Goal: Task Accomplishment & Management: Manage account settings

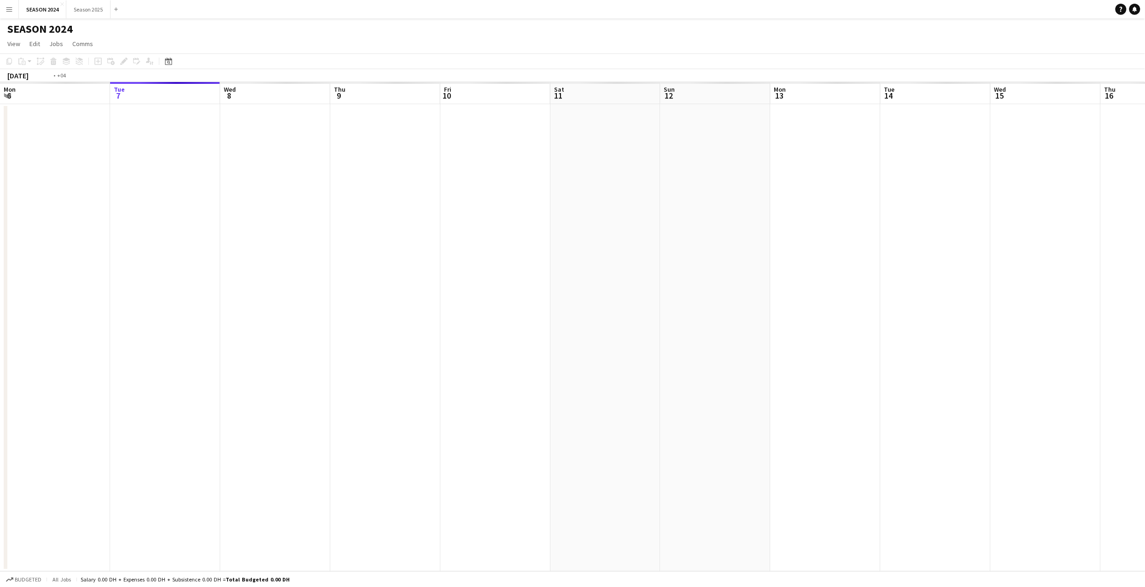
scroll to position [0, 317]
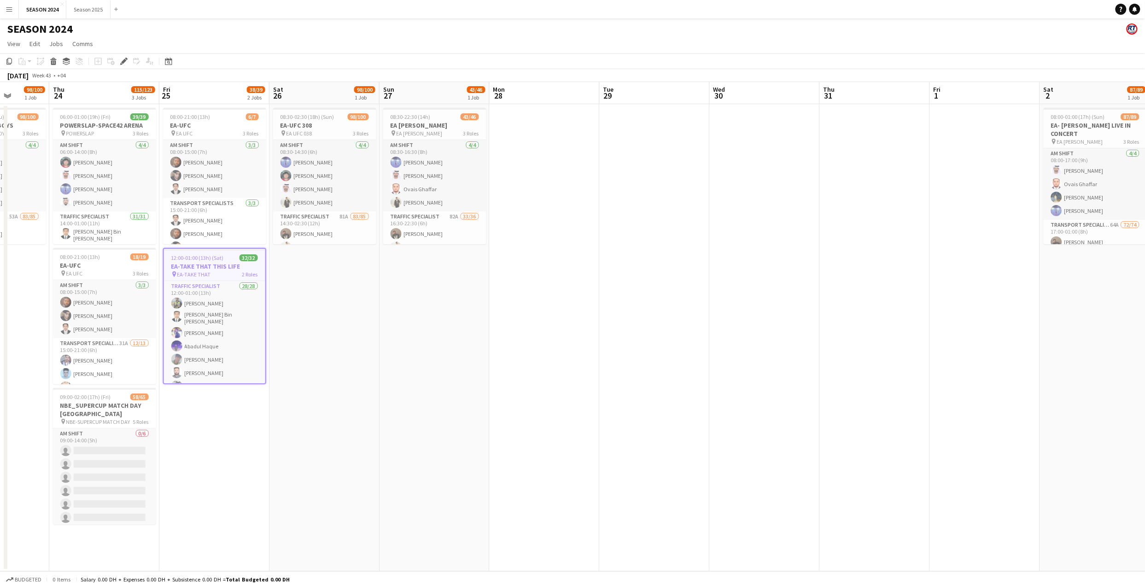
drag, startPoint x: 723, startPoint y: 247, endPoint x: 387, endPoint y: 278, distance: 337.6
click at [387, 278] on app-calendar-viewport "Sun 20 80/90 2 Jobs Mon 21 Tue 22 Wed 23 98/100 1 Job Thu 24 115/123 3 Jobs Fri…" at bounding box center [572, 326] width 1145 height 489
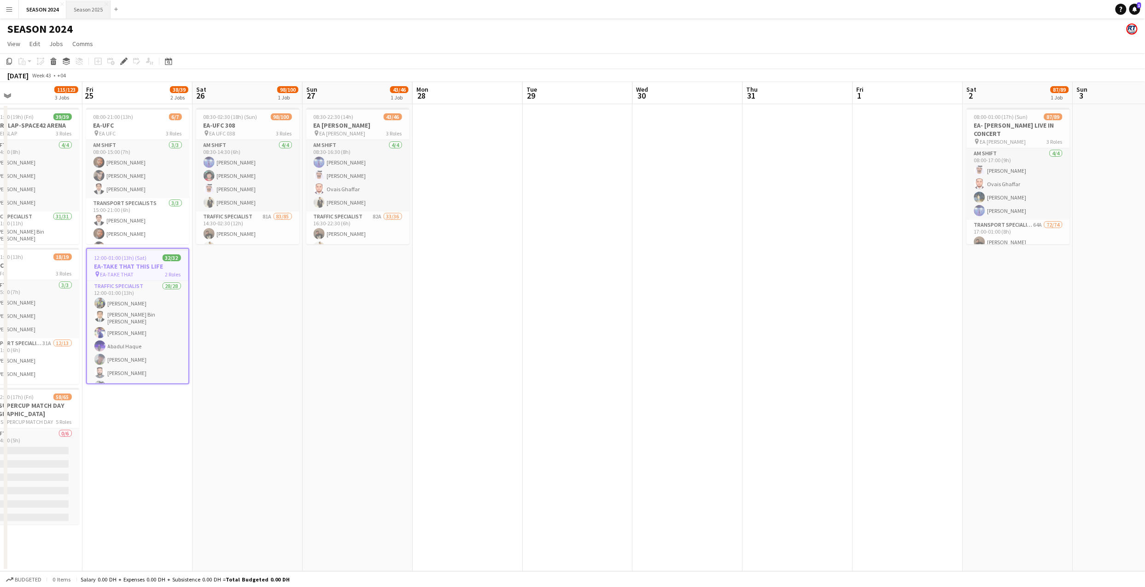
click at [80, 11] on button "Season 2025 Close" at bounding box center [88, 9] width 44 height 18
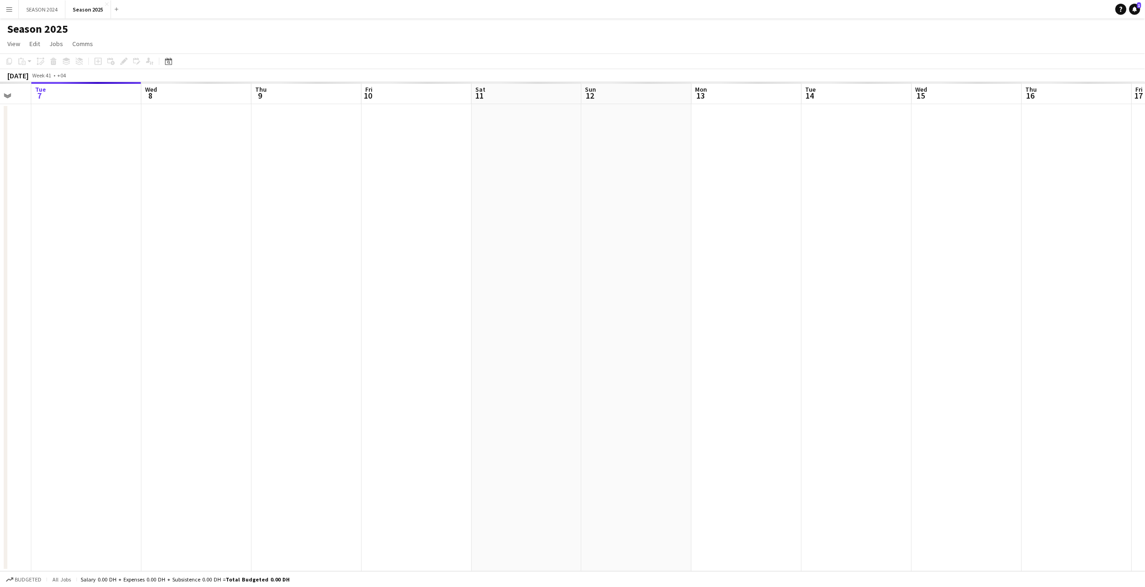
drag, startPoint x: 471, startPoint y: 129, endPoint x: 236, endPoint y: 188, distance: 243.1
click at [233, 188] on app-calendar-viewport "Sat 4 Sun 5 Mon 6 Tue 7 Wed 8 Thu 9 Fri 10 Sat 11 Sun 12 Mon 13 Tue 14 Wed 15 T…" at bounding box center [572, 326] width 1145 height 489
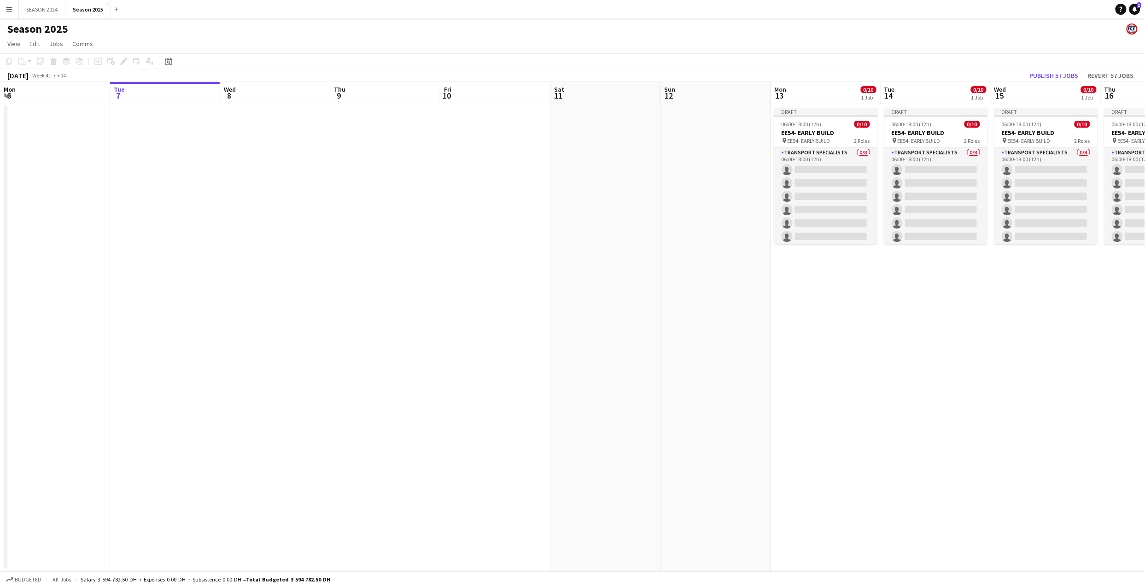
drag, startPoint x: 421, startPoint y: 235, endPoint x: 740, endPoint y: 268, distance: 321.2
click at [740, 268] on app-calendar-viewport "Mon 6 Tue 7 Wed 8 Thu 9 Fri 10 Sat 11 Sun 12 Mon 13 0/10 1 Job Tue 14 0/10 1 Jo…" at bounding box center [572, 326] width 1145 height 489
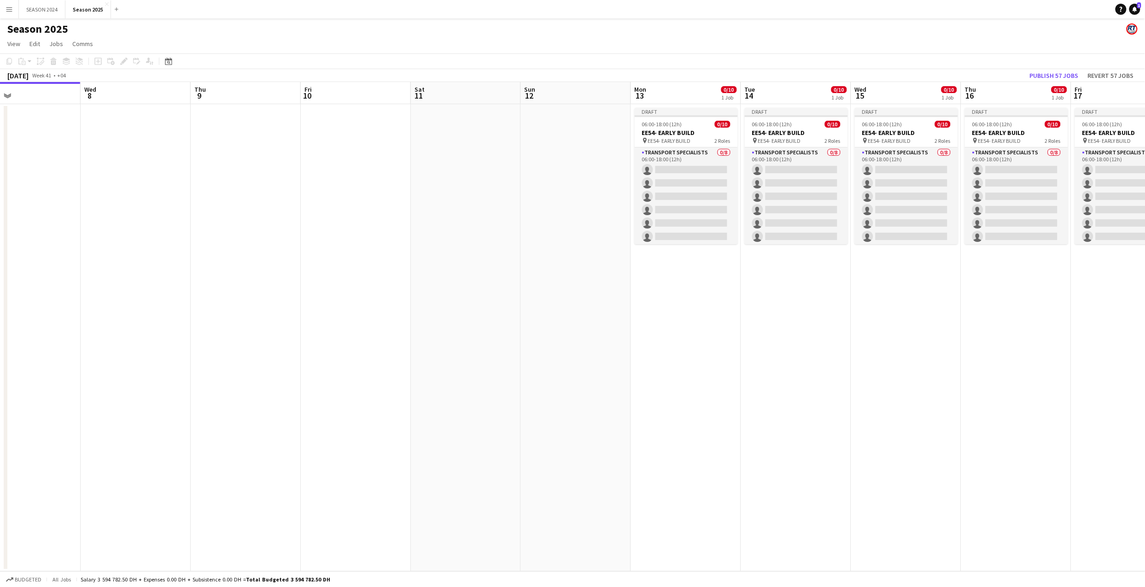
drag, startPoint x: 599, startPoint y: 279, endPoint x: 326, endPoint y: 292, distance: 273.8
click at [326, 292] on app-calendar-viewport "Sat 4 129/131 3 Jobs Sun 5 Mon 6 Tue 7 Wed 8 Thu 9 Fri 10 Sat 11 Sun 12 Mon 13 …" at bounding box center [572, 326] width 1145 height 489
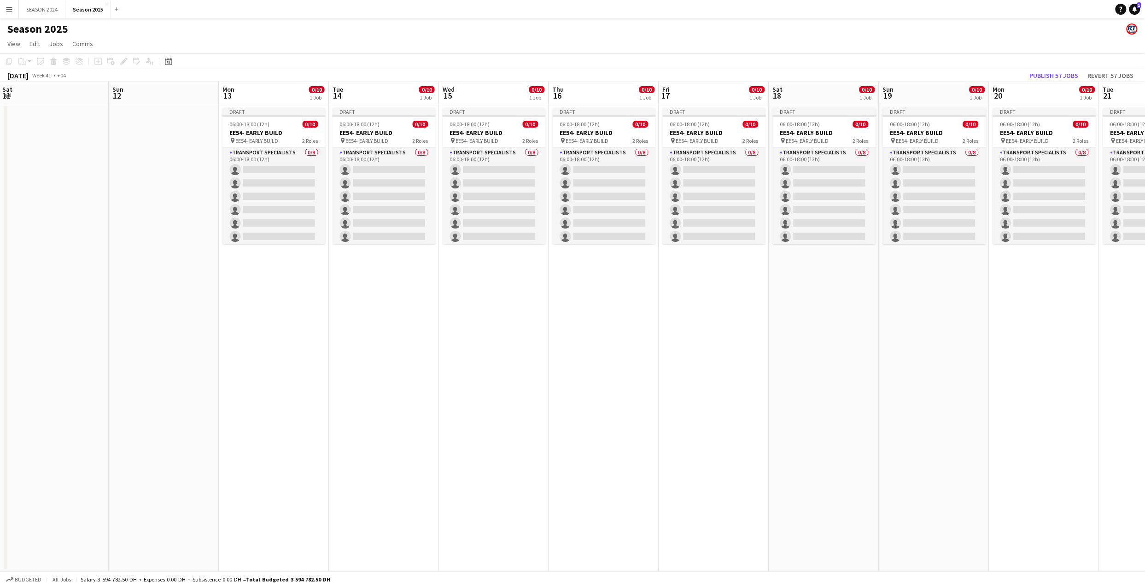
drag, startPoint x: 492, startPoint y: 271, endPoint x: 343, endPoint y: 279, distance: 149.4
click at [343, 279] on app-calendar-viewport "Wed 8 Thu 9 Fri 10 Sat 11 Sun 12 Mon 13 0/10 1 Job Tue 14 0/10 1 Job Wed 15 0/1…" at bounding box center [572, 326] width 1145 height 489
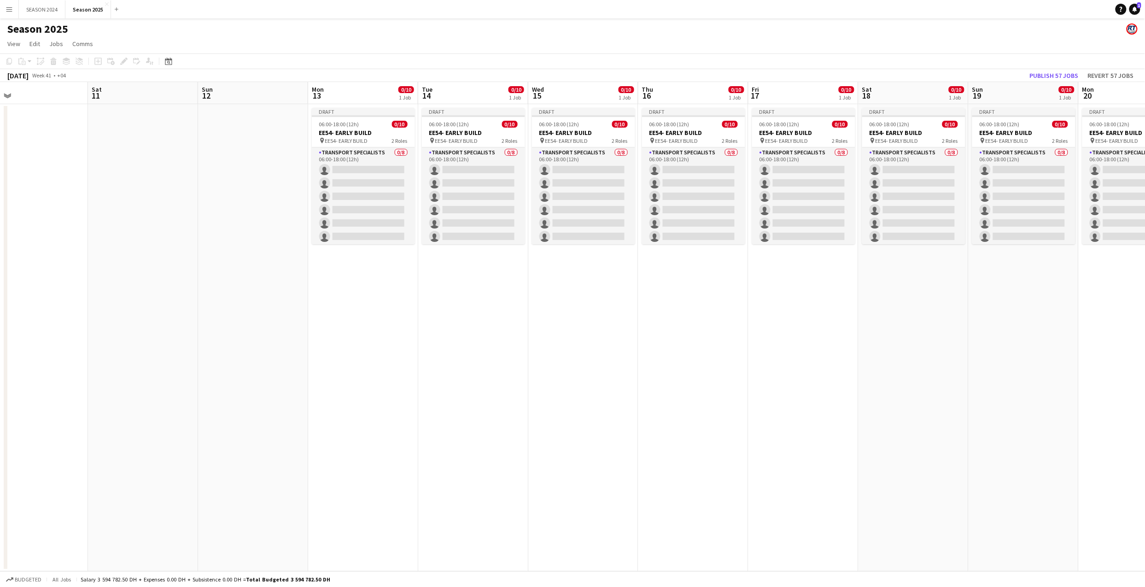
drag, startPoint x: 528, startPoint y: 268, endPoint x: 446, endPoint y: 274, distance: 82.2
click at [446, 274] on app-calendar-viewport "Wed 8 Thu 9 Fri 10 Sat 11 Sun 12 Mon 13 0/10 1 Job Tue 14 0/10 1 Job Wed 15 0/1…" at bounding box center [572, 326] width 1145 height 489
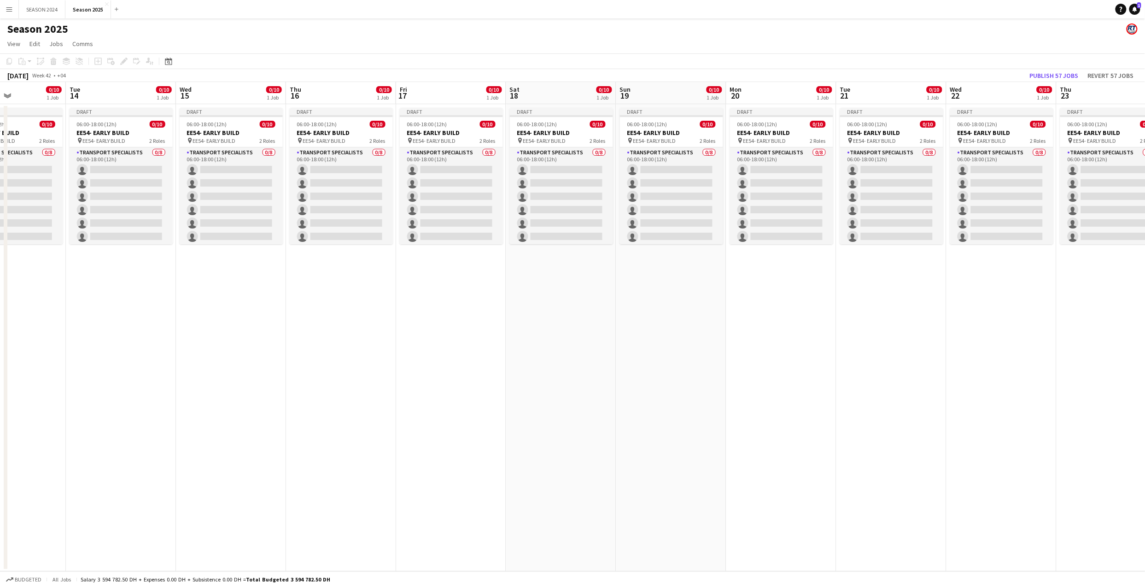
drag, startPoint x: 645, startPoint y: 269, endPoint x: 218, endPoint y: 262, distance: 426.8
click at [170, 264] on app-calendar-viewport "Fri 10 Sat 11 Sun 12 Mon 13 0/10 1 Job Tue 14 0/10 1 Job Wed 15 0/10 1 Job Thu …" at bounding box center [572, 326] width 1145 height 489
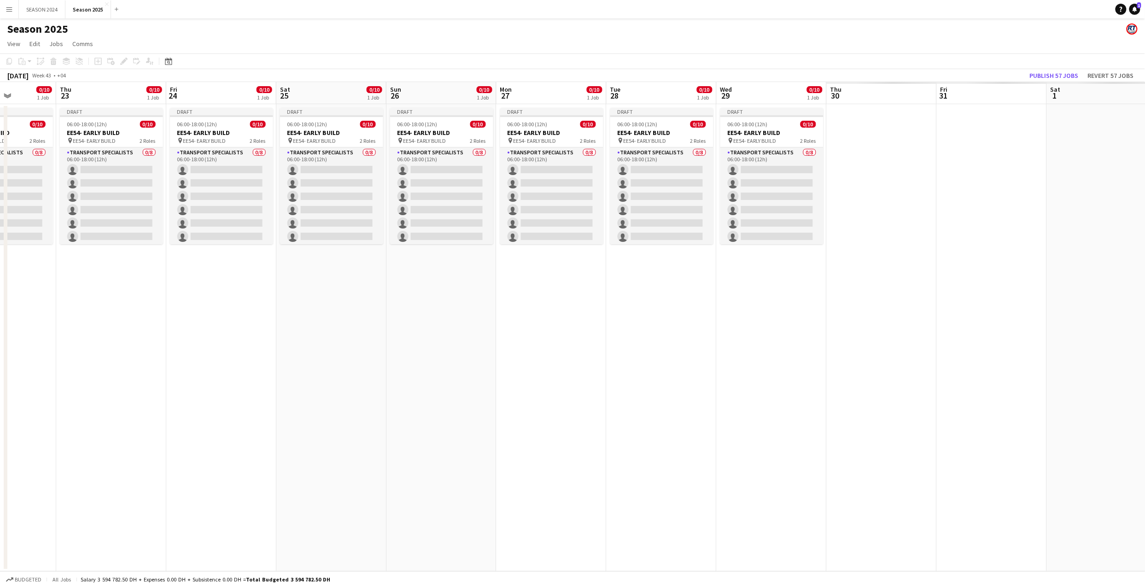
drag, startPoint x: 627, startPoint y: 299, endPoint x: 366, endPoint y: 293, distance: 261.1
click at [207, 291] on app-calendar-viewport "Sun 19 0/10 1 Job Mon 20 0/10 1 Job Tue 21 0/10 1 Job Wed 22 0/10 1 Job Thu 23 …" at bounding box center [572, 326] width 1145 height 489
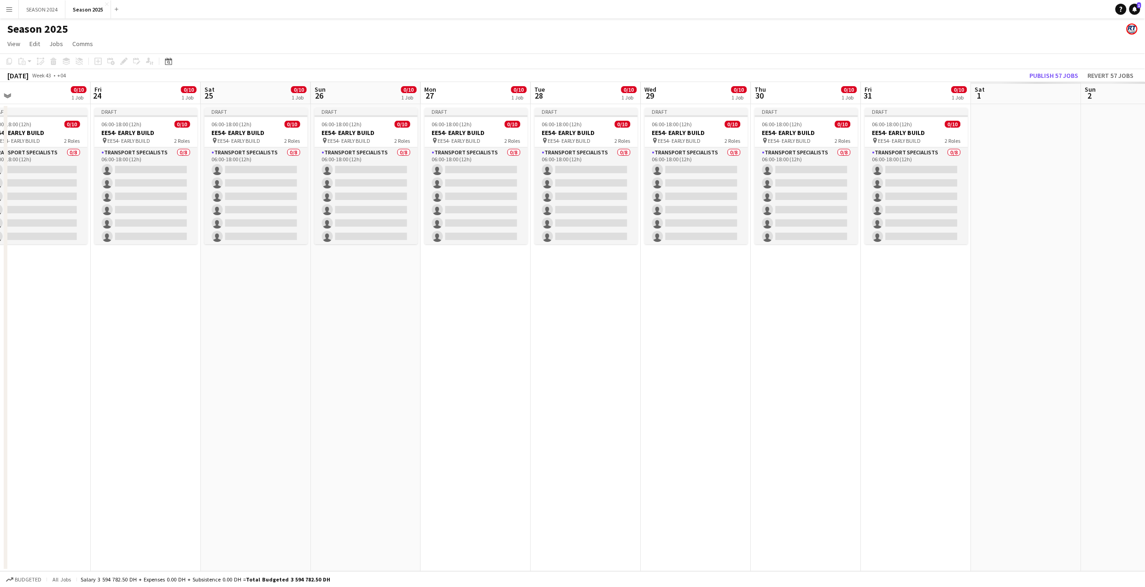
drag, startPoint x: 660, startPoint y: 308, endPoint x: 471, endPoint y: 317, distance: 189.0
click at [278, 316] on app-calendar-viewport "Sun 19 0/10 1 Job Mon 20 0/10 1 Job Tue 21 0/10 1 Job Wed 22 0/10 1 Job Thu 23 …" at bounding box center [572, 326] width 1145 height 489
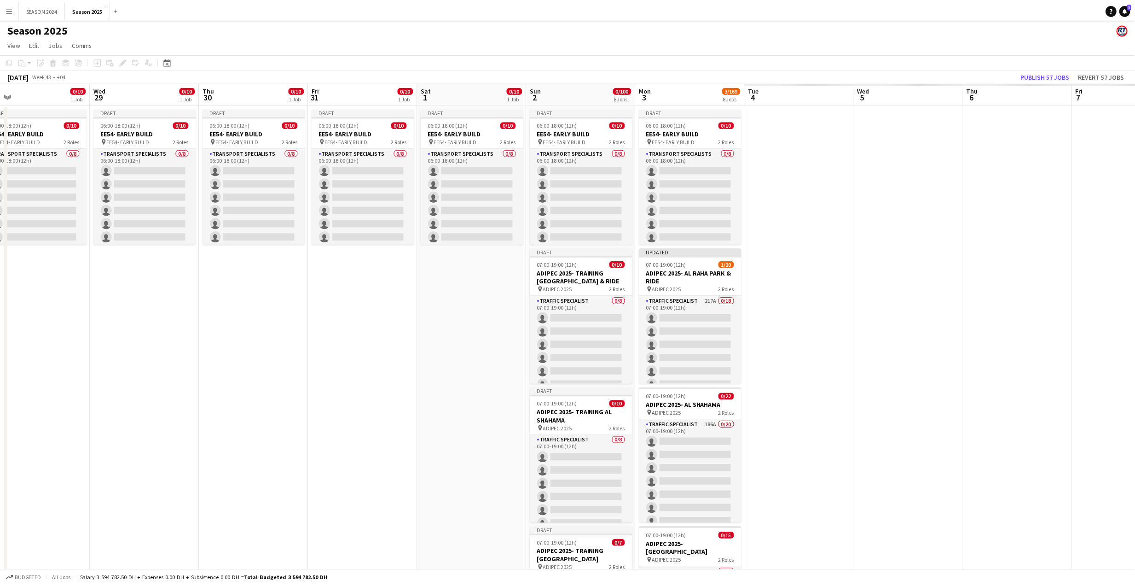
scroll to position [0, 318]
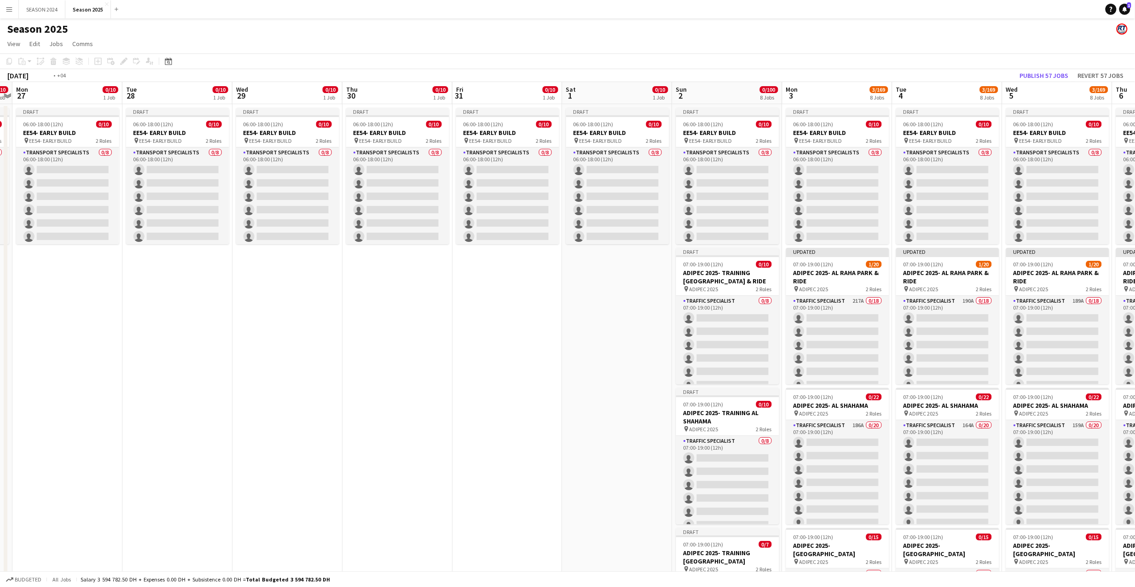
drag, startPoint x: 1033, startPoint y: 253, endPoint x: 708, endPoint y: 312, distance: 330.4
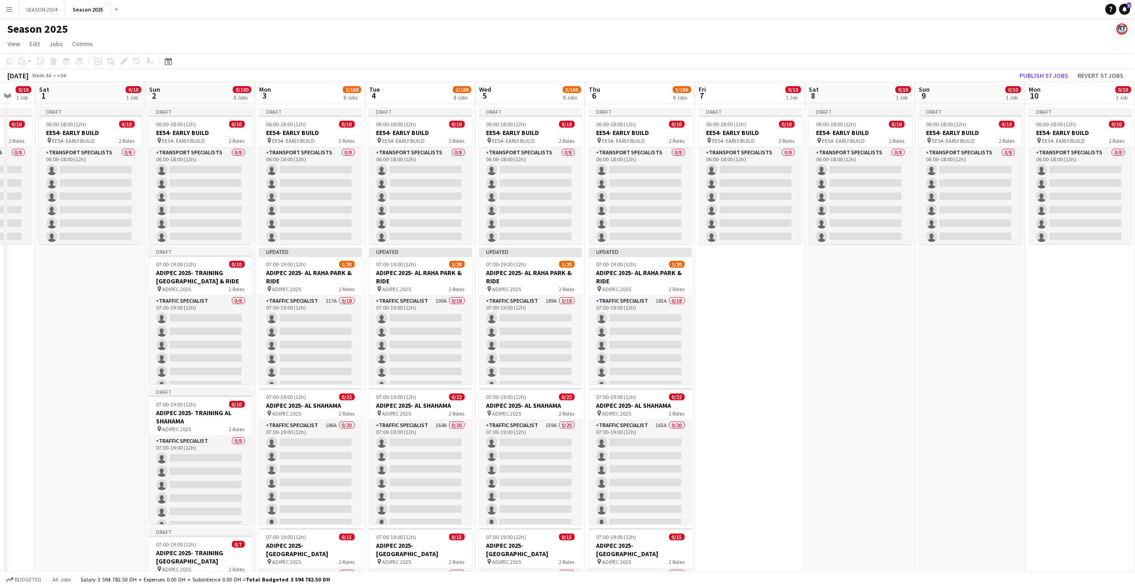
scroll to position [0, 249]
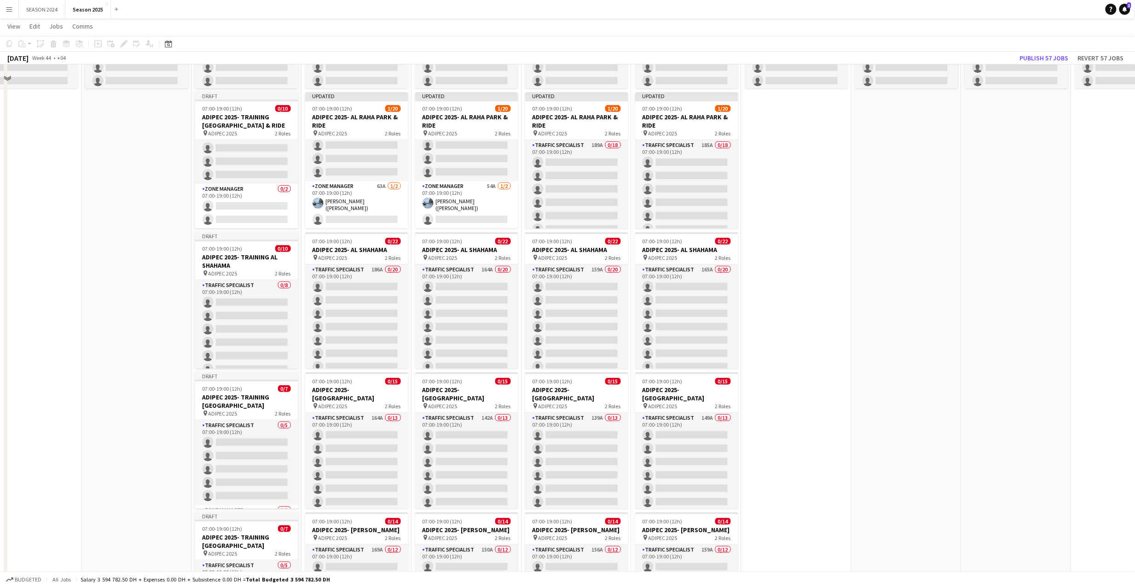
scroll to position [122, 0]
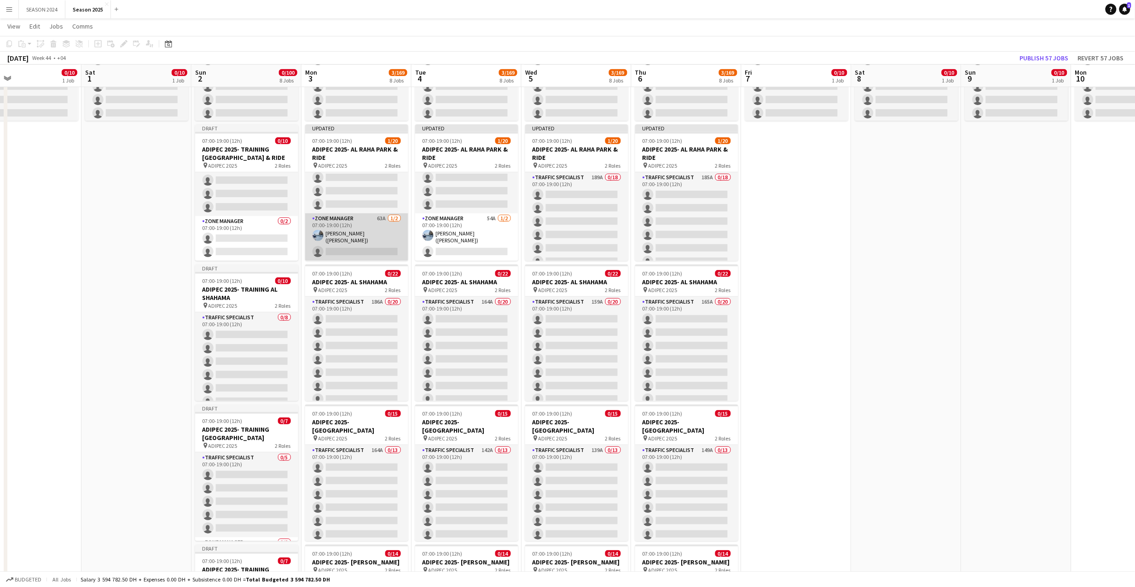
click at [354, 227] on app-card-role "Zone Manager 63A [DATE] 07:00-19:00 (12h) [PERSON_NAME] ([PERSON_NAME]) single-…" at bounding box center [356, 236] width 103 height 47
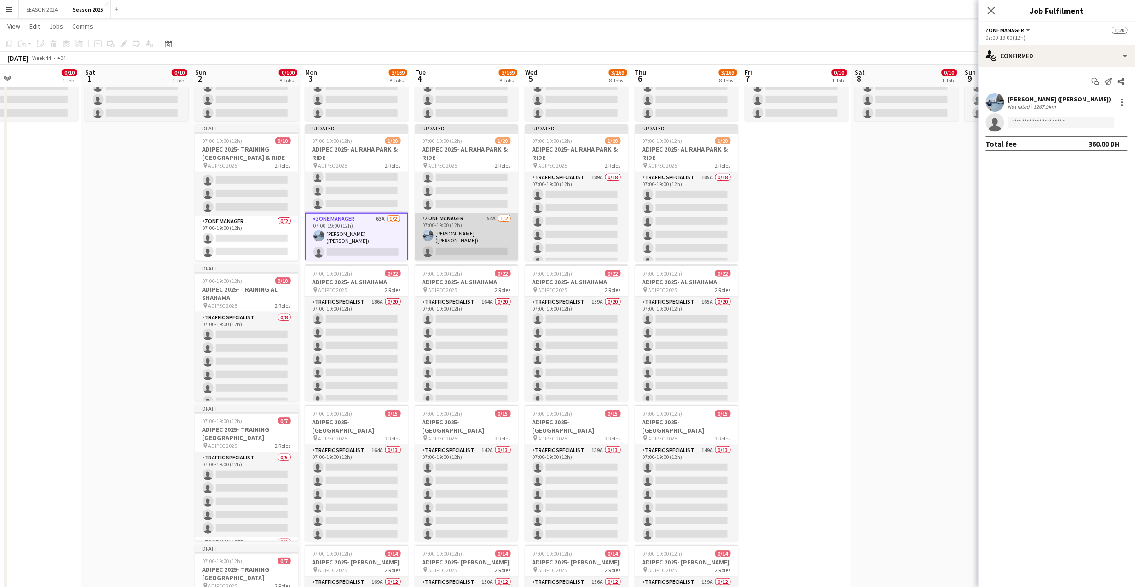
click at [471, 231] on app-card-role "Zone Manager 54A [DATE] 07:00-19:00 (12h) [PERSON_NAME] ([PERSON_NAME]) single-…" at bounding box center [466, 236] width 103 height 47
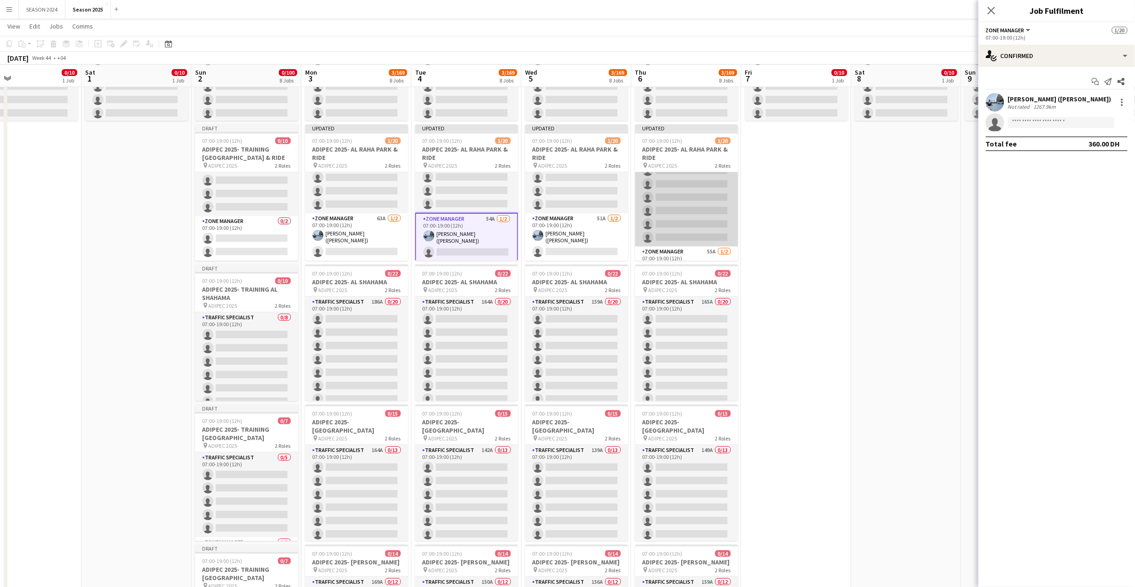
scroll to position [218, 0]
click at [683, 231] on app-card-role "Zone Manager 55A [DATE] 07:00-19:00 (12h) [PERSON_NAME] ([PERSON_NAME]) single-…" at bounding box center [686, 236] width 103 height 47
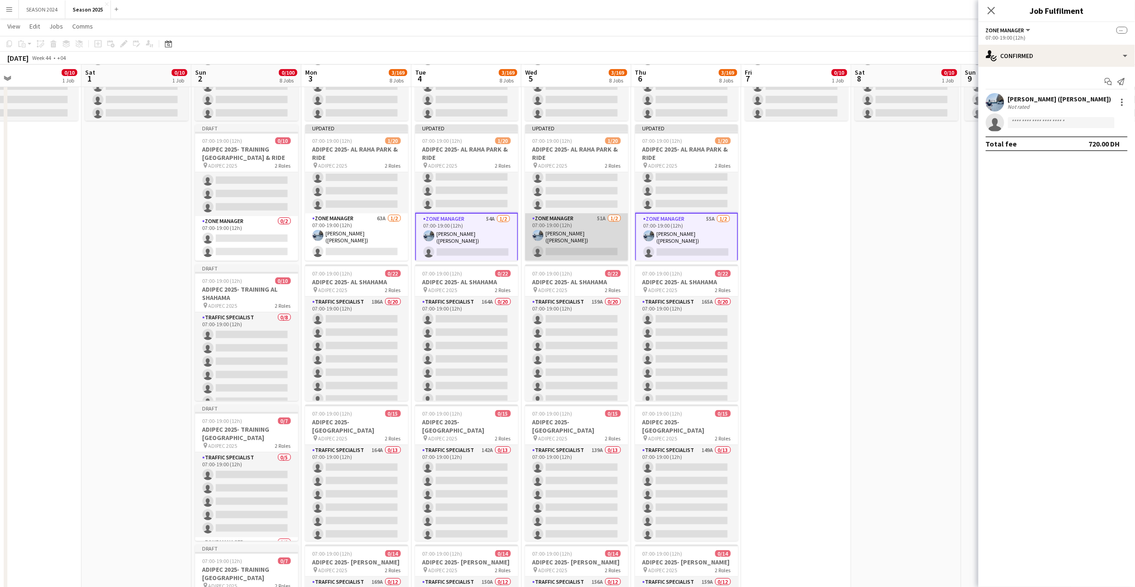
click at [589, 231] on app-card-role "Zone Manager 51A [DATE] 07:00-19:00 (12h) [PERSON_NAME] ([PERSON_NAME]) single-…" at bounding box center [576, 236] width 103 height 47
click at [380, 238] on app-card-role "Zone Manager 63A [DATE] 07:00-19:00 (12h) [PERSON_NAME] ([PERSON_NAME]) single-…" at bounding box center [356, 236] width 103 height 47
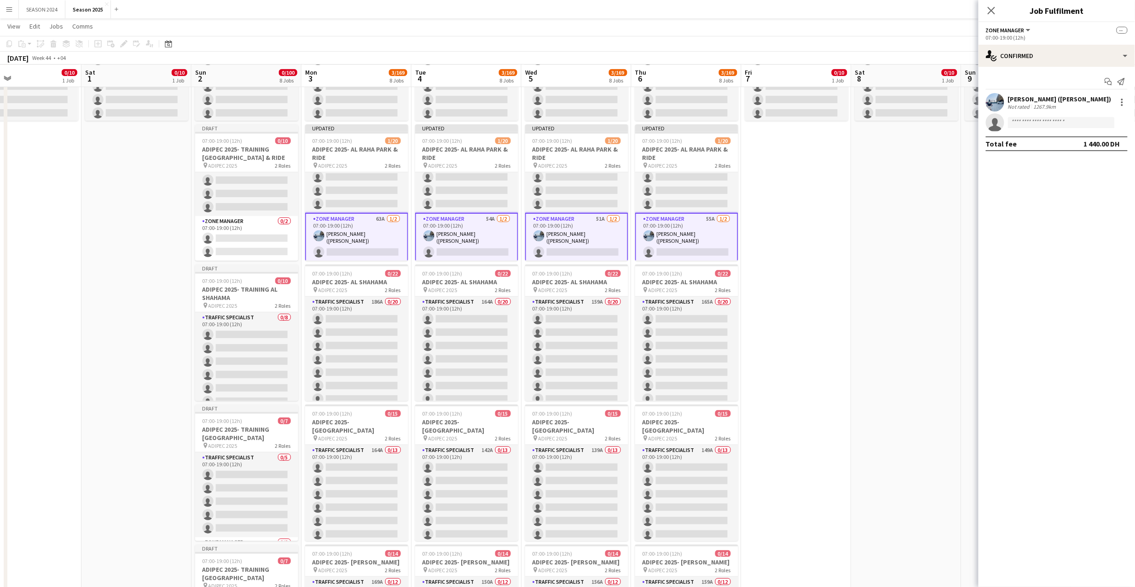
click at [1115, 99] on div "[PERSON_NAME] ([PERSON_NAME]) Not rated 1267.9km" at bounding box center [1057, 102] width 157 height 18
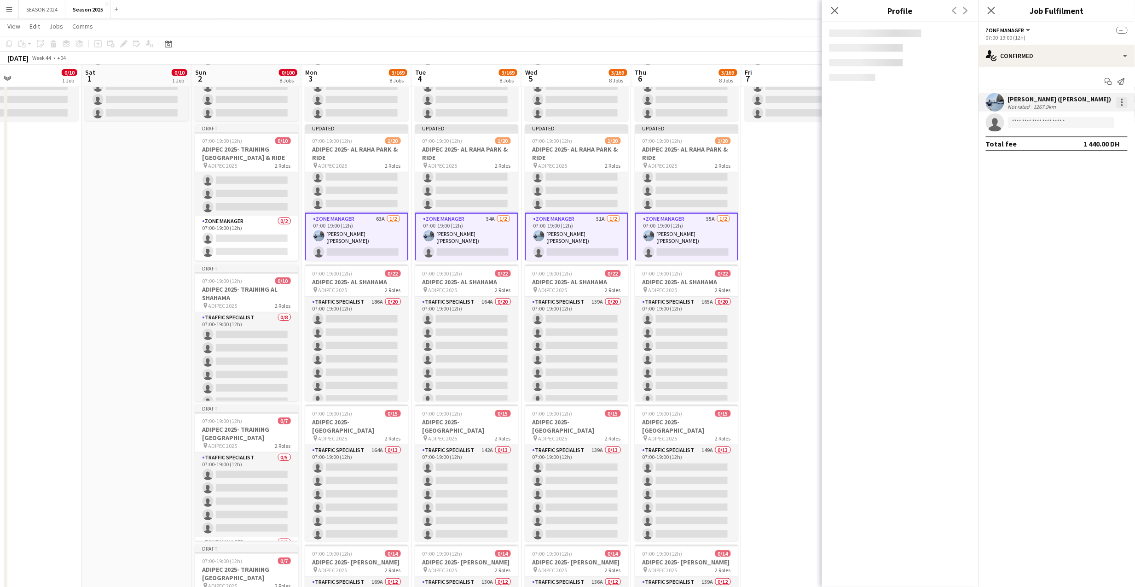
click at [1125, 104] on div at bounding box center [1122, 102] width 11 height 11
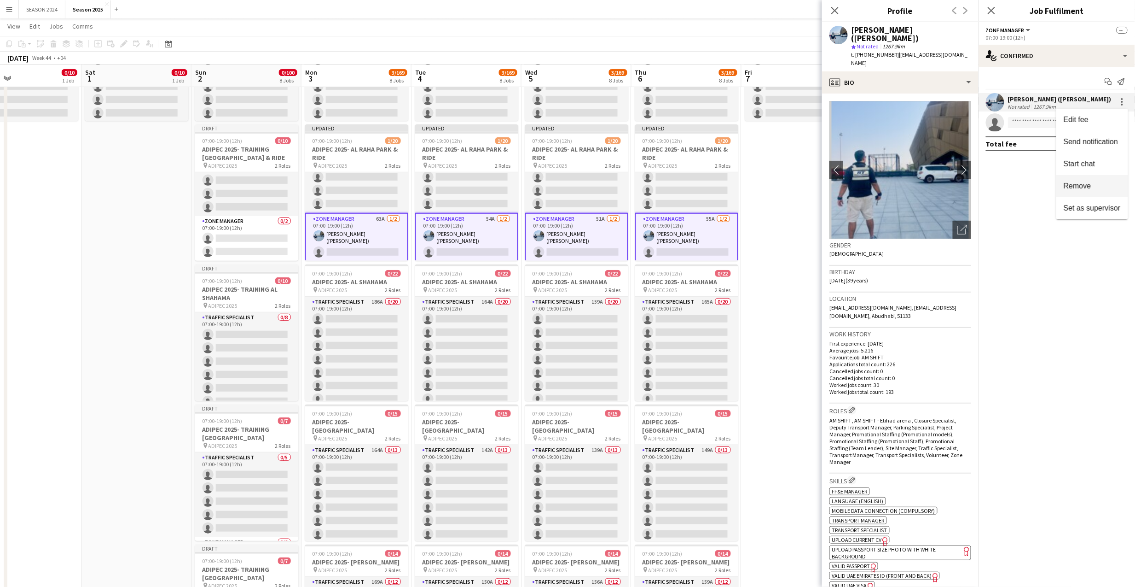
click at [1082, 185] on span "Remove" at bounding box center [1078, 185] width 28 height 8
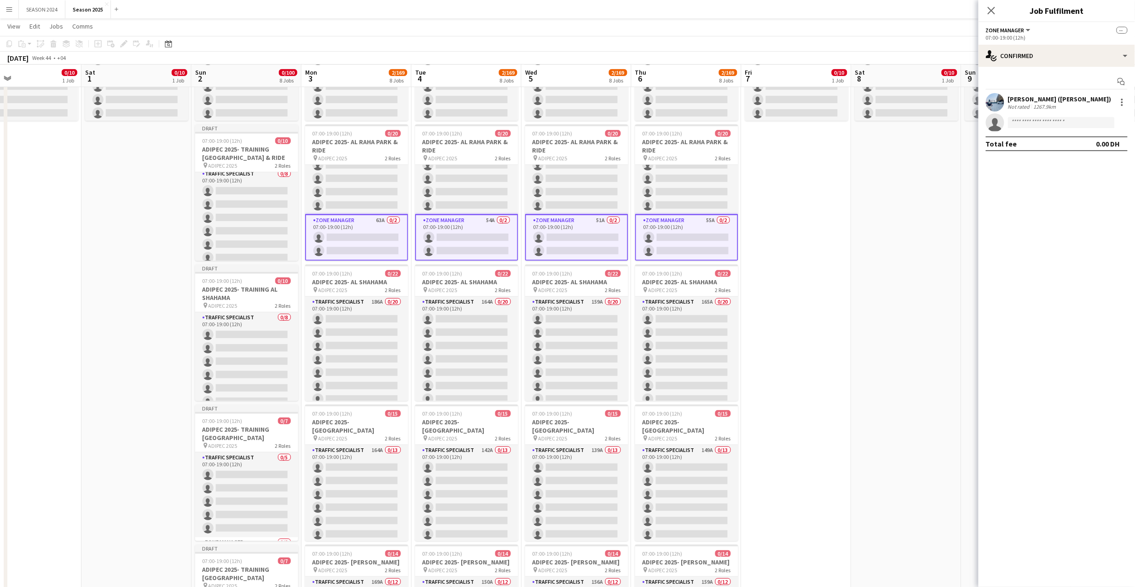
scroll to position [0, 0]
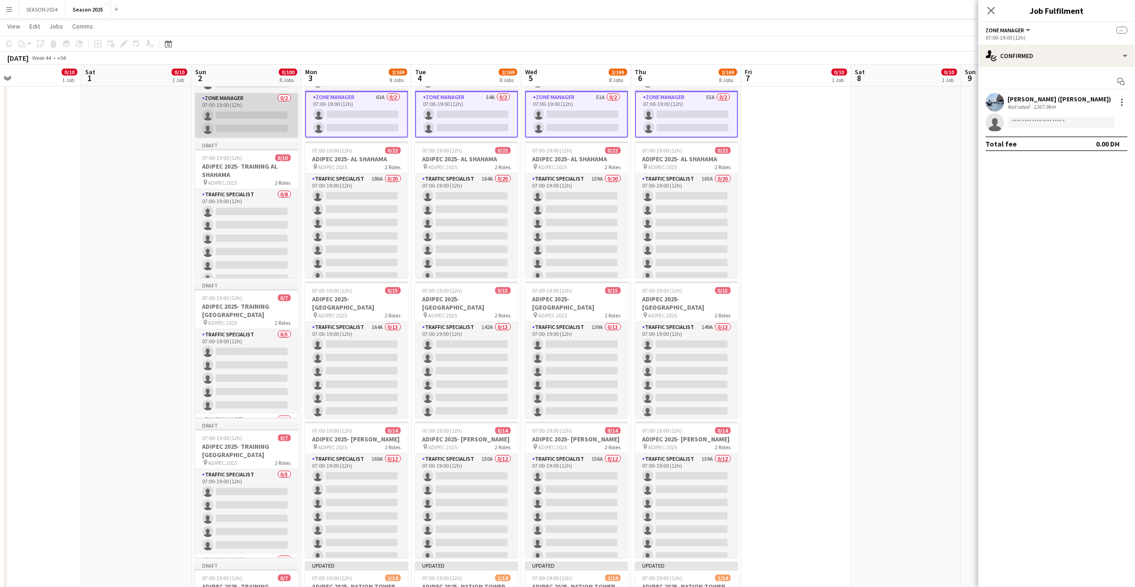
click at [258, 118] on app-card-role "Zone Manager 0/2 07:00-19:00 (12h) single-neutral-actions single-neutral-actions" at bounding box center [246, 115] width 103 height 45
click at [1096, 42] on app-options-switcher "Zone Manager All roles Zone Manager -- 07:00-19:00 (12h)" at bounding box center [1057, 33] width 157 height 23
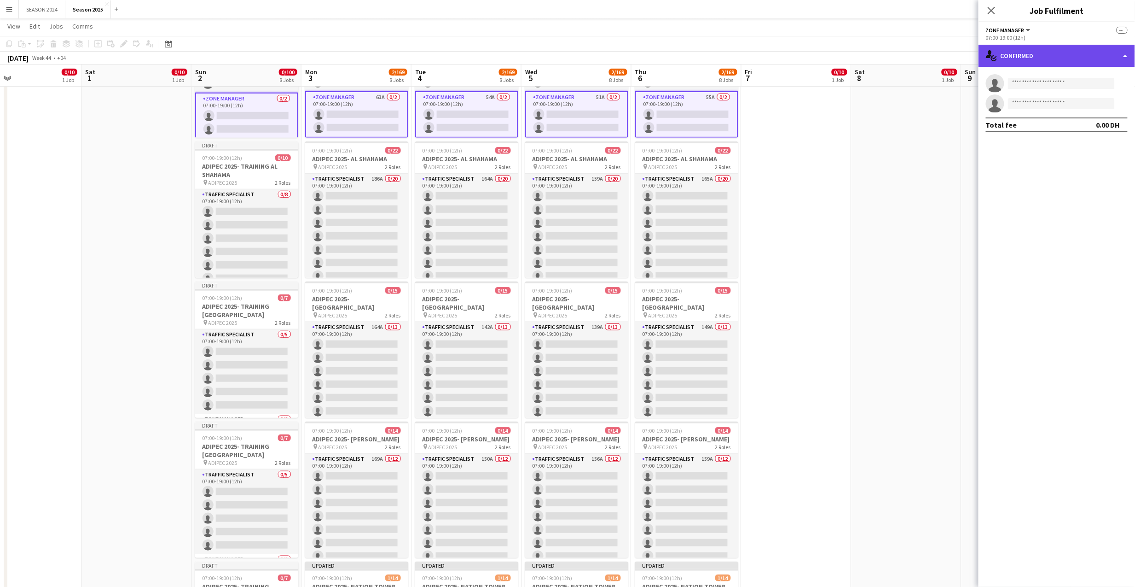
click at [1093, 51] on div "single-neutral-actions-check-2 Confirmed" at bounding box center [1057, 56] width 157 height 22
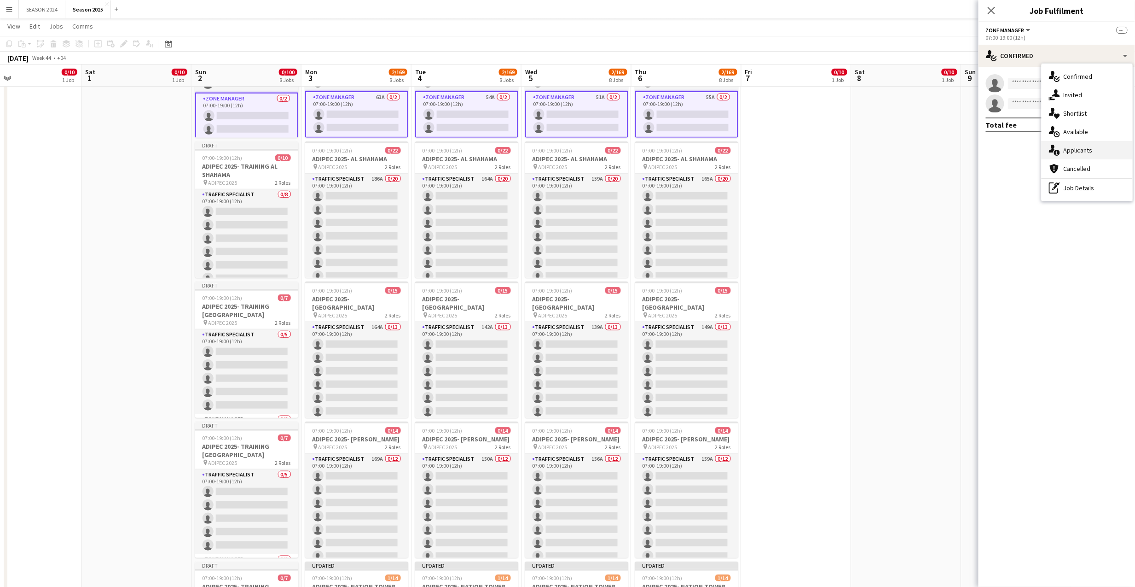
click at [1069, 142] on div "single-neutral-actions-information Applicants" at bounding box center [1087, 150] width 91 height 18
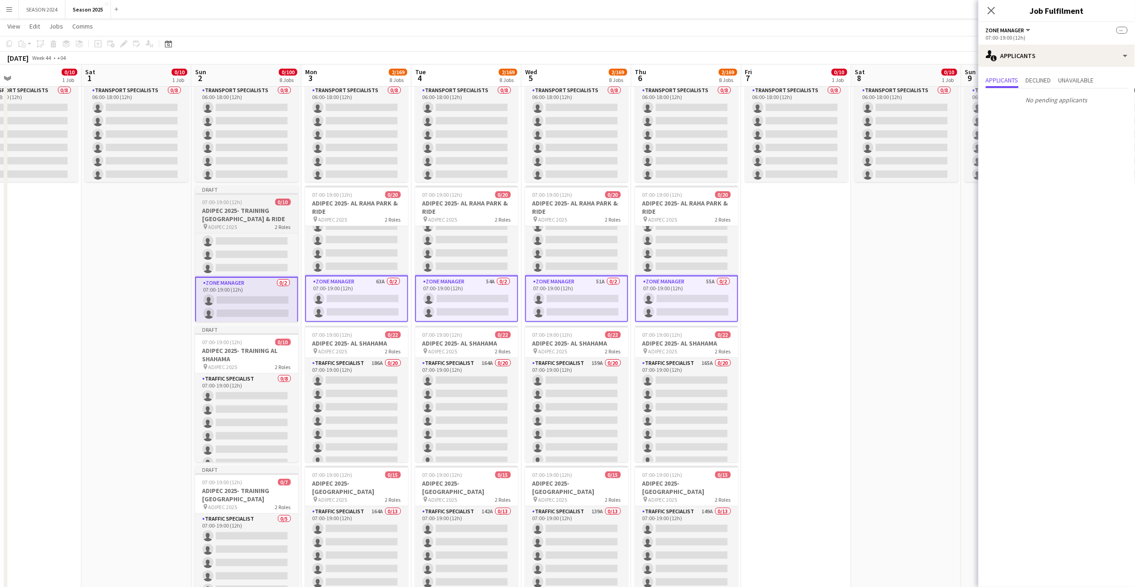
click at [273, 214] on h3 "ADIPEC 2025- TRAINING [GEOGRAPHIC_DATA] & RIDE" at bounding box center [246, 214] width 103 height 17
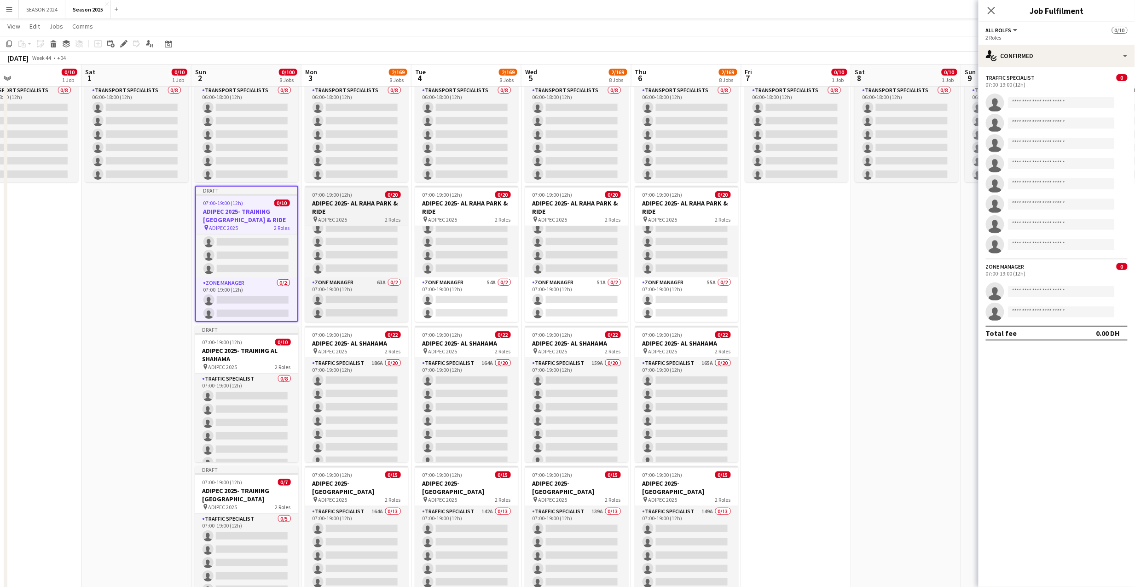
click at [378, 210] on h3 "ADIPEC 2025- AL RAHA PARK & RIDE" at bounding box center [356, 207] width 103 height 17
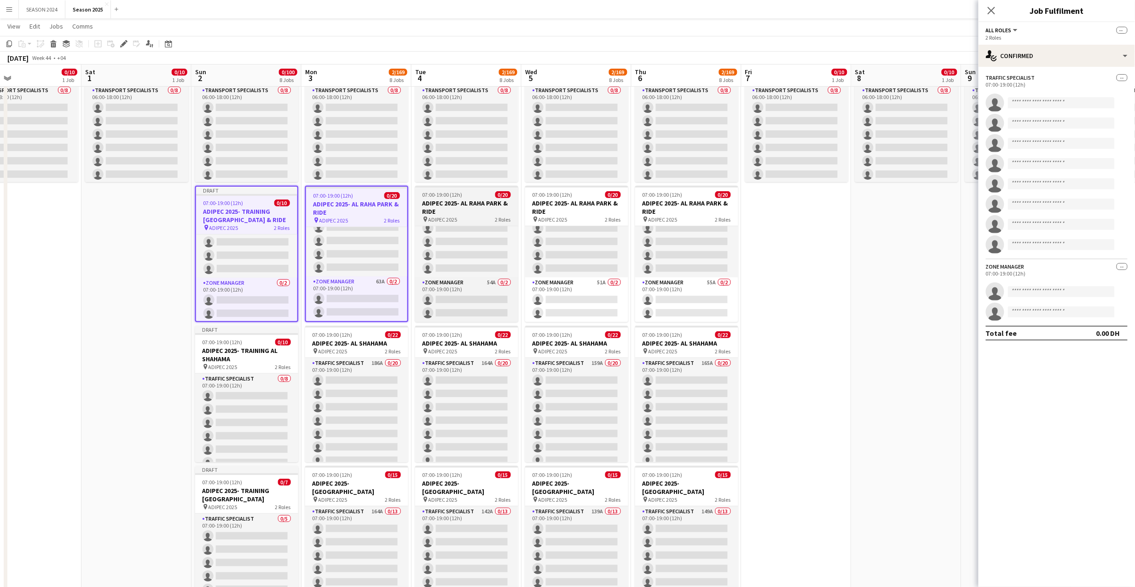
click at [477, 203] on h3 "ADIPEC 2025- AL RAHA PARK & RIDE" at bounding box center [466, 207] width 103 height 17
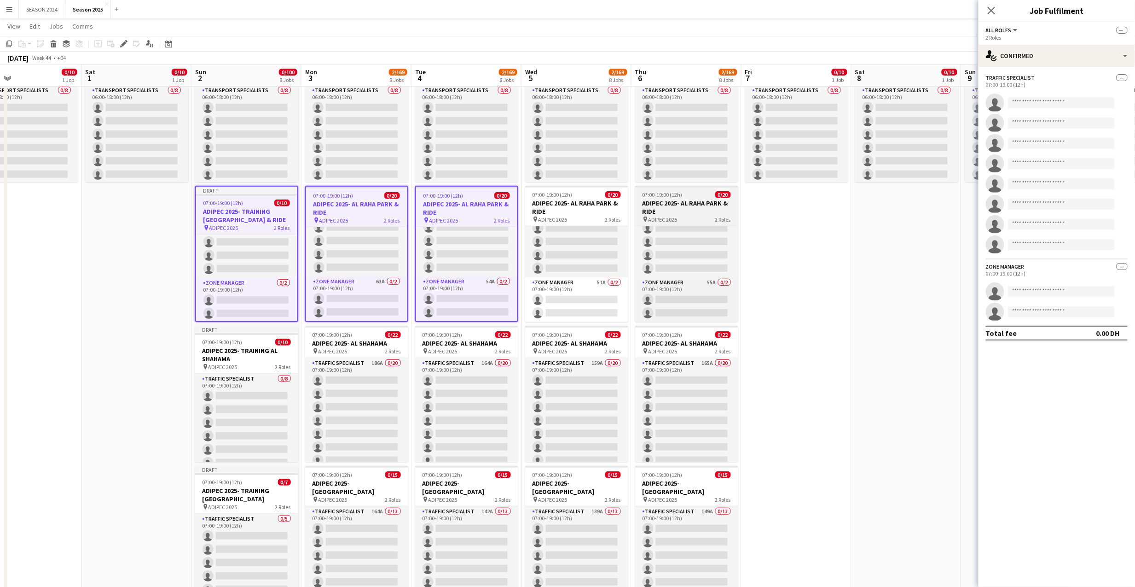
click at [643, 210] on h3 "ADIPEC 2025- AL RAHA PARK & RIDE" at bounding box center [686, 207] width 103 height 17
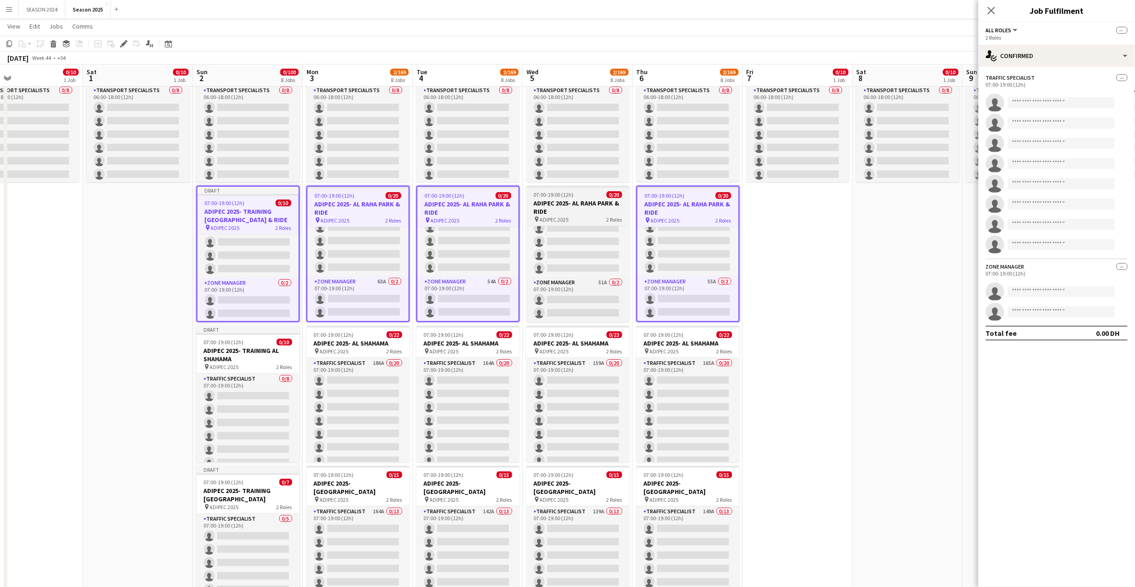
click at [599, 210] on h3 "ADIPEC 2025- AL RAHA PARK & RIDE" at bounding box center [578, 207] width 103 height 17
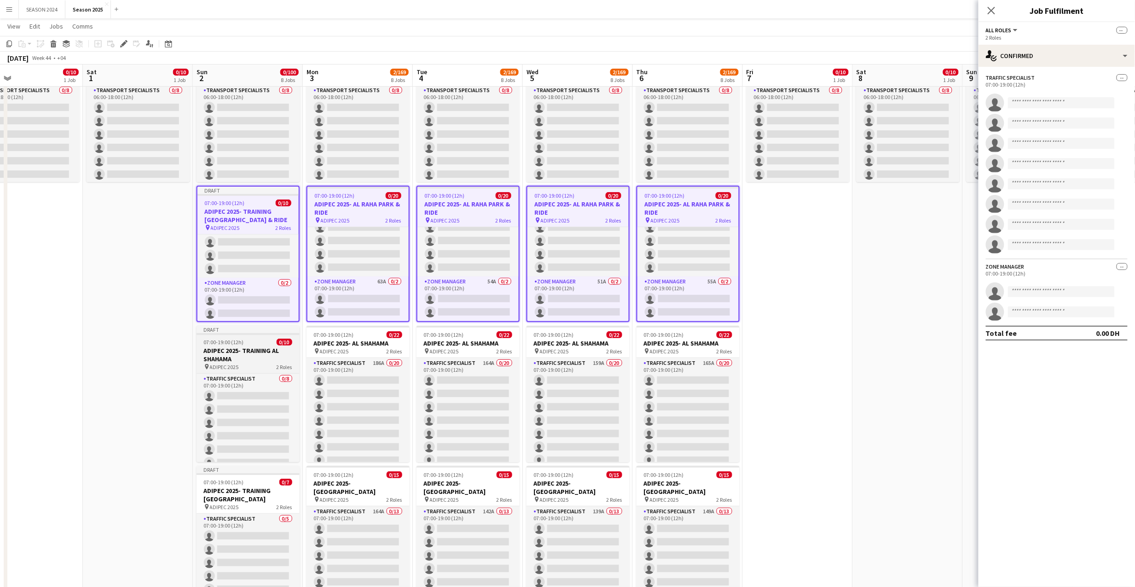
click at [288, 339] on span "0/10" at bounding box center [285, 341] width 16 height 7
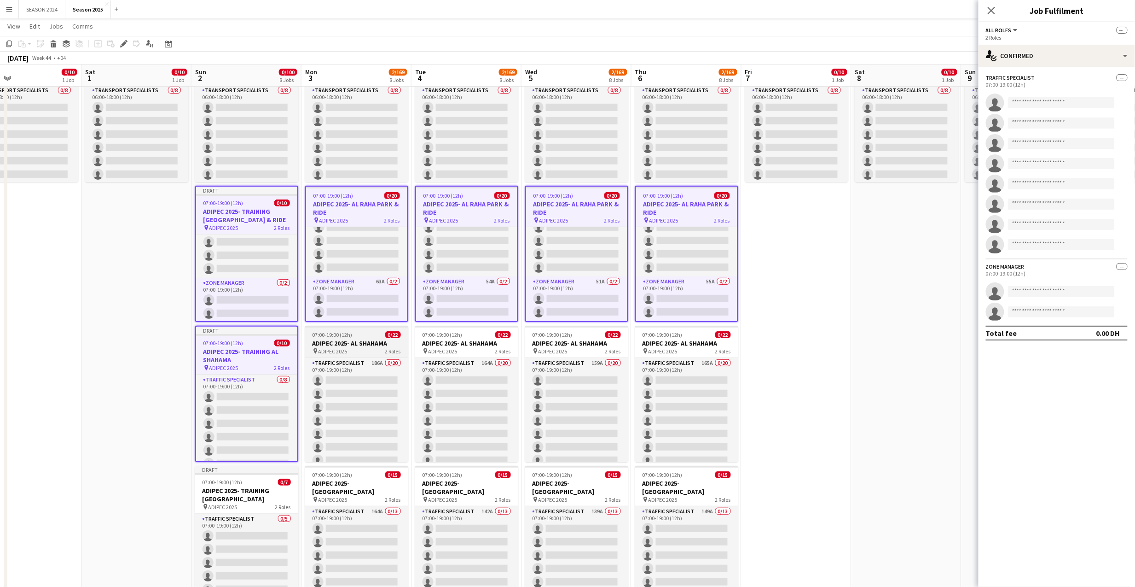
click at [400, 350] on span "2 Roles" at bounding box center [393, 351] width 16 height 7
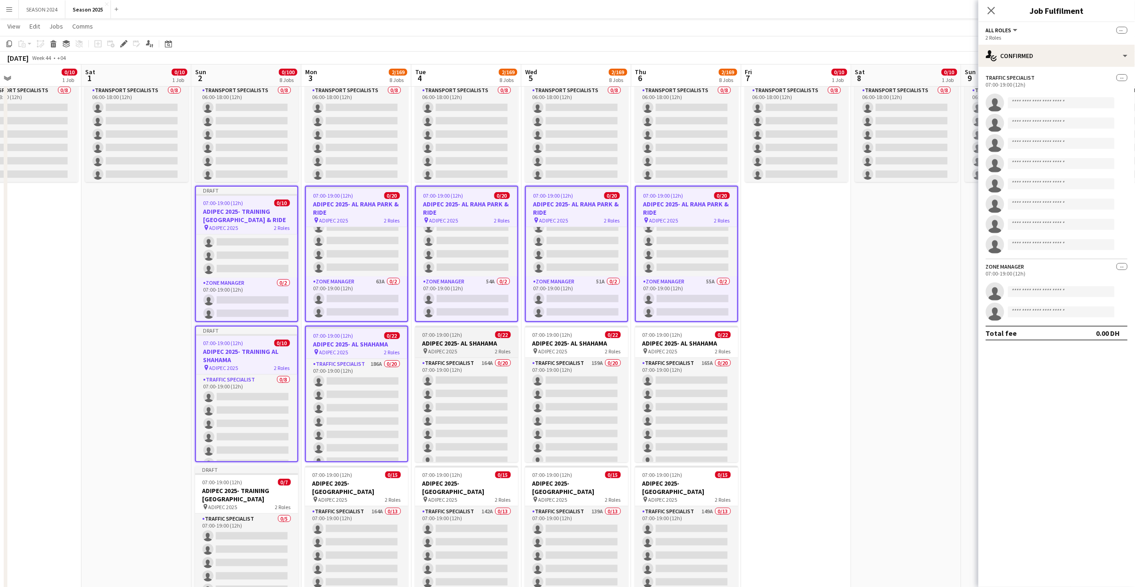
click at [479, 343] on h3 "ADIPEC 2025- AL SHAHAMA" at bounding box center [466, 343] width 103 height 8
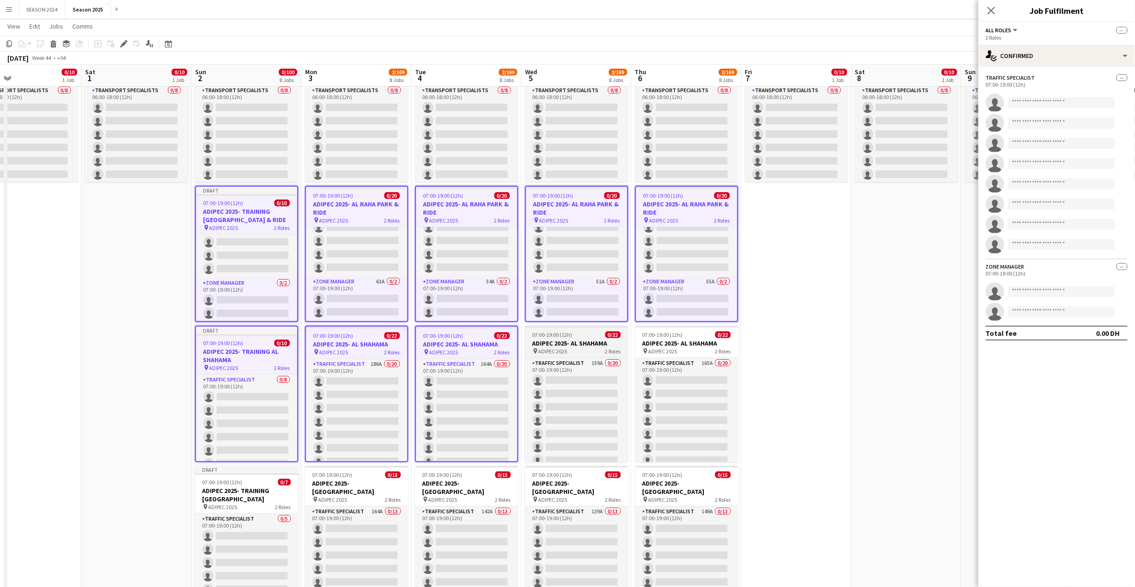
click at [564, 331] on span "07:00-19:00 (12h)" at bounding box center [553, 334] width 40 height 7
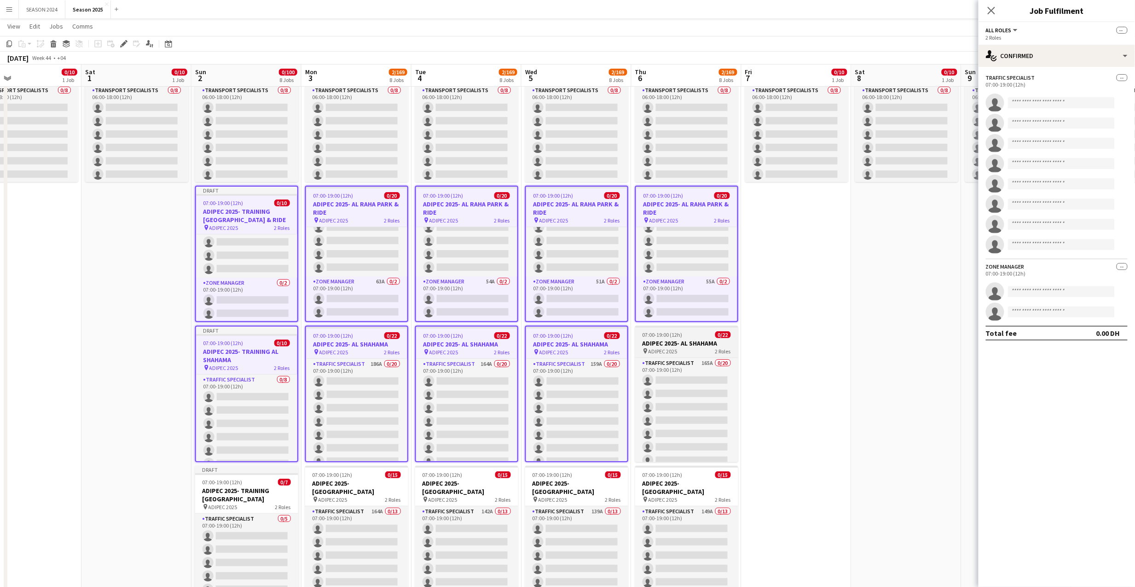
click at [690, 351] on div "pin ADIPEC 2025 2 Roles" at bounding box center [686, 350] width 103 height 7
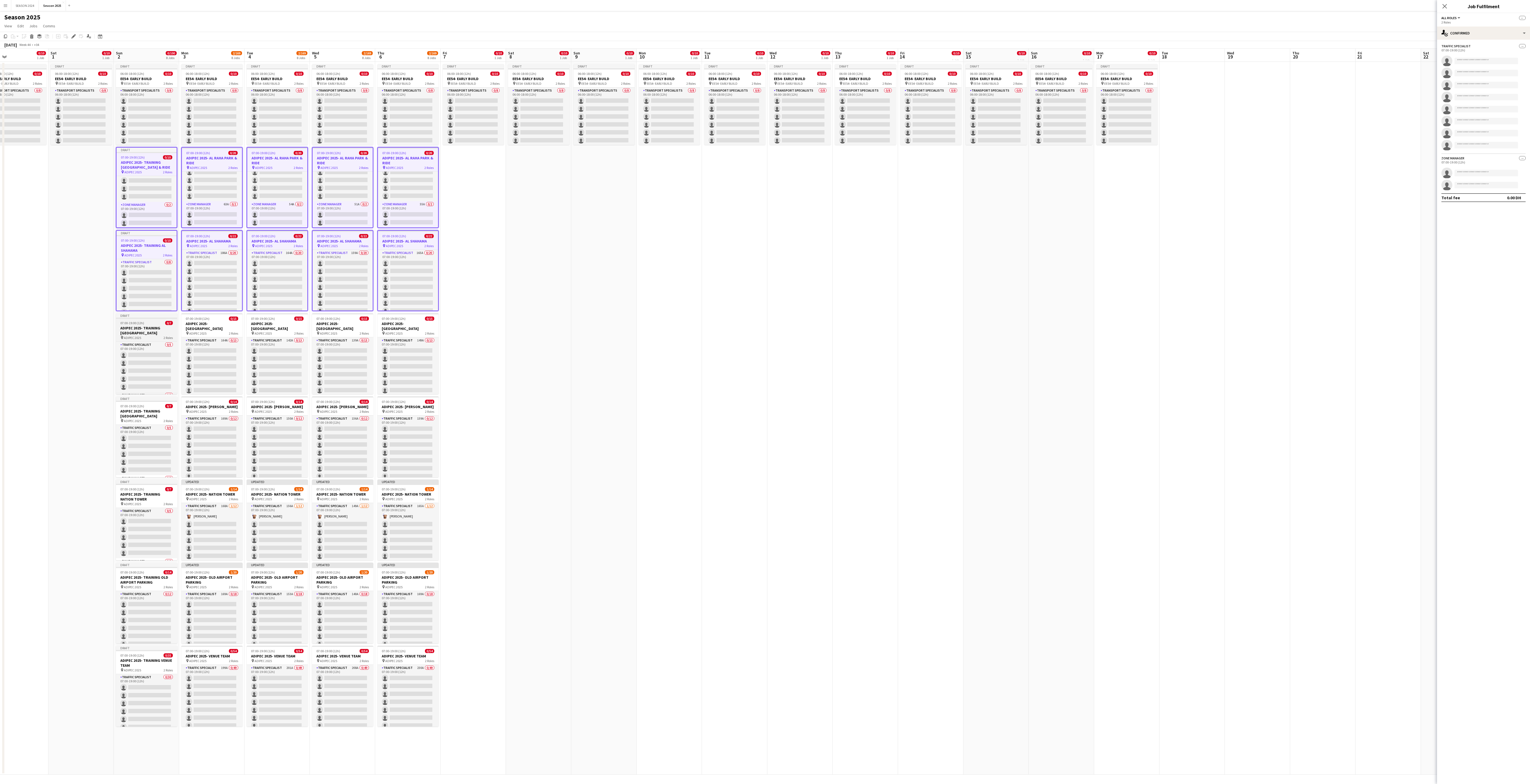
click at [131, 333] on h3 "ADIPEC 2025- TRAINING [GEOGRAPHIC_DATA]" at bounding box center [146, 330] width 61 height 10
click at [221, 330] on h3 "ADIPEC 2025- [GEOGRAPHIC_DATA]" at bounding box center [211, 326] width 61 height 10
click at [267, 323] on h3 "ADIPEC 2025- [GEOGRAPHIC_DATA]" at bounding box center [276, 326] width 61 height 10
click at [342, 323] on h3 "ADIPEC 2025- [GEOGRAPHIC_DATA]" at bounding box center [342, 326] width 61 height 10
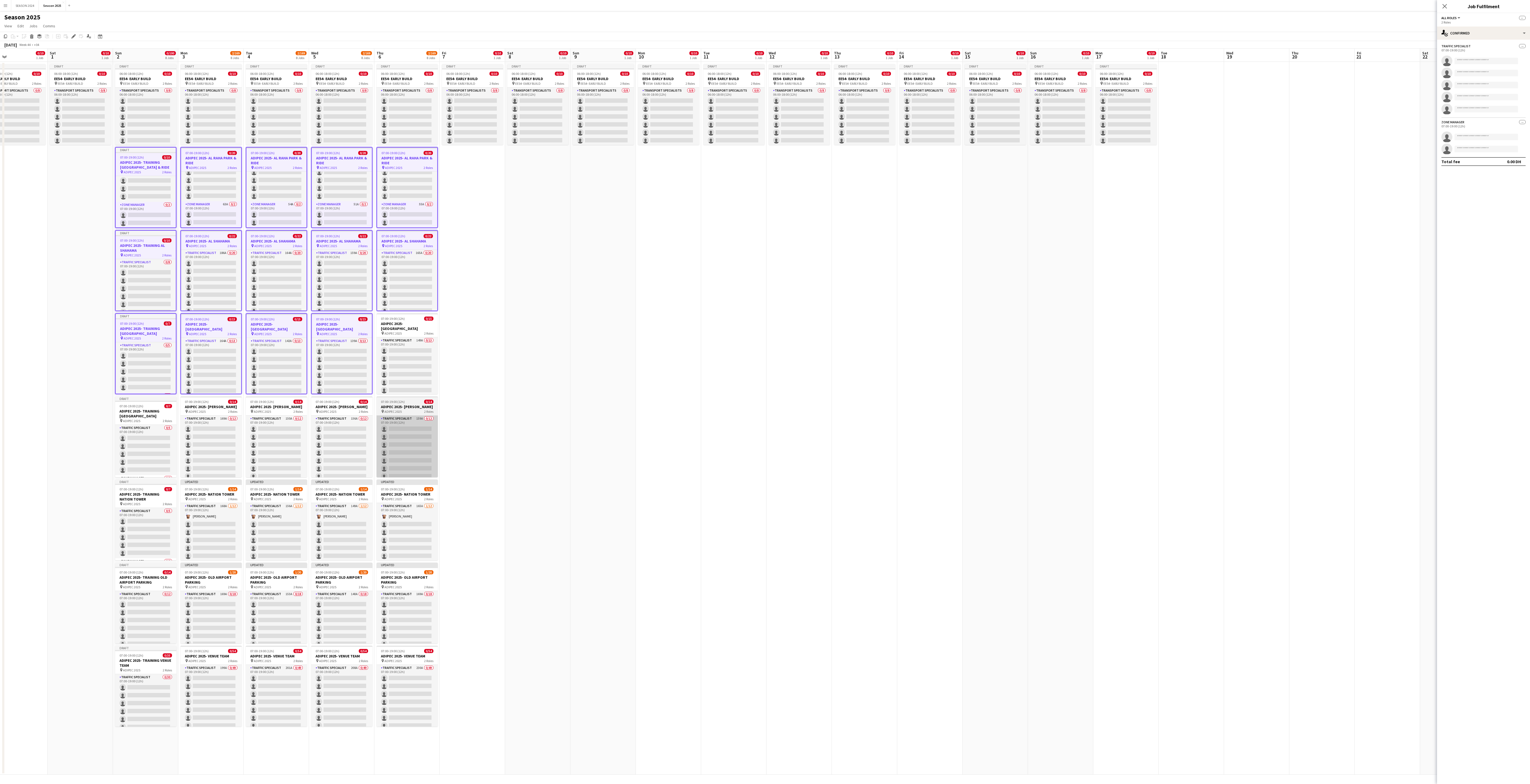
click at [413, 340] on app-calendar-viewport "Wed 29 0/10 1 Job Thu 30 0/10 1 Job Fri 31 0/10 1 Job Sat 1 0/10 1 Job Sun 2 0/…" at bounding box center [765, 412] width 1530 height 726
click at [411, 348] on app-card-role "Traffic Specialist 159A 0/12 07:00-19:00 (12h) single-neutral-actions single-ne…" at bounding box center [409, 469] width 61 height 106
click at [404, 342] on app-card-role "Traffic Specialist 149A 0/13 07:00-19:00 (12h) single-neutral-actions single-ne…" at bounding box center [409, 394] width 61 height 114
click at [340, 348] on div "pin ADIPEC 2025 2 Roles" at bounding box center [344, 411] width 61 height 4
drag, startPoint x: 258, startPoint y: 434, endPoint x: 176, endPoint y: 435, distance: 82.0
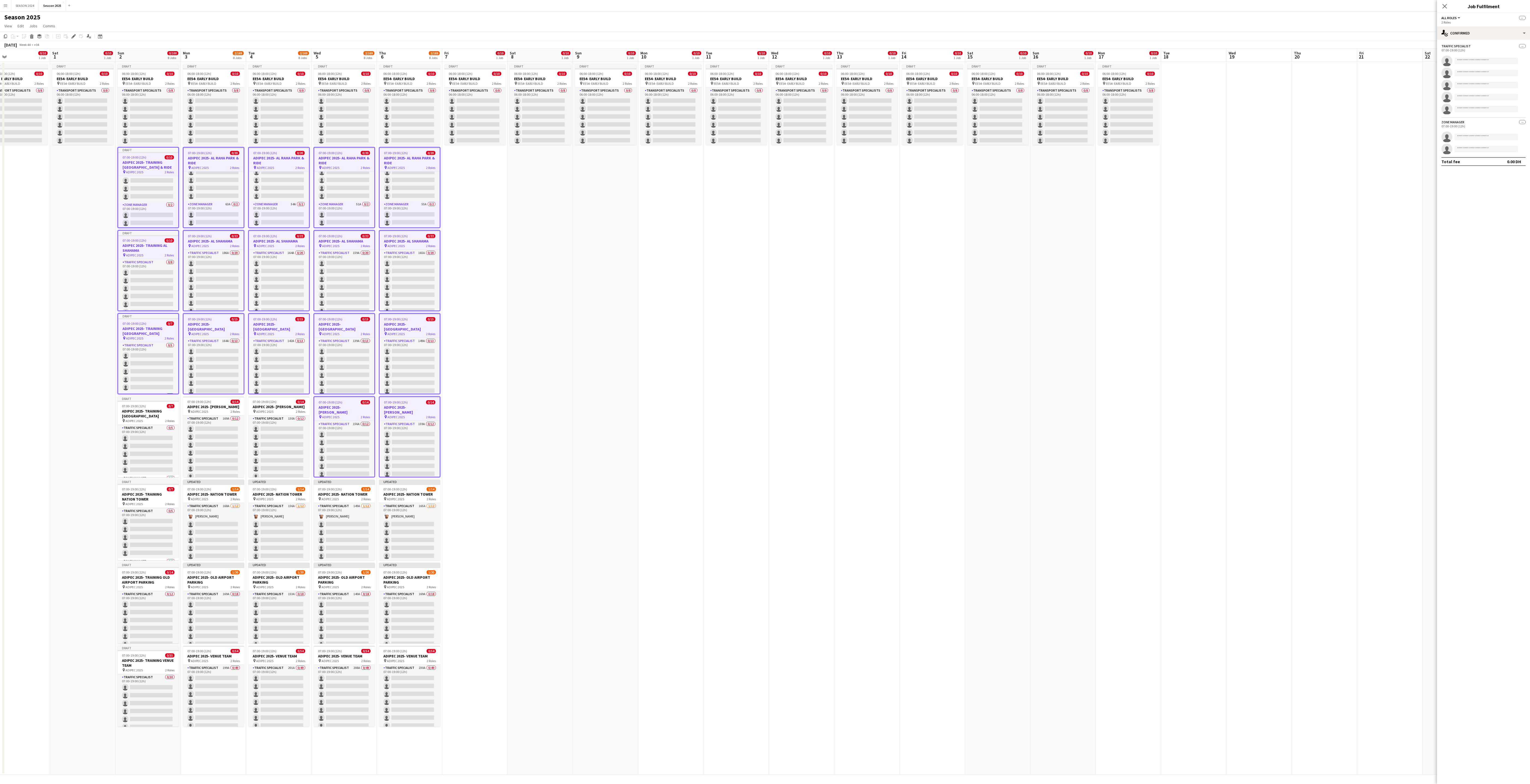
click at [252, 348] on app-calendar-viewport "Wed 29 0/10 1 Job Thu 30 0/10 1 Job Fri 31 0/10 1 Job Sat 1 0/10 1 Job Sun 2 0/…" at bounding box center [765, 412] width 1530 height 726
click at [192, 348] on app-card-role "Traffic Specialist 169A 0/12 07:00-19:00 (12h) single-neutral-actions single-ne…" at bounding box center [207, 469] width 61 height 106
click at [154, 348] on h3 "ADIPEC 2025- TRAINING [GEOGRAPHIC_DATA]" at bounding box center [142, 413] width 61 height 10
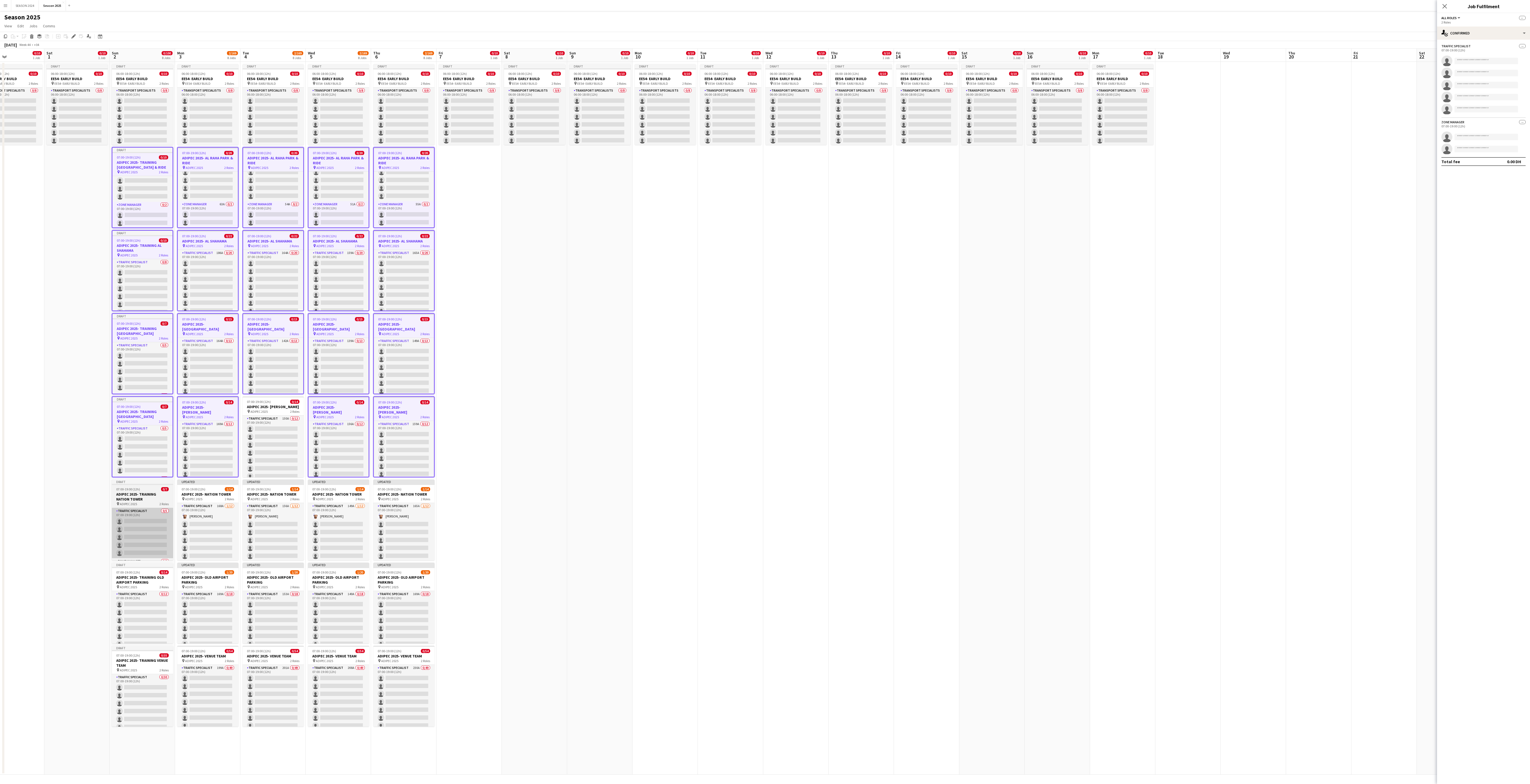
click at [151, 348] on app-card-role "Traffic Specialist 0/5 07:00-19:00 (12h) single-neutral-actions single-neutral-…" at bounding box center [142, 533] width 61 height 50
click at [204, 348] on app-card-role "Traffic Specialist 168A [DATE] 07:00-19:00 (12h) [PERSON_NAME] single-neutral-a…" at bounding box center [207, 556] width 61 height 106
click at [267, 348] on div "Traffic Specialist 156A [DATE] 07:00-19:00 (12h) [PERSON_NAME] single-neutral-a…" at bounding box center [273, 532] width 61 height 58
click at [331, 348] on span "ADIPEC 2025" at bounding box center [324, 499] width 17 height 4
click at [418, 348] on h3 "ADIPEC 2025- NATION TOWER" at bounding box center [403, 494] width 61 height 5
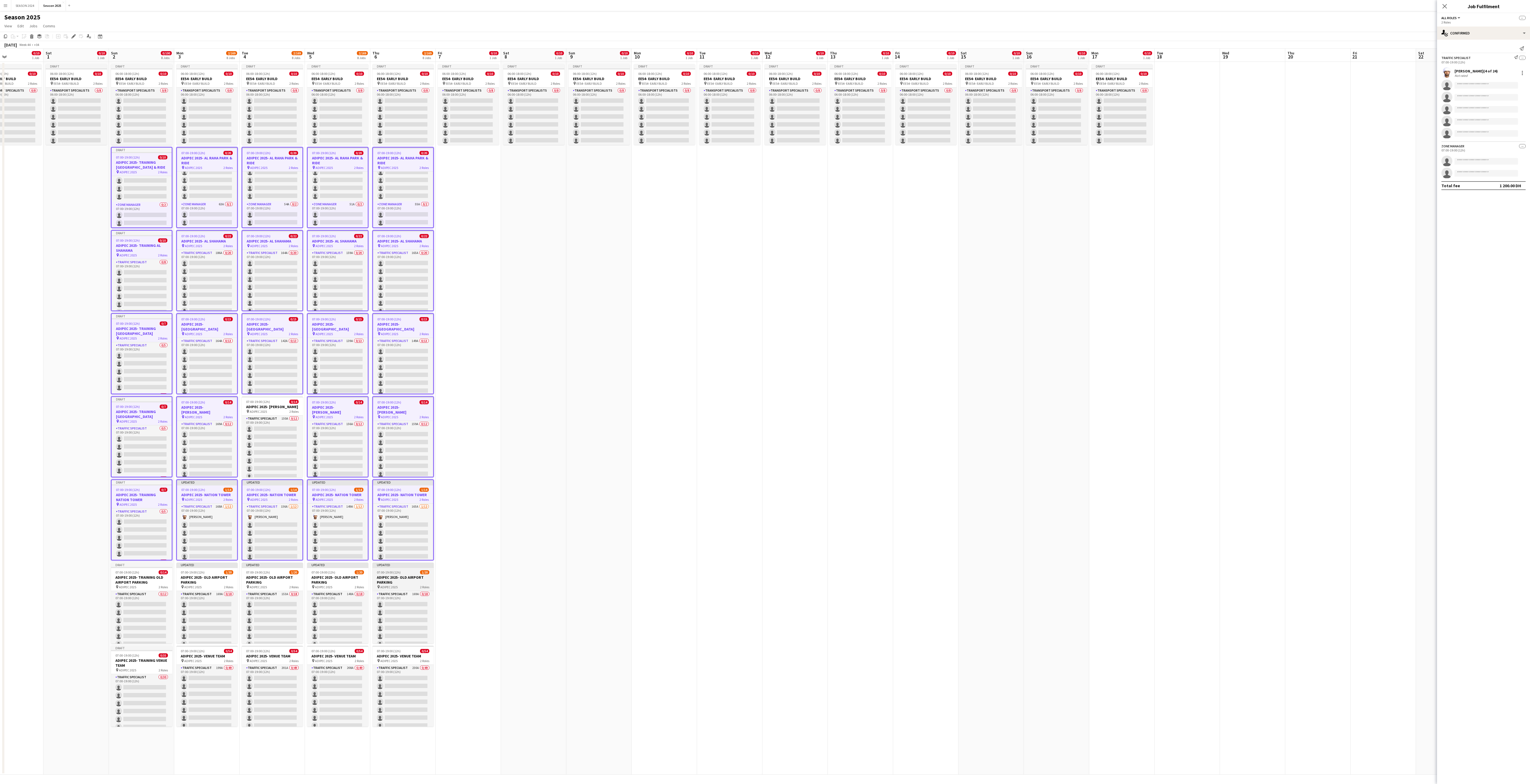
click at [409, 348] on app-job-card "Updated 07:00-19:00 (12h) 1/20 ADIPEC 2025- OLD AIRPORT PARKING pin ADIPEC 2025…" at bounding box center [403, 603] width 61 height 81
click at [318, 348] on app-card-role "Traffic Specialist 140A 0/18 07:00-19:00 (12h) single-neutral-actions single-ne…" at bounding box center [337, 668] width 61 height 153
click at [263, 348] on app-card-role "Traffic Specialist 153A 0/18 07:00-19:00 (12h) single-neutral-actions single-ne…" at bounding box center [272, 668] width 61 height 153
click at [196, 348] on app-card-role "Traffic Specialist 169A 0/18 07:00-19:00 (12h) single-neutral-actions single-ne…" at bounding box center [207, 668] width 61 height 153
click at [159, 348] on span "2 Roles" at bounding box center [163, 587] width 10 height 4
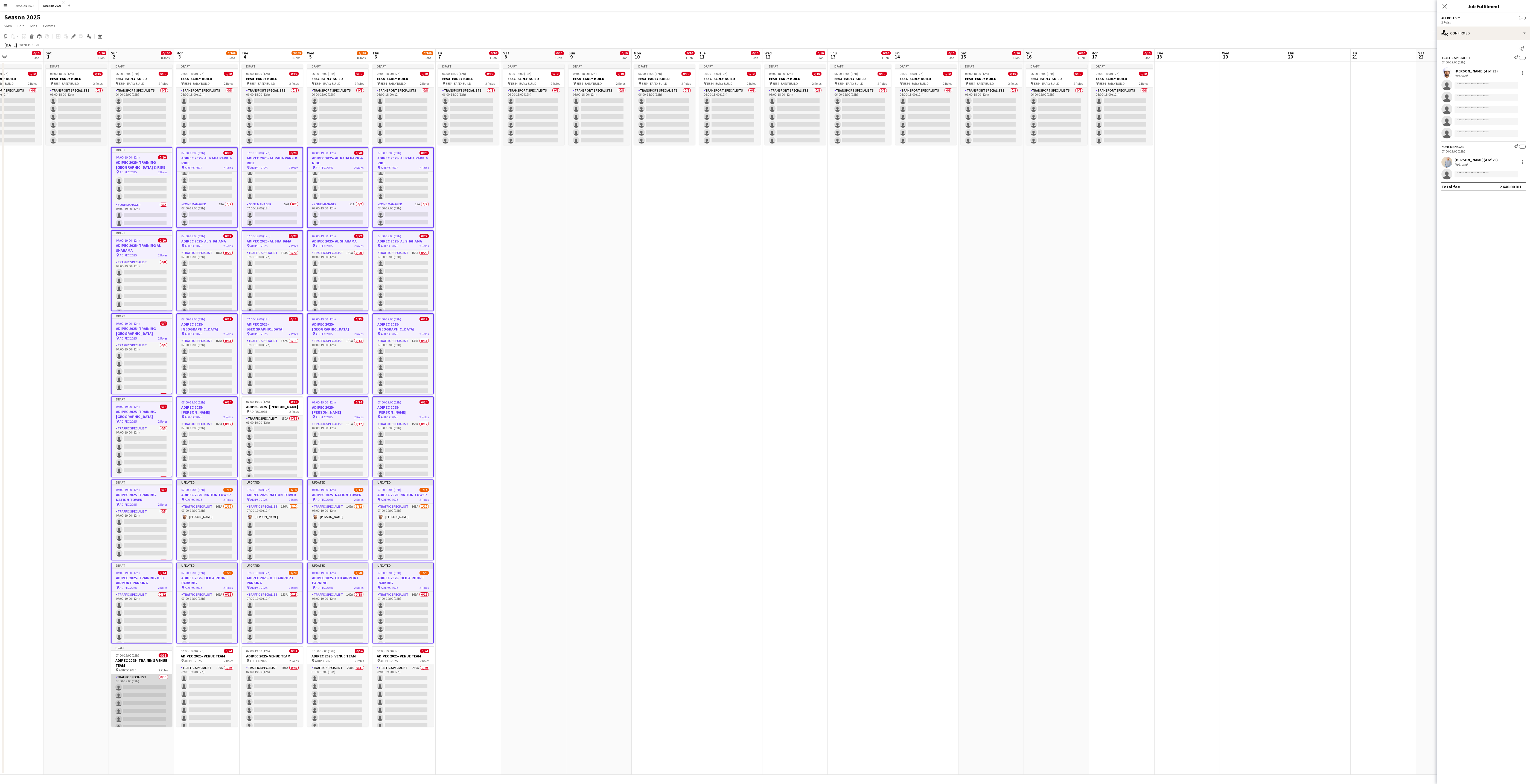
click at [143, 348] on app-card-role "Traffic Specialist 0/30 07:00-19:00 (12h) single-neutral-actions single-neutral…" at bounding box center [141, 798] width 61 height 249
click at [189, 348] on span "ADIPEC 2025" at bounding box center [192, 661] width 17 height 4
click at [263, 348] on app-job-card "07:00-19:00 (12h) 0/54 ADIPEC 2025- VENUE TEAM pin ADIPEC 2025 2 Roles Traffic …" at bounding box center [272, 686] width 61 height 81
click at [356, 348] on div "Traffic Specialist 208A 0/49 07:00-19:00 (12h) single-neutral-actions single-ne…" at bounding box center [337, 696] width 61 height 62
click at [417, 348] on div "pin ADIPEC 2025 2 Roles" at bounding box center [403, 660] width 61 height 4
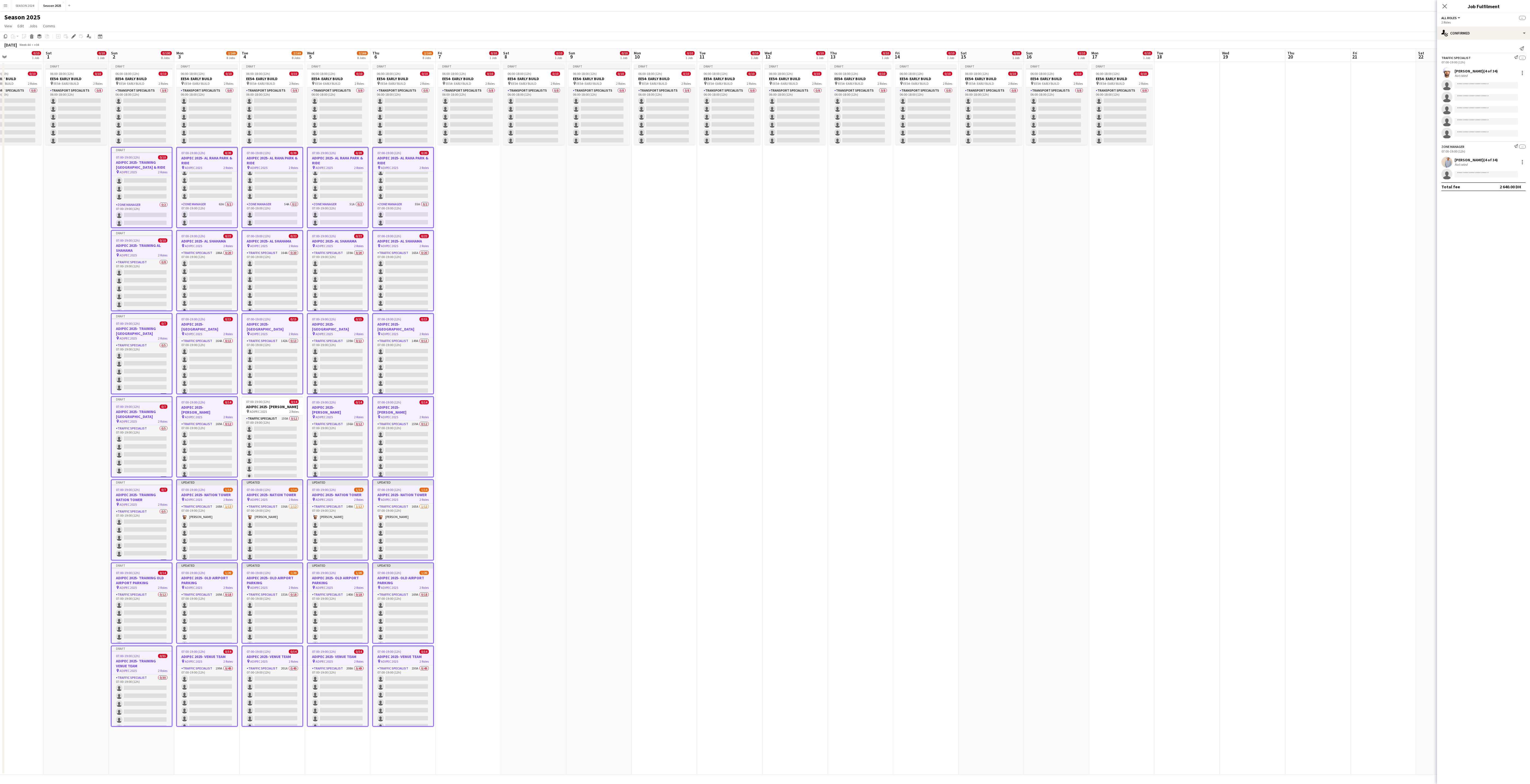
click at [679, 2] on div "Close pop-in" at bounding box center [1444, 6] width 15 height 12
click at [679, 4] on icon "Close pop-in" at bounding box center [1444, 6] width 5 height 5
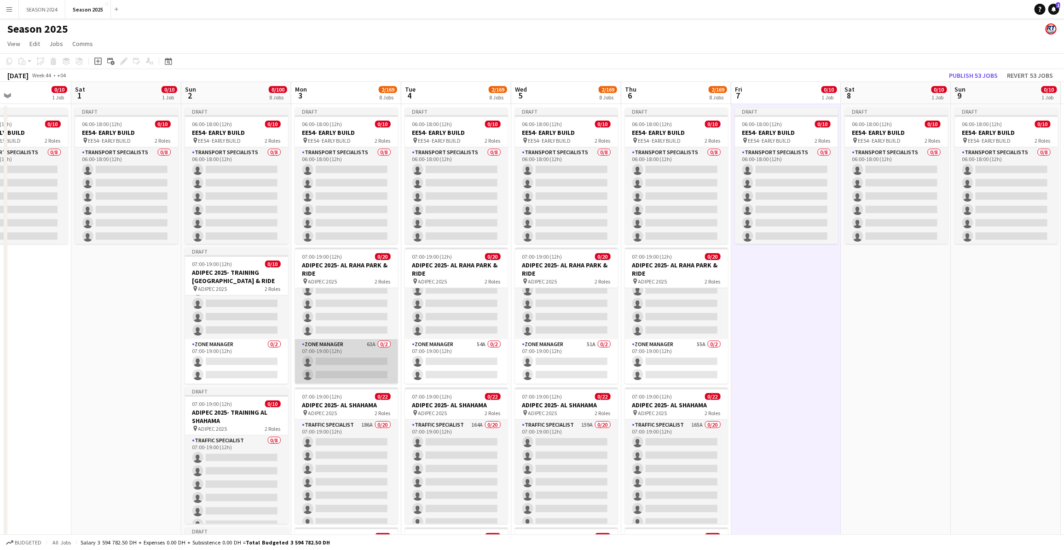
click at [342, 357] on app-card-role "Zone Manager 63A 0/2 07:00-19:00 (12h) single-neutral-actions single-neutral-ac…" at bounding box center [346, 361] width 103 height 45
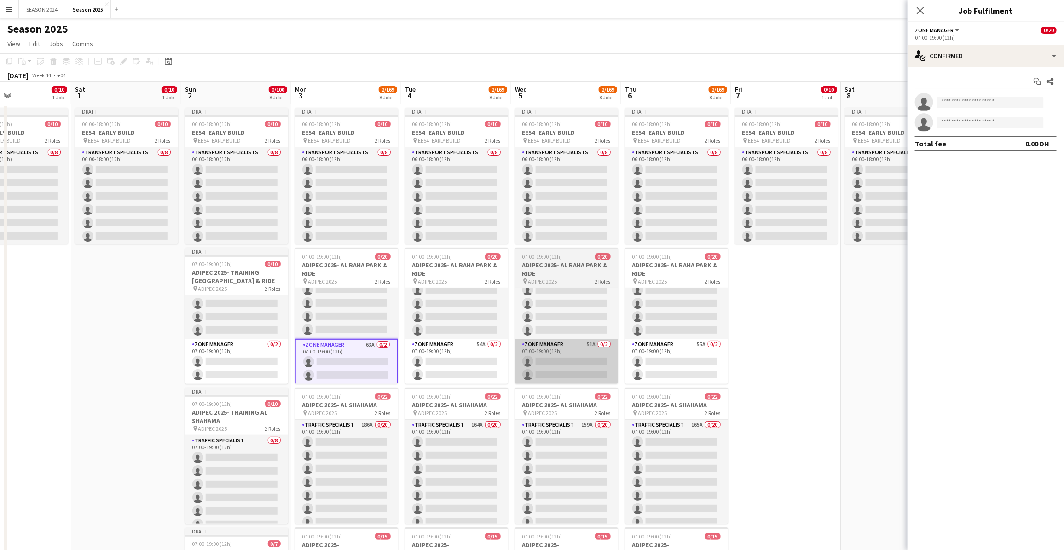
drag, startPoint x: 439, startPoint y: 351, endPoint x: 517, endPoint y: 351, distance: 77.8
click at [441, 353] on app-card-role "Zone Manager 54A 0/2 07:00-19:00 (12h) single-neutral-actions single-neutral-ac…" at bounding box center [456, 361] width 103 height 45
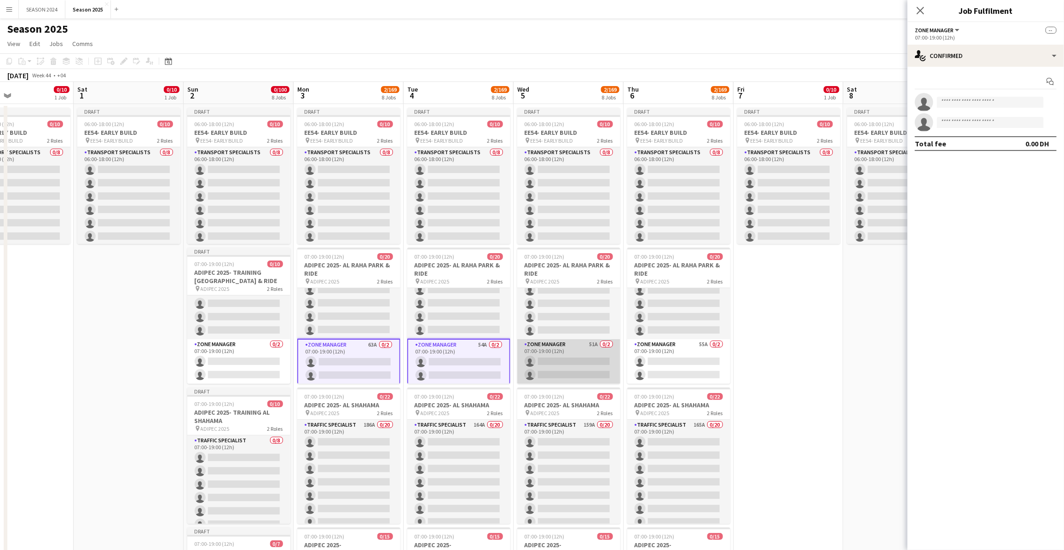
drag, startPoint x: 553, startPoint y: 358, endPoint x: 568, endPoint y: 356, distance: 14.8
click at [553, 358] on app-card-role "Zone Manager 51A 0/2 07:00-19:00 (12h) single-neutral-actions single-neutral-ac…" at bounding box center [569, 361] width 103 height 45
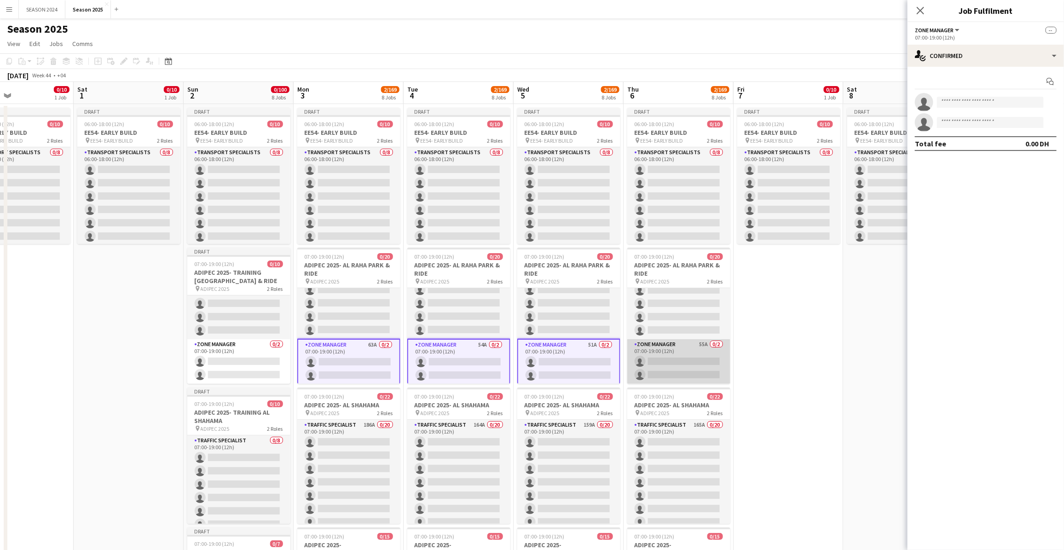
click at [651, 353] on app-card-role "Zone Manager 55A 0/2 07:00-19:00 (12h) single-neutral-actions single-neutral-ac…" at bounding box center [679, 361] width 103 height 45
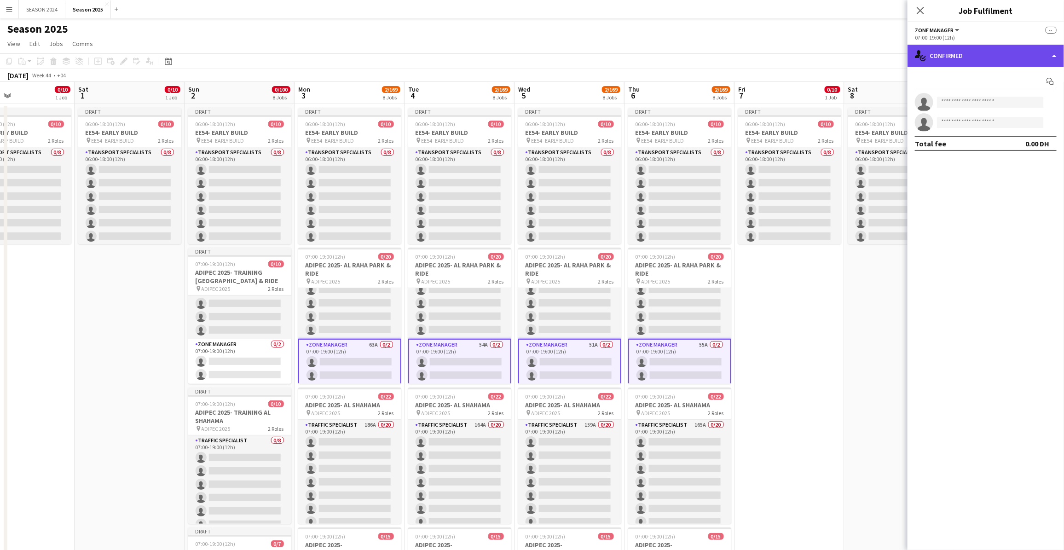
click at [980, 45] on div "single-neutral-actions-check-2 Confirmed" at bounding box center [986, 56] width 157 height 22
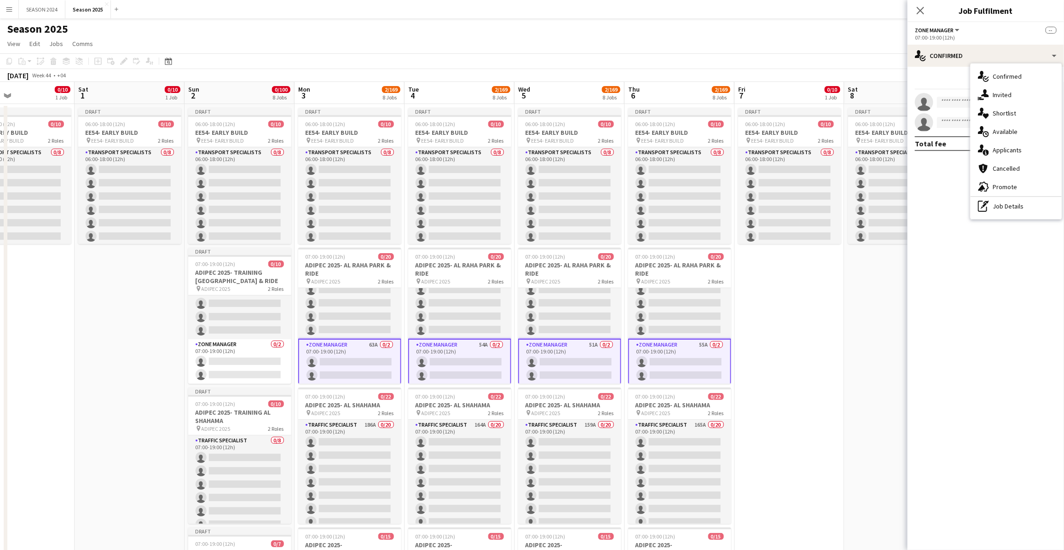
click at [1015, 152] on span "Applicants" at bounding box center [1007, 150] width 29 height 8
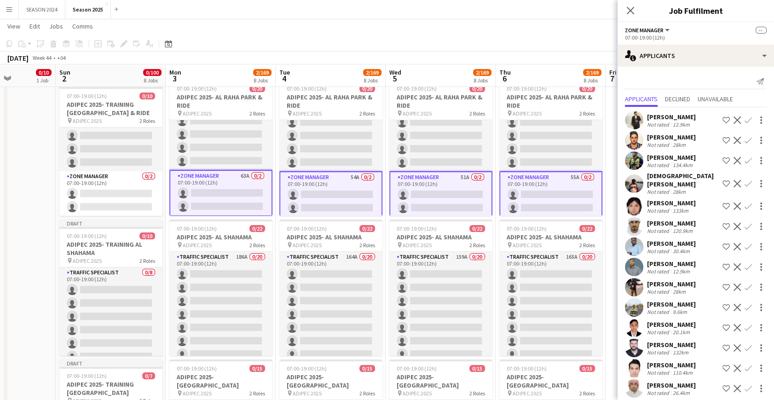
drag, startPoint x: 30, startPoint y: 159, endPoint x: 10, endPoint y: 157, distance: 20.8
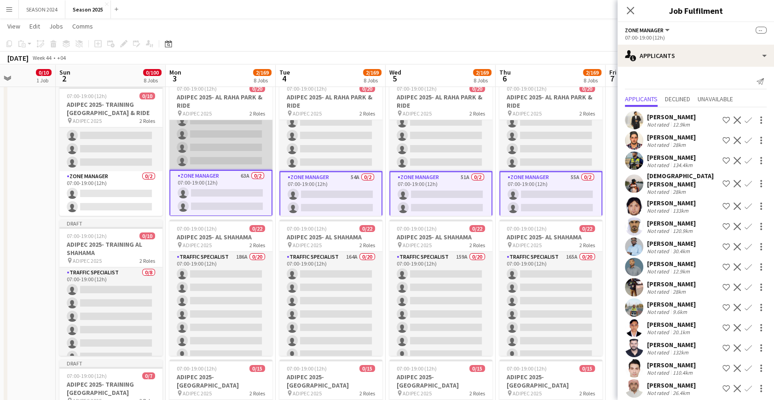
click at [235, 141] on app-card-role "Traffic Specialist 217A 0/18 07:00-19:00 (12h) single-neutral-actions single-ne…" at bounding box center [220, 41] width 103 height 258
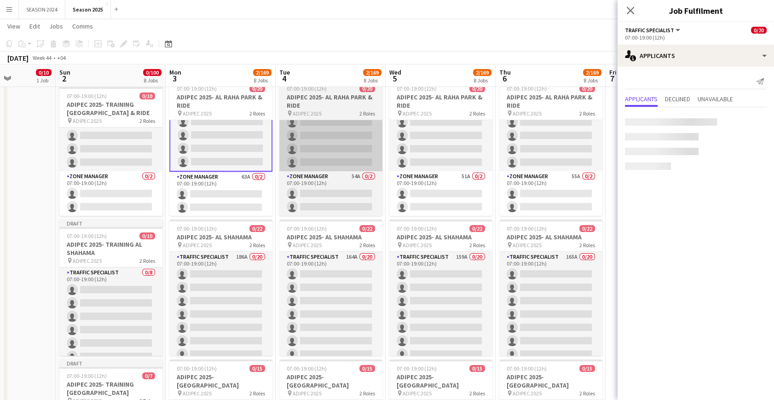
click at [303, 135] on app-card-role "Traffic Specialist 190A 0/18 07:00-19:00 (12h) single-neutral-actions single-ne…" at bounding box center [330, 42] width 103 height 258
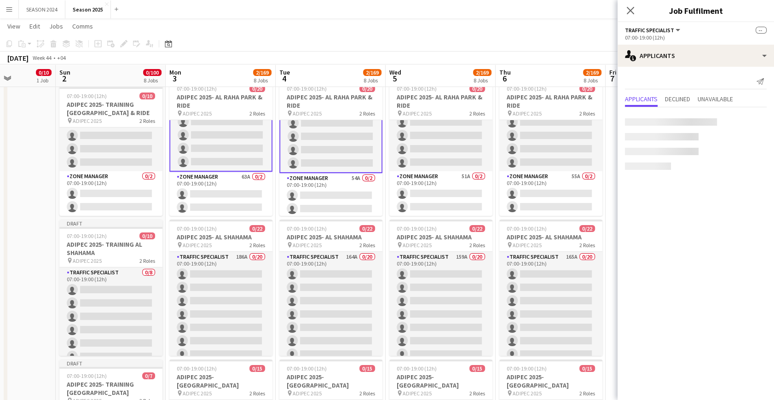
click at [332, 133] on app-card-role "Traffic Specialist 190A 0/18 07:00-19:00 (12h) single-neutral-actions single-ne…" at bounding box center [330, 43] width 103 height 260
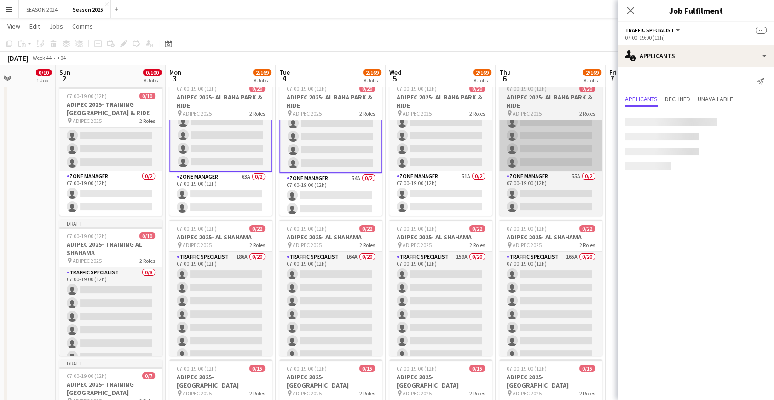
click at [443, 129] on app-card-role "Traffic Specialist 189A 0/18 07:00-19:00 (12h) single-neutral-actions single-ne…" at bounding box center [441, 42] width 103 height 258
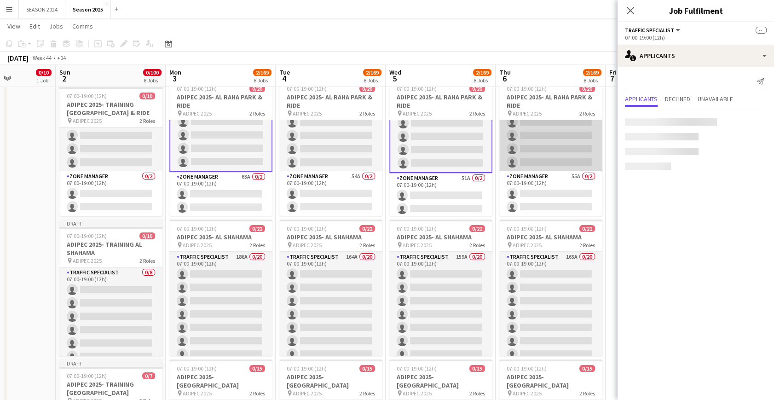
click at [557, 141] on app-card-role "Traffic Specialist 185A 0/18 07:00-19:00 (12h) single-neutral-actions single-ne…" at bounding box center [551, 42] width 103 height 258
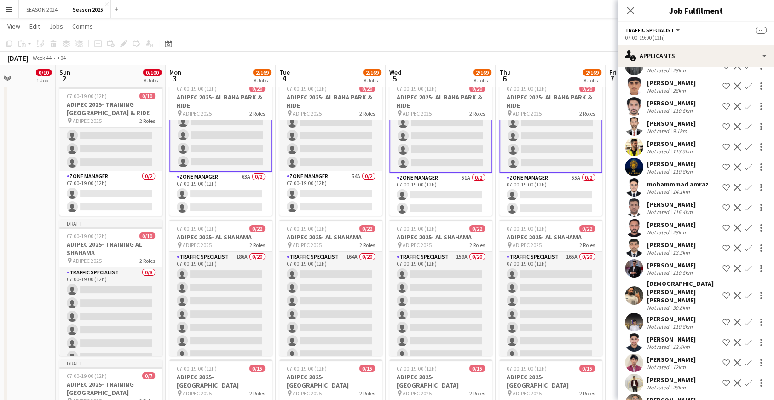
scroll to position [1506, 0]
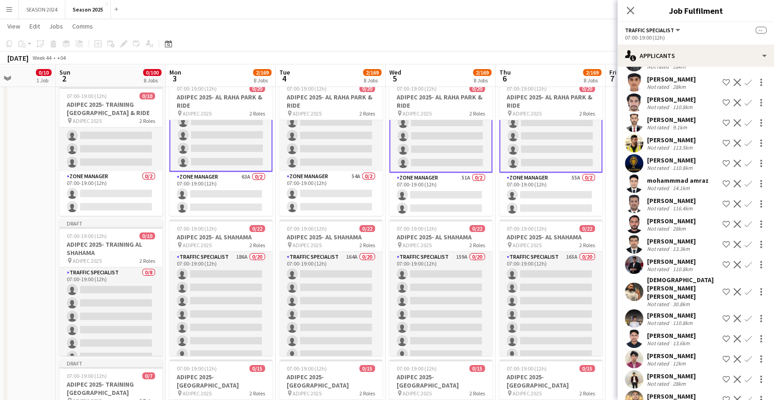
click at [745, 140] on app-icon "Confirm" at bounding box center [748, 143] width 7 height 7
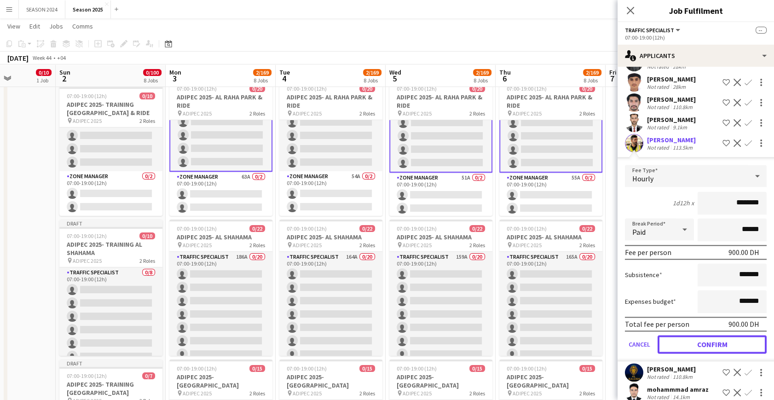
drag, startPoint x: 682, startPoint y: 317, endPoint x: 678, endPoint y: 307, distance: 10.8
click at [681, 335] on button "Confirm" at bounding box center [712, 344] width 109 height 18
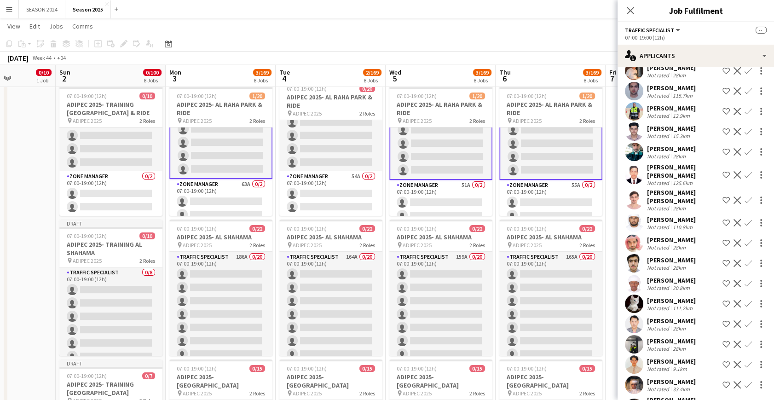
scroll to position [2260, 0]
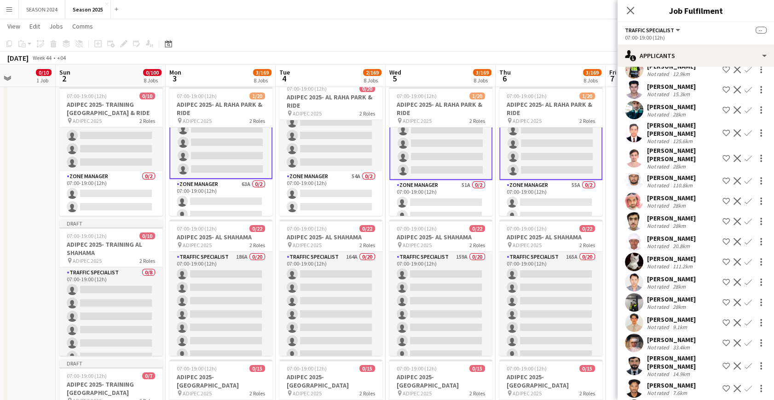
click at [745, 177] on app-icon "Confirm" at bounding box center [748, 180] width 7 height 7
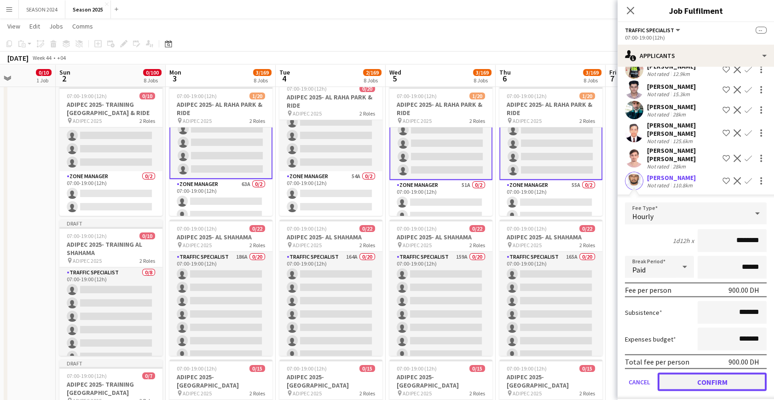
click at [698, 373] on button "Confirm" at bounding box center [712, 382] width 109 height 18
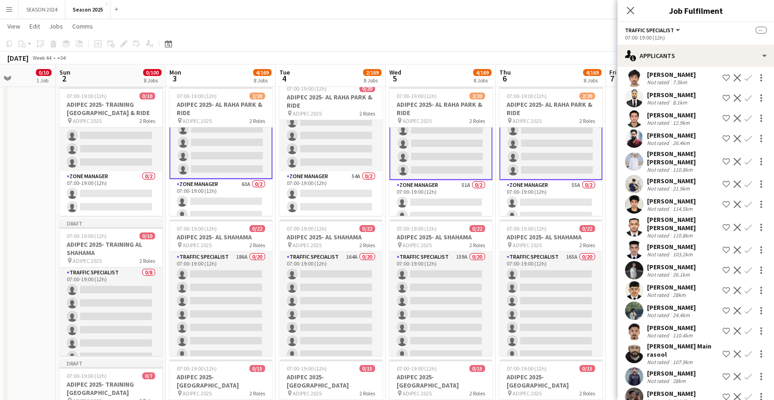
scroll to position [2846, 0]
click at [746, 245] on app-icon "Confirm" at bounding box center [748, 248] width 7 height 7
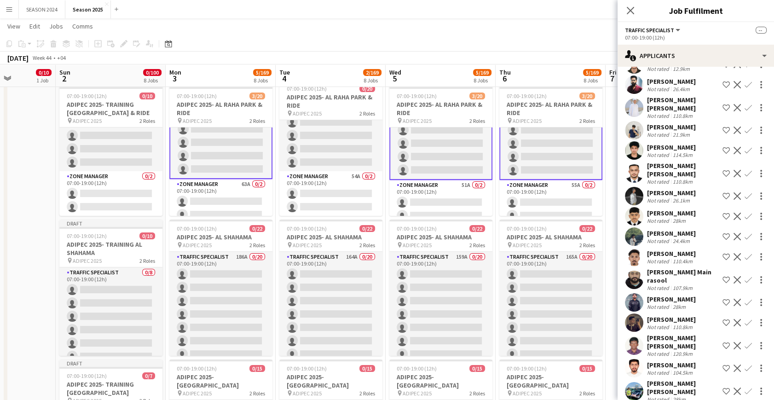
scroll to position [2888, 0]
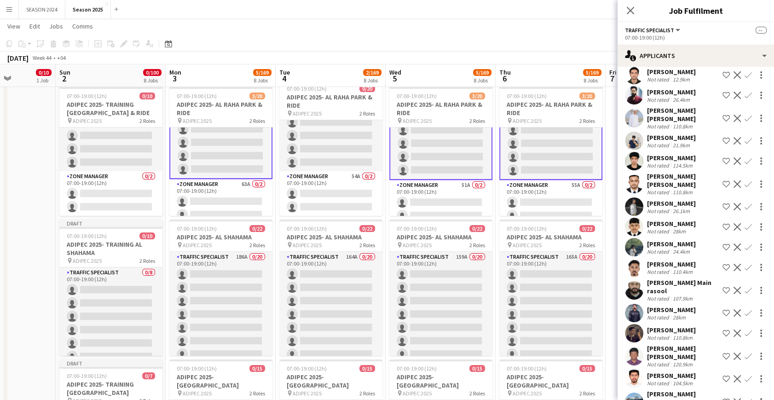
click at [745, 180] on app-icon "Confirm" at bounding box center [748, 183] width 7 height 7
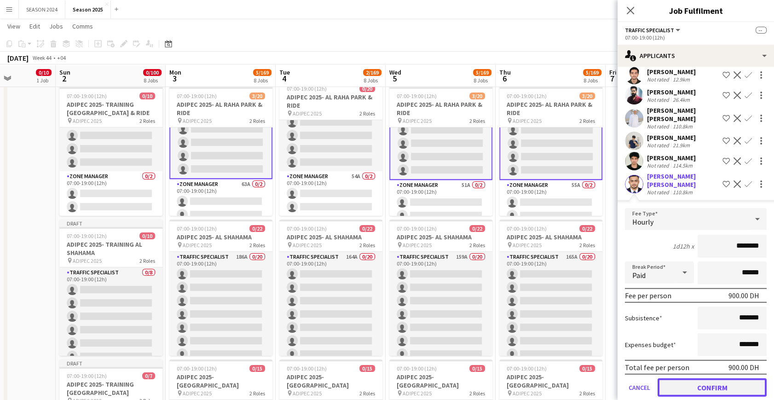
click at [674, 378] on button "Confirm" at bounding box center [712, 387] width 109 height 18
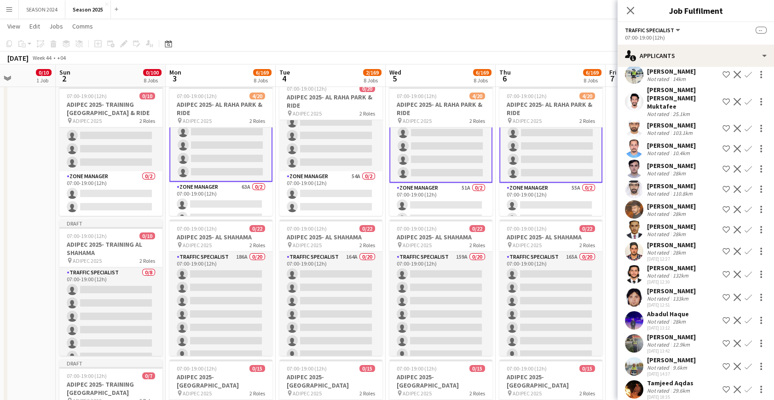
scroll to position [3235, 0]
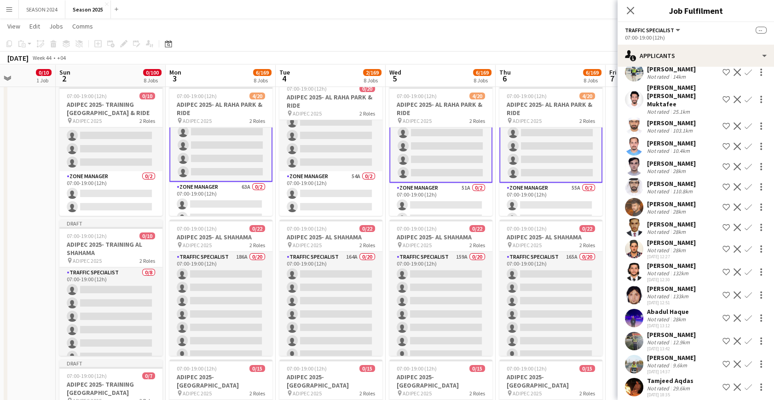
click at [745, 384] on app-icon "Confirm" at bounding box center [748, 387] width 7 height 7
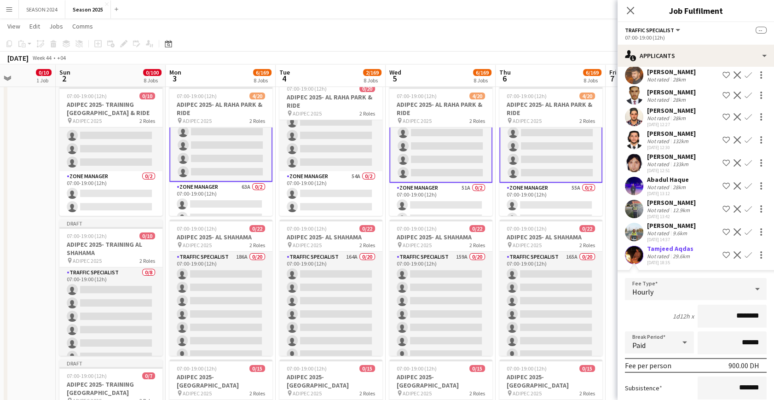
scroll to position [3409, 0]
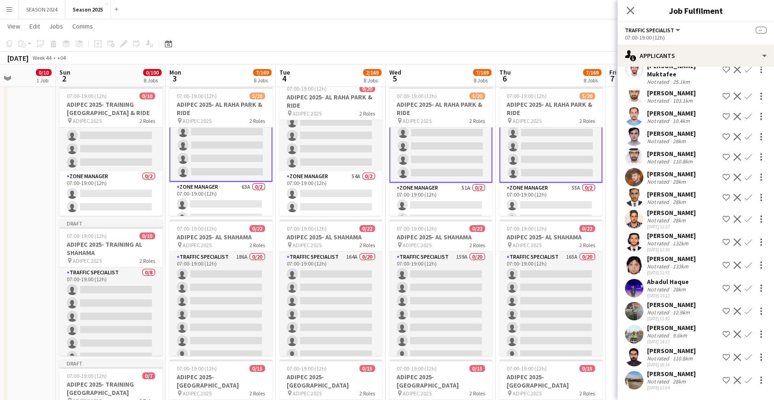
scroll to position [3212, 0]
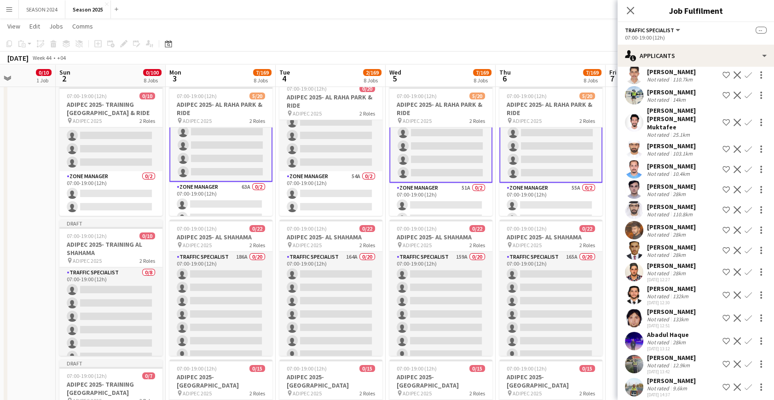
drag, startPoint x: 740, startPoint y: 210, endPoint x: 734, endPoint y: 225, distance: 15.9
click at [745, 268] on app-icon "Confirm" at bounding box center [748, 271] width 7 height 7
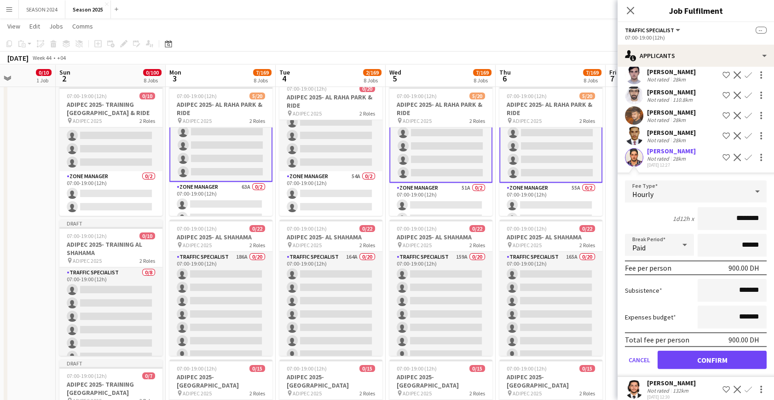
scroll to position [3338, 0]
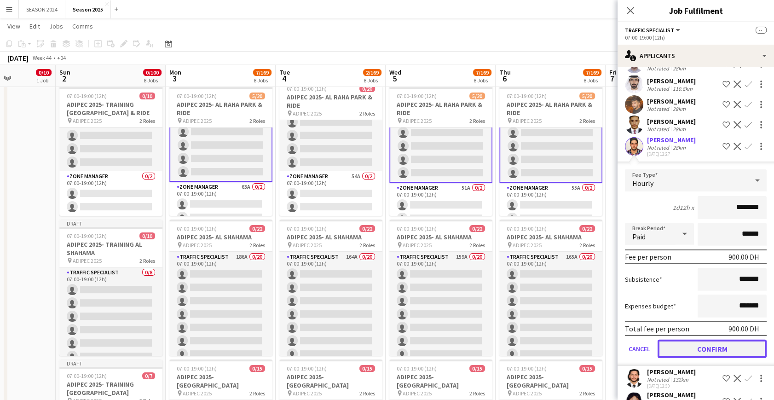
click at [700, 340] on button "Confirm" at bounding box center [712, 349] width 109 height 18
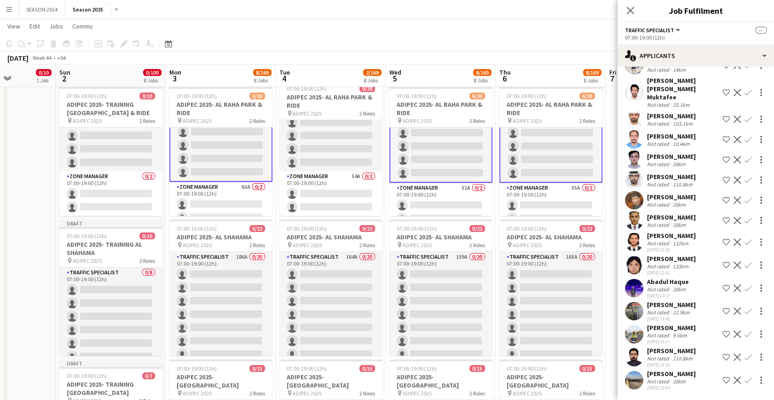
scroll to position [3189, 0]
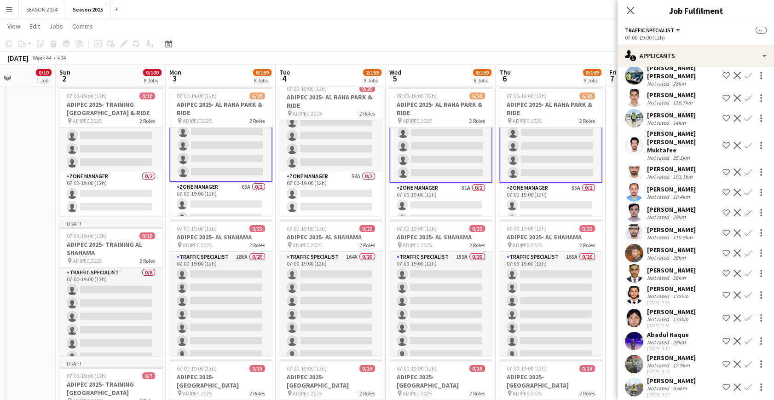
click at [745, 337] on app-icon "Confirm" at bounding box center [748, 340] width 7 height 7
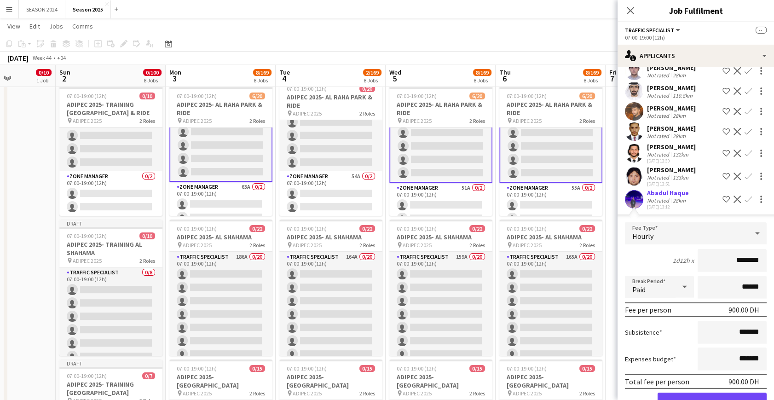
scroll to position [3356, 0]
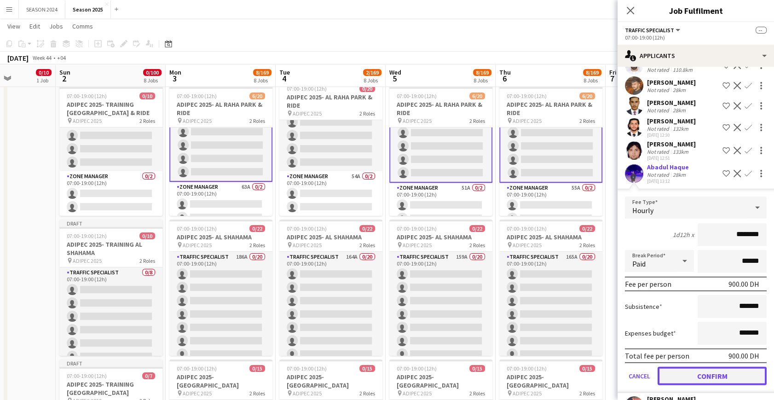
click at [687, 367] on button "Confirm" at bounding box center [712, 376] width 109 height 18
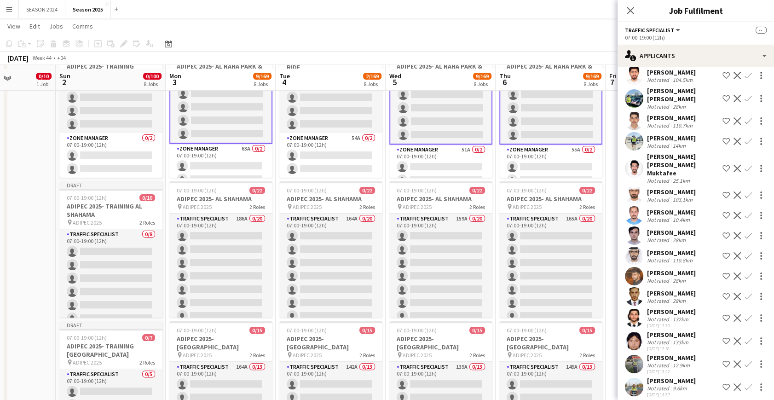
scroll to position [209, 0]
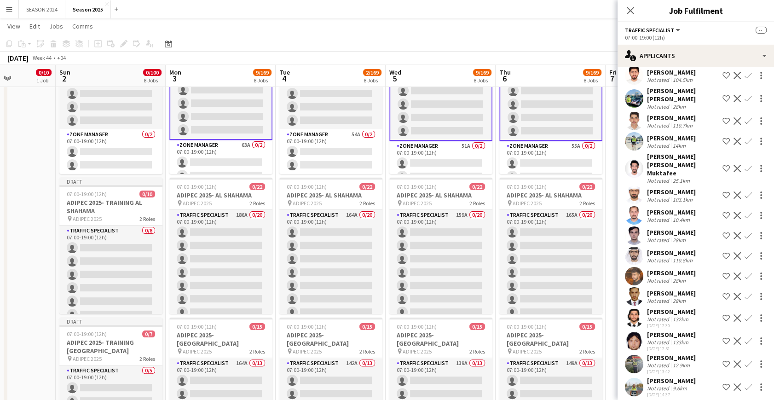
click at [745, 361] on app-icon "Confirm" at bounding box center [748, 364] width 7 height 7
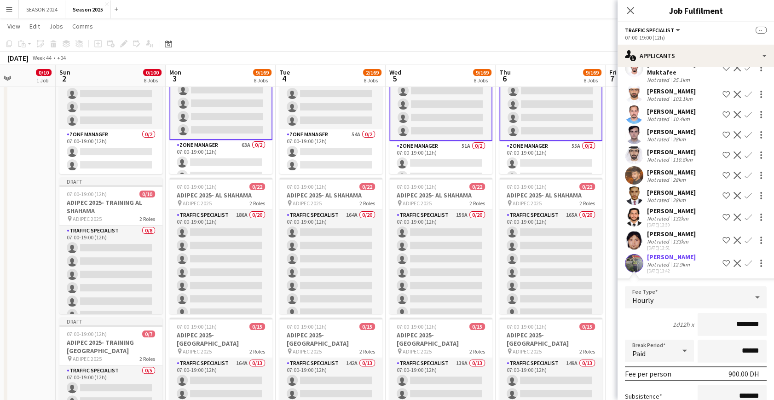
scroll to position [3333, 0]
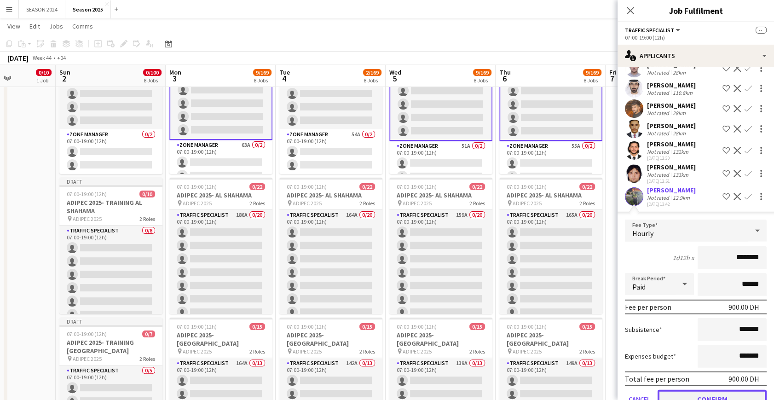
click at [689, 390] on button "Confirm" at bounding box center [712, 399] width 109 height 18
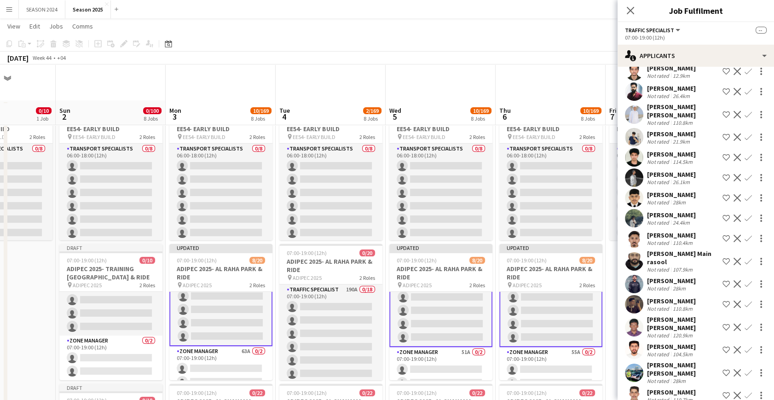
scroll to position [41, 0]
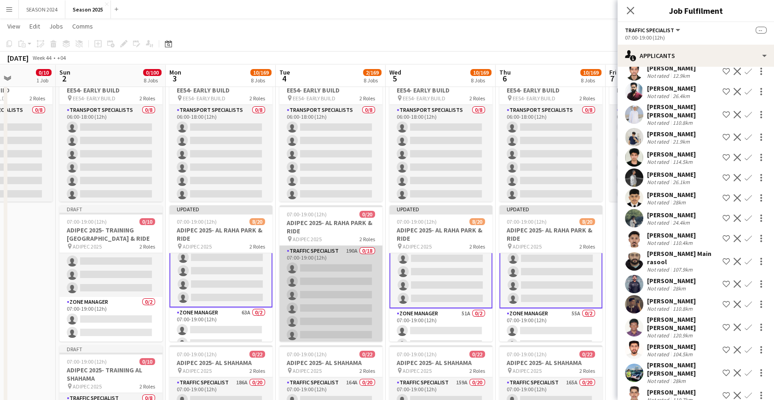
click at [322, 281] on app-card-role "Traffic Specialist 190A 0/18 07:00-19:00 (12h) single-neutral-actions single-ne…" at bounding box center [330, 375] width 103 height 258
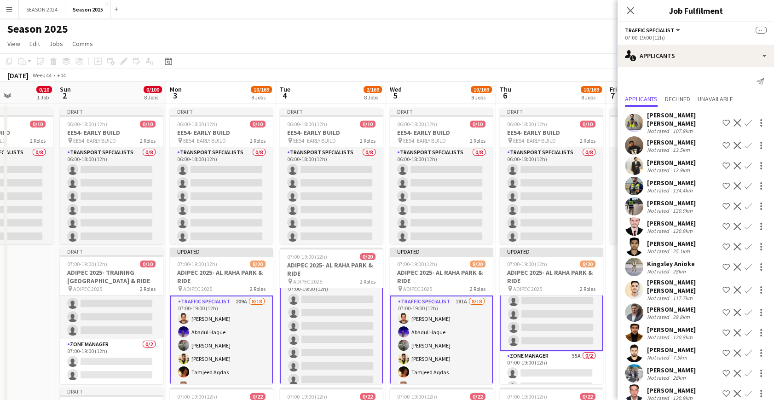
scroll to position [0, 0]
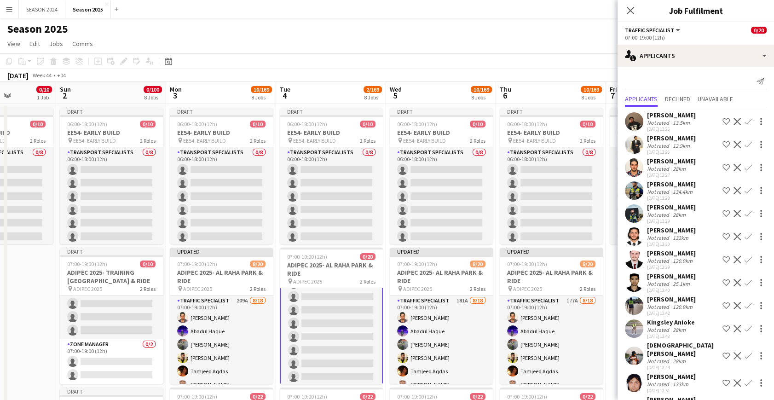
click at [745, 169] on app-icon "Confirm" at bounding box center [748, 167] width 7 height 7
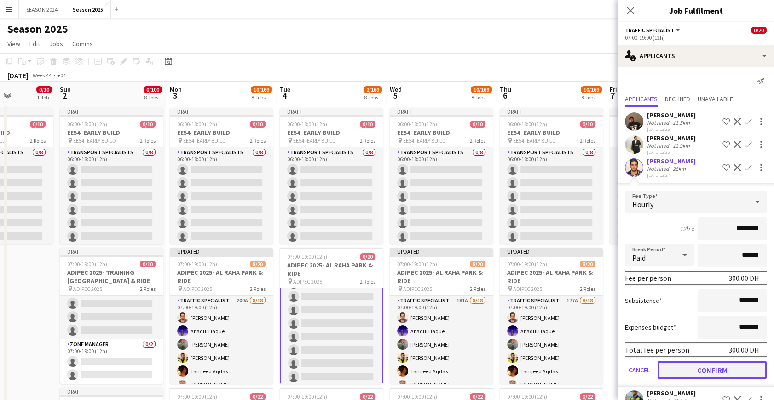
click at [686, 368] on button "Confirm" at bounding box center [712, 370] width 109 height 18
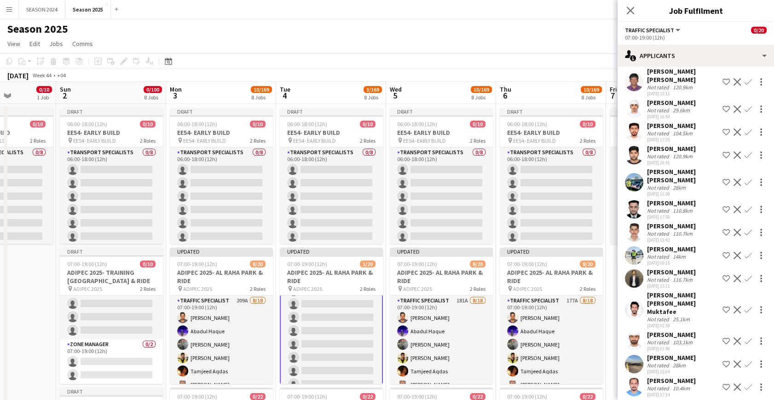
click at [364, 336] on app-card-role "Traffic Specialist 189A [DATE] 07:00-19:00 (12h) [PERSON_NAME] single-neutral-a…" at bounding box center [331, 384] width 103 height 260
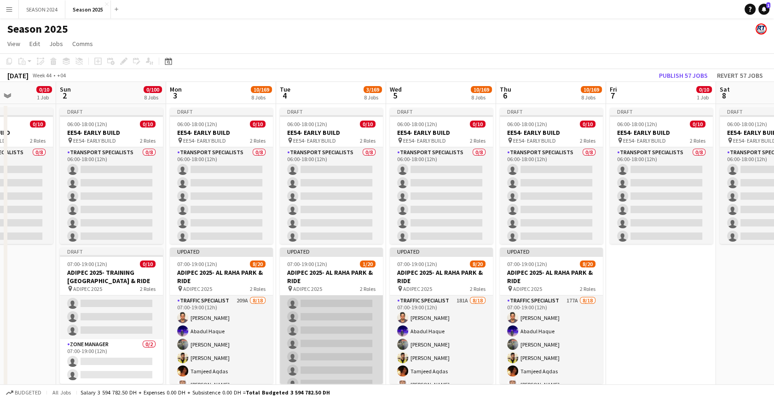
click at [321, 305] on app-card-role "Traffic Specialist 189A [DATE] 07:00-19:00 (12h) [PERSON_NAME] single-neutral-a…" at bounding box center [331, 384] width 103 height 258
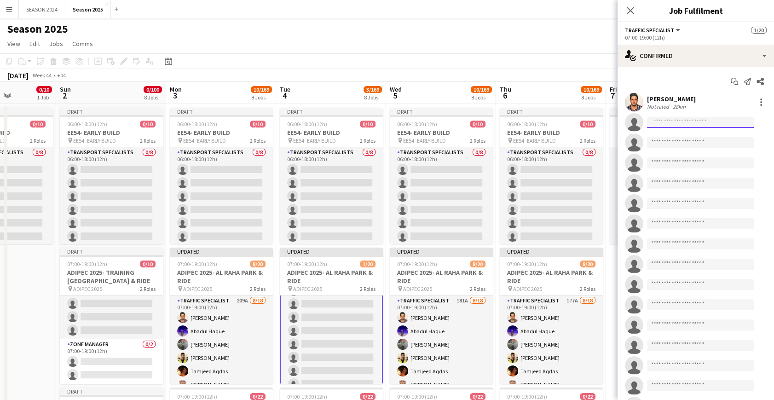
click at [674, 119] on input at bounding box center [700, 122] width 107 height 11
type input "******"
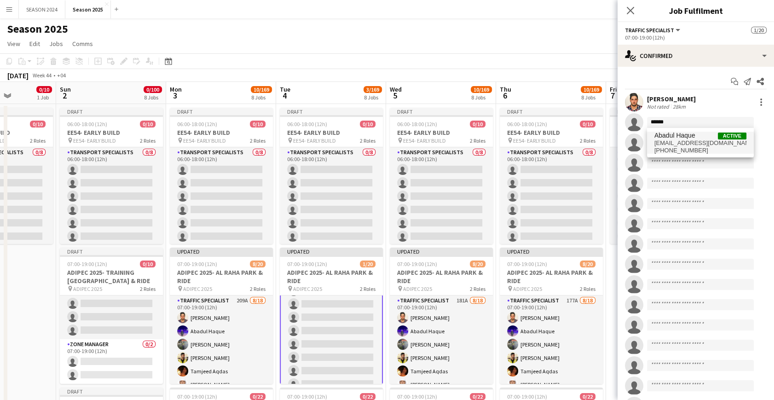
click at [670, 136] on span "Abadul Haque" at bounding box center [675, 136] width 41 height 8
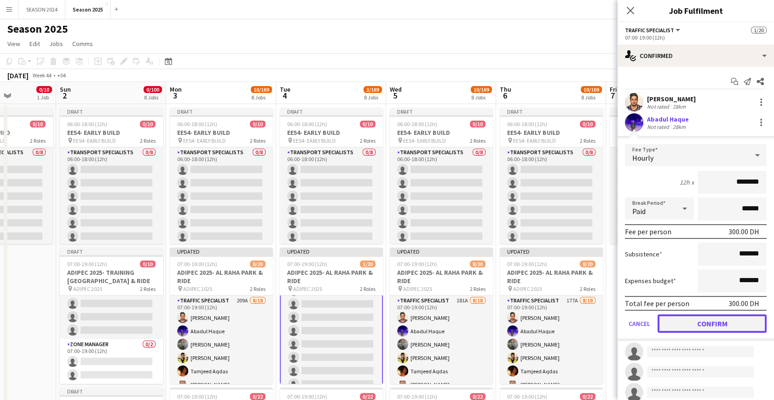
click at [692, 325] on button "Confirm" at bounding box center [712, 323] width 109 height 18
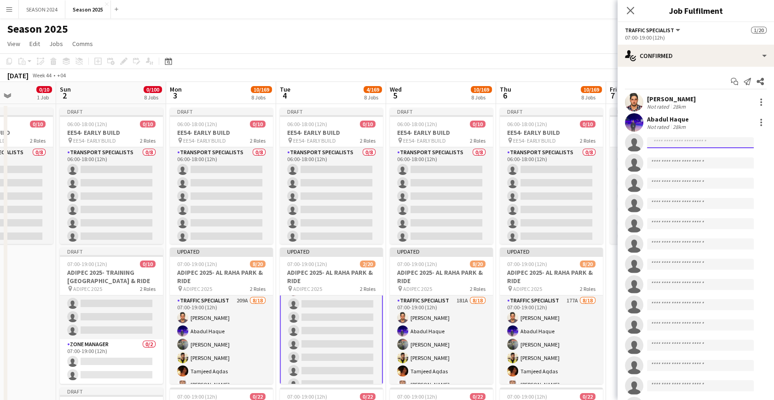
click at [688, 144] on input at bounding box center [700, 142] width 107 height 11
type input "*****"
click at [692, 163] on span "[EMAIL_ADDRESS][DOMAIN_NAME]" at bounding box center [701, 163] width 92 height 7
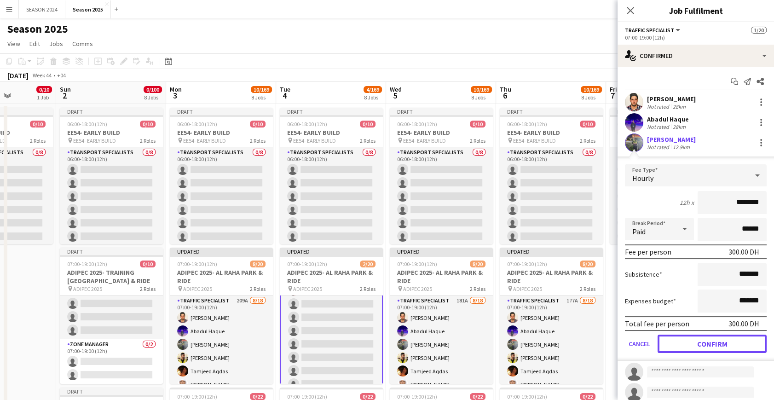
click at [681, 338] on button "Confirm" at bounding box center [712, 344] width 109 height 18
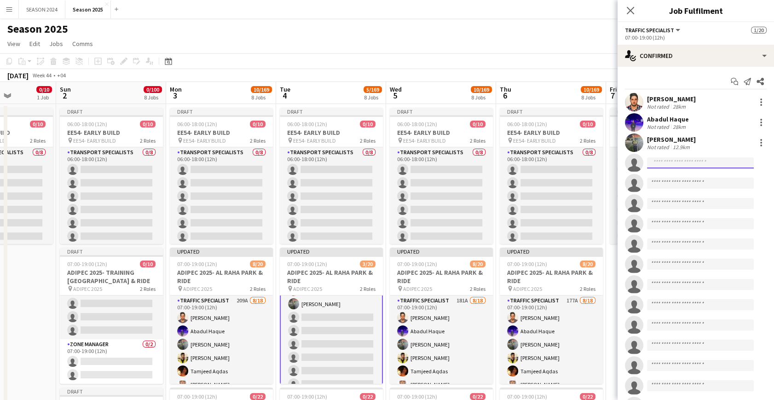
click at [672, 163] on input at bounding box center [700, 162] width 107 height 11
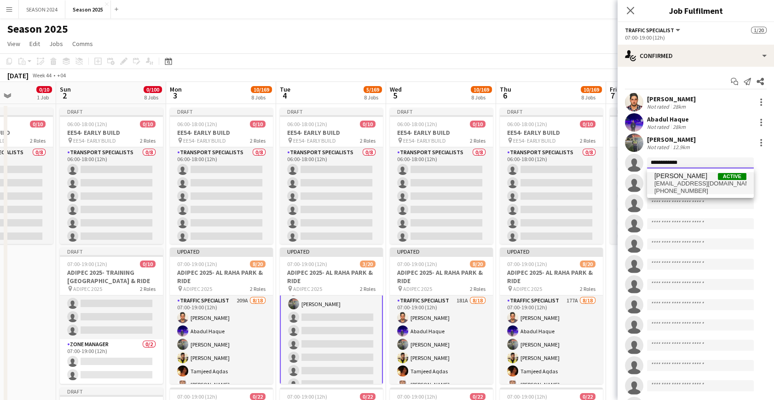
type input "**********"
click at [695, 187] on span "[PHONE_NUMBER]" at bounding box center [701, 190] width 92 height 7
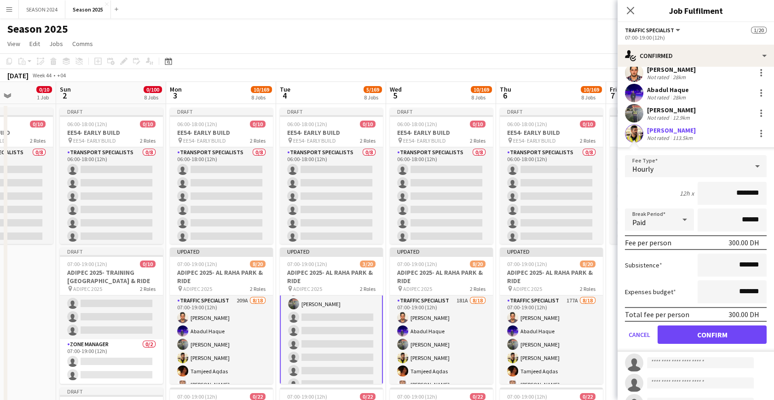
scroll to position [41, 0]
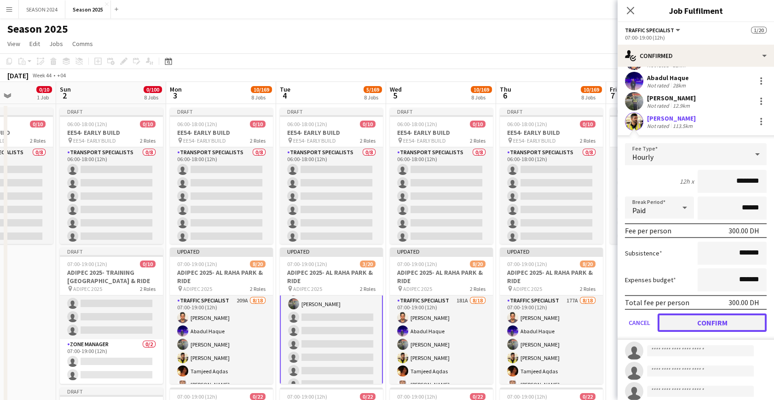
click at [702, 329] on button "Confirm" at bounding box center [712, 323] width 109 height 18
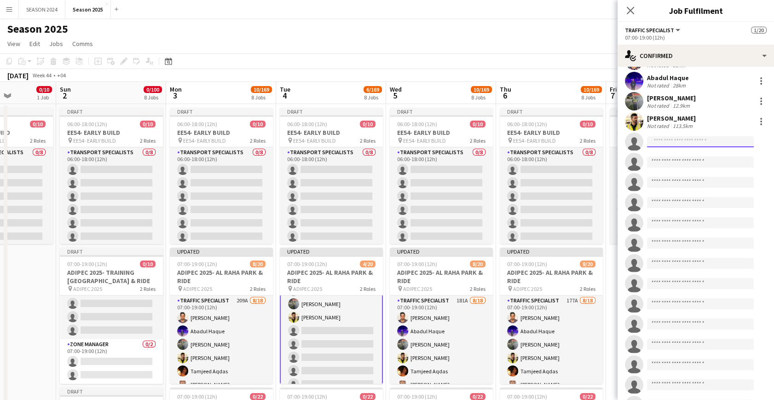
click at [698, 141] on input at bounding box center [700, 141] width 107 height 11
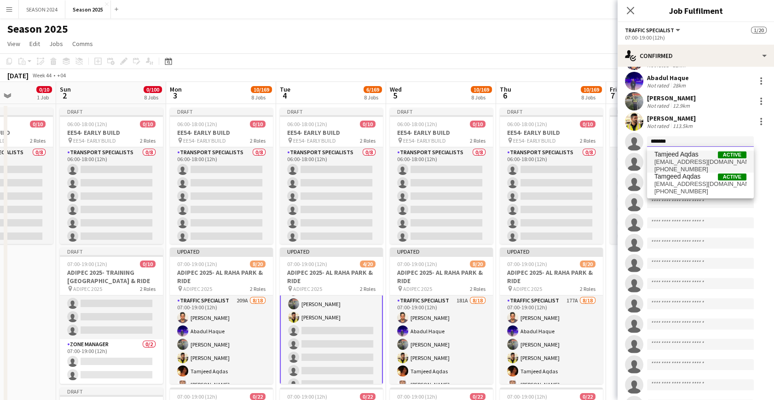
type input "*******"
click at [688, 153] on span "Tamjeed Aqdas" at bounding box center [677, 155] width 44 height 8
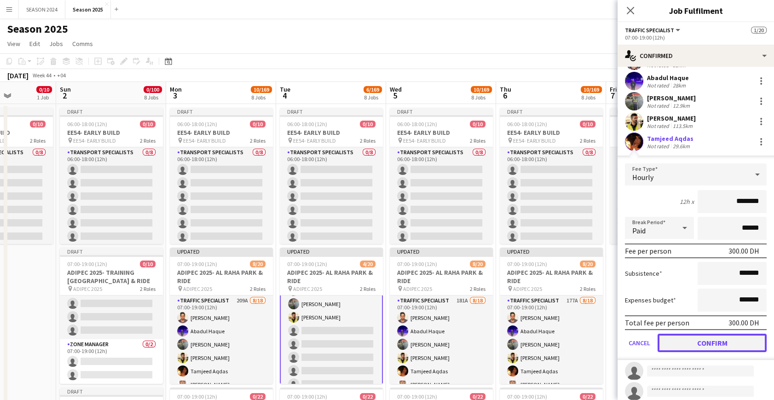
click at [695, 343] on button "Confirm" at bounding box center [712, 343] width 109 height 18
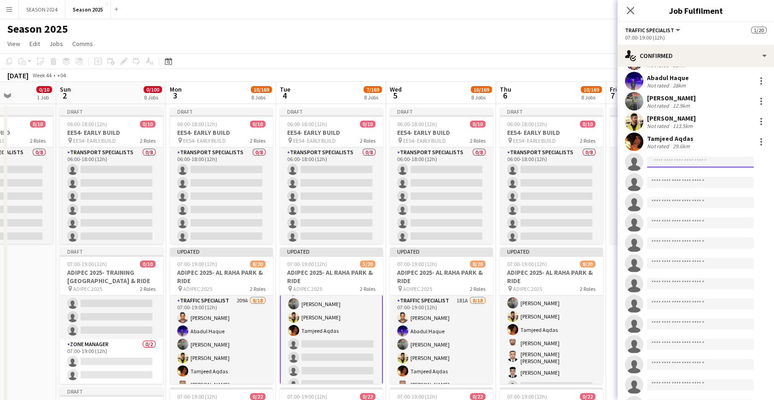
click at [681, 161] on input at bounding box center [700, 162] width 107 height 11
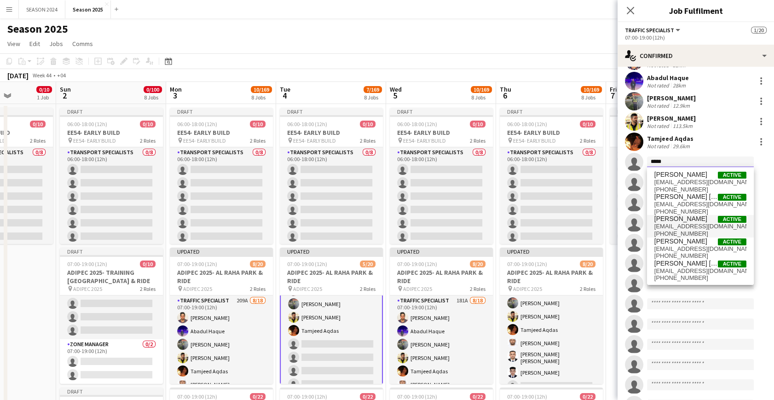
type input "*****"
click at [691, 223] on span "[EMAIL_ADDRESS][DOMAIN_NAME]" at bounding box center [701, 226] width 92 height 7
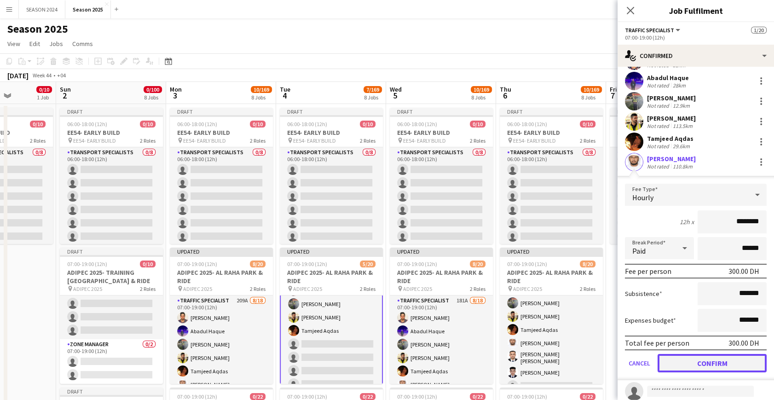
click at [688, 361] on button "Confirm" at bounding box center [712, 363] width 109 height 18
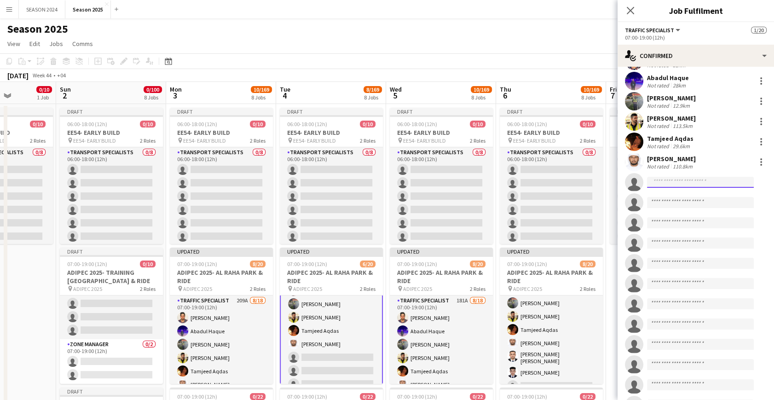
click at [683, 177] on input at bounding box center [700, 182] width 107 height 11
type input "*****"
click at [681, 205] on span "[EMAIL_ADDRESS][DOMAIN_NAME]" at bounding box center [701, 202] width 92 height 7
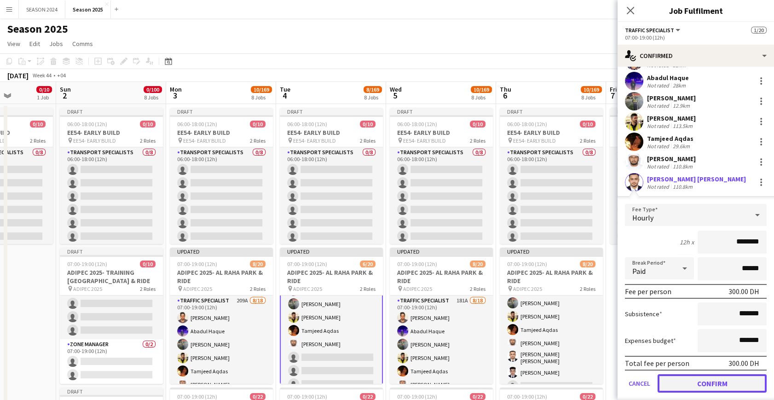
click at [702, 378] on button "Confirm" at bounding box center [712, 383] width 109 height 18
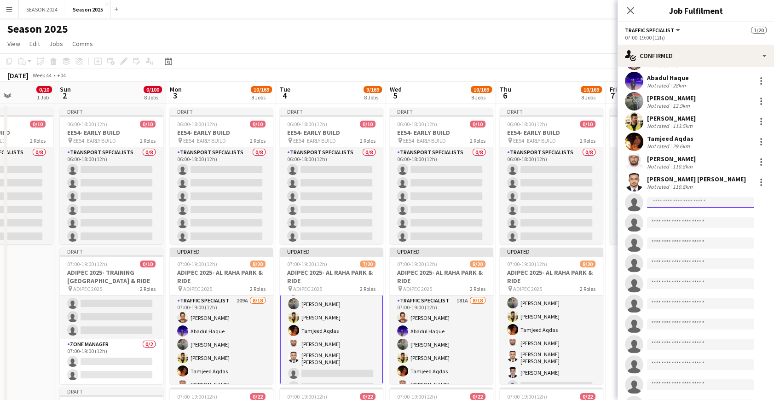
click at [680, 204] on input at bounding box center [700, 202] width 107 height 11
type input "*****"
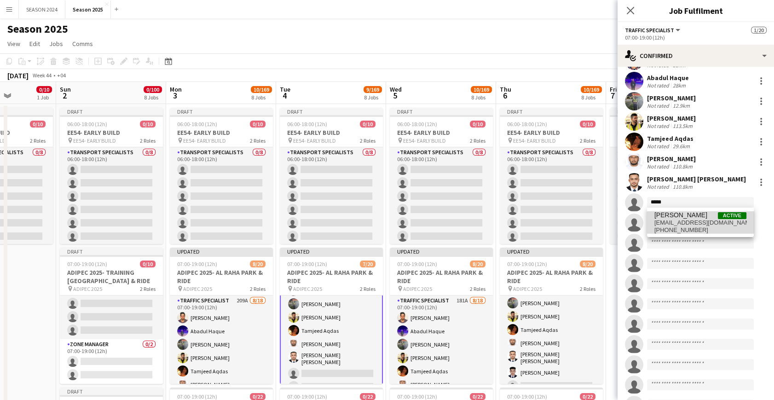
click at [676, 211] on span "[PERSON_NAME]" at bounding box center [681, 215] width 53 height 8
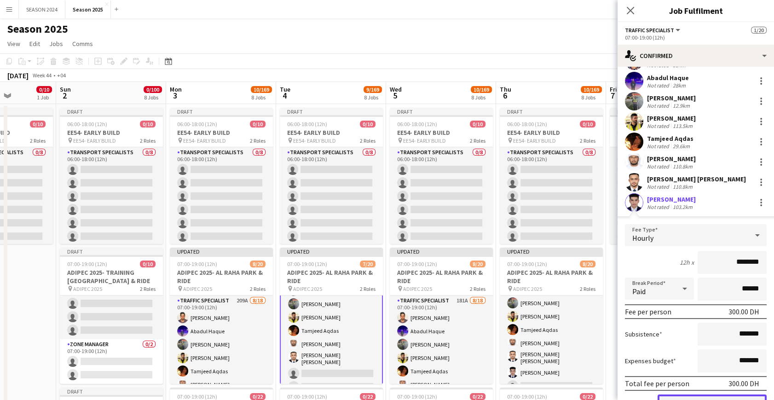
click at [697, 395] on button "Confirm" at bounding box center [712, 404] width 109 height 18
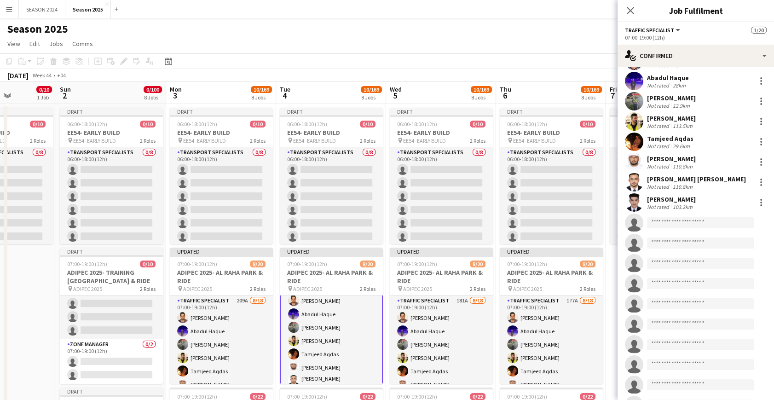
scroll to position [0, 0]
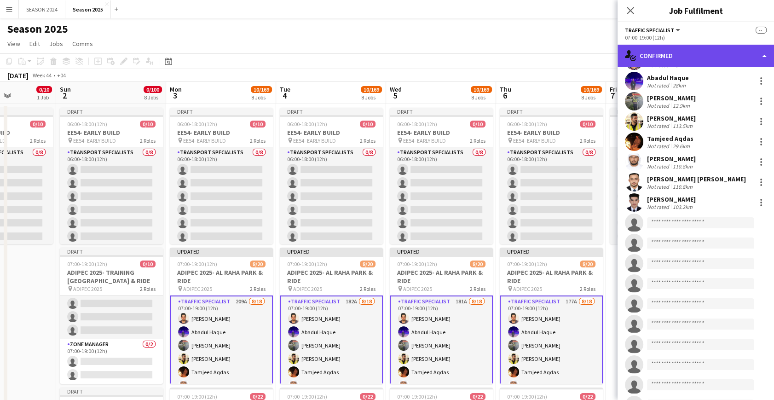
click at [687, 60] on div "single-neutral-actions-check-2 Confirmed" at bounding box center [696, 56] width 157 height 22
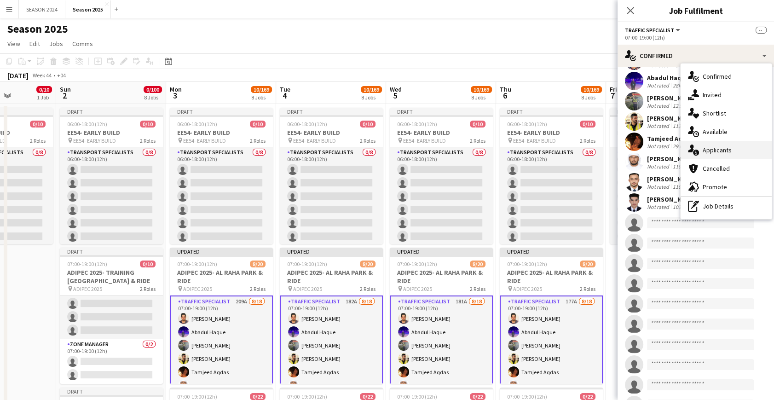
click at [714, 150] on span "Applicants" at bounding box center [717, 150] width 29 height 8
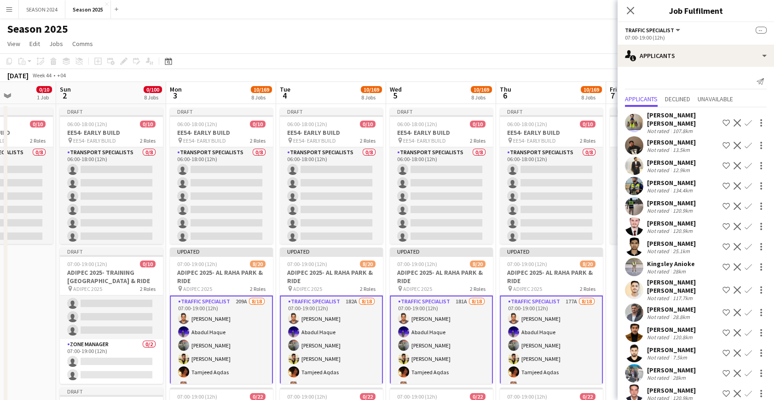
click at [635, 114] on app-user-avatar at bounding box center [634, 123] width 18 height 18
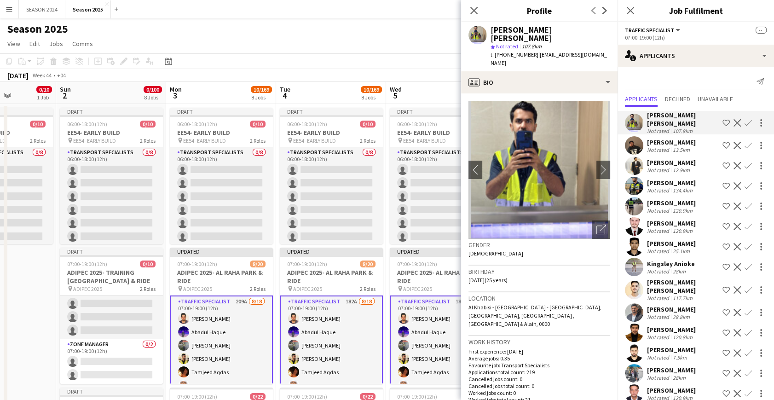
click at [635, 114] on app-user-avatar at bounding box center [634, 123] width 18 height 18
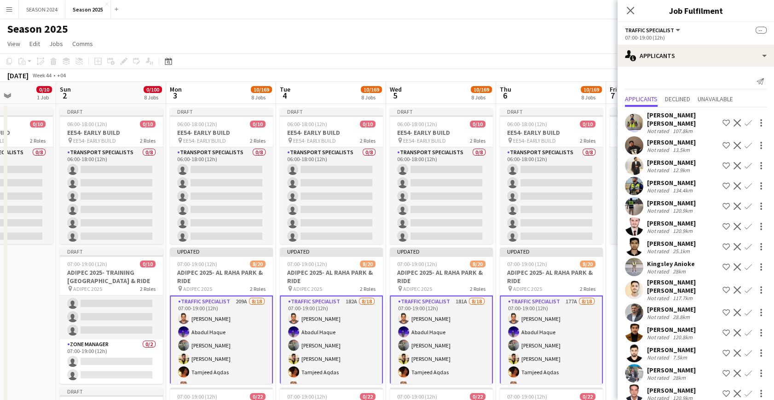
click at [641, 224] on app-user-avatar at bounding box center [634, 226] width 18 height 18
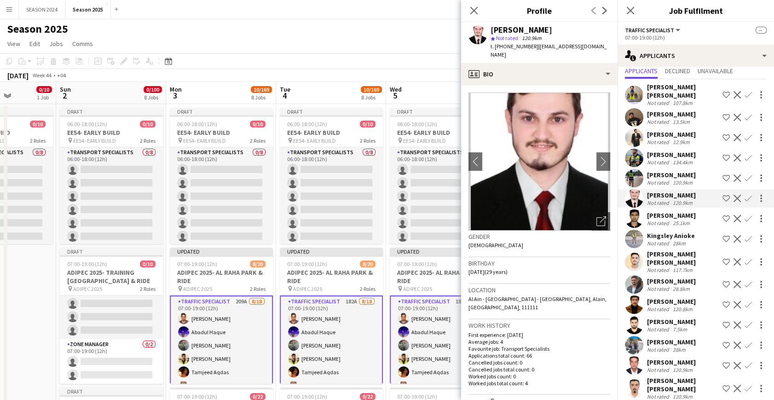
scroll to position [41, 0]
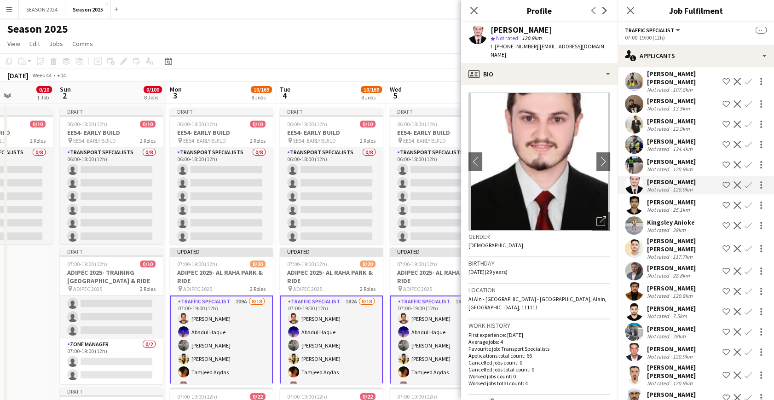
click at [745, 202] on app-icon "Confirm" at bounding box center [748, 205] width 7 height 7
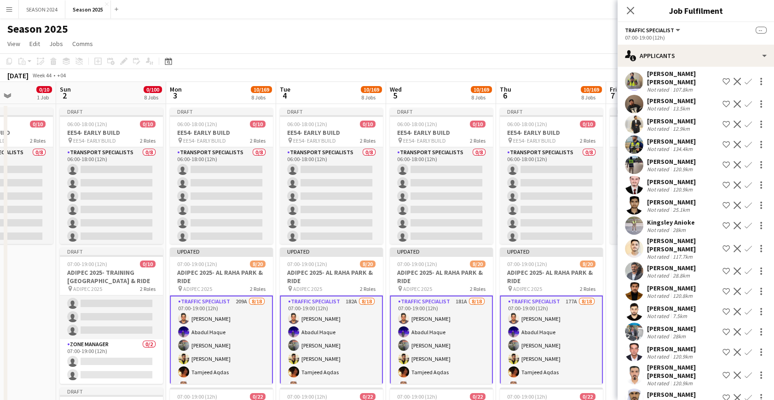
click at [745, 202] on app-icon "Confirm" at bounding box center [748, 205] width 7 height 7
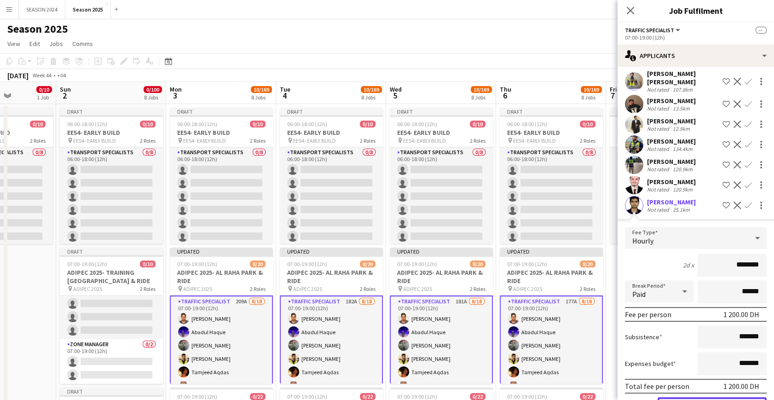
click at [718, 397] on button "Confirm" at bounding box center [712, 406] width 109 height 18
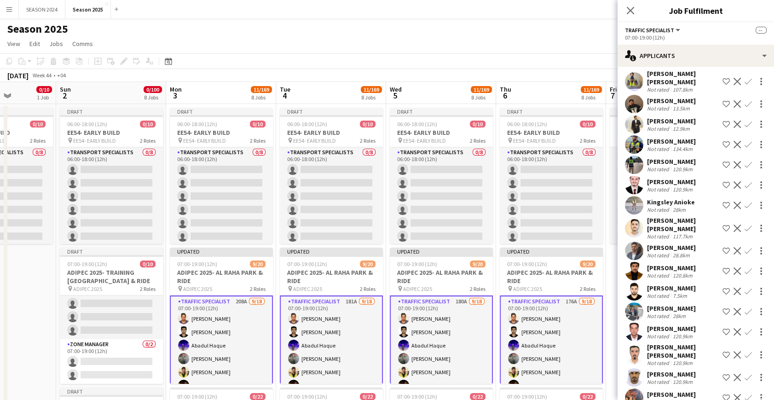
click at [745, 202] on app-icon "Confirm" at bounding box center [748, 205] width 7 height 7
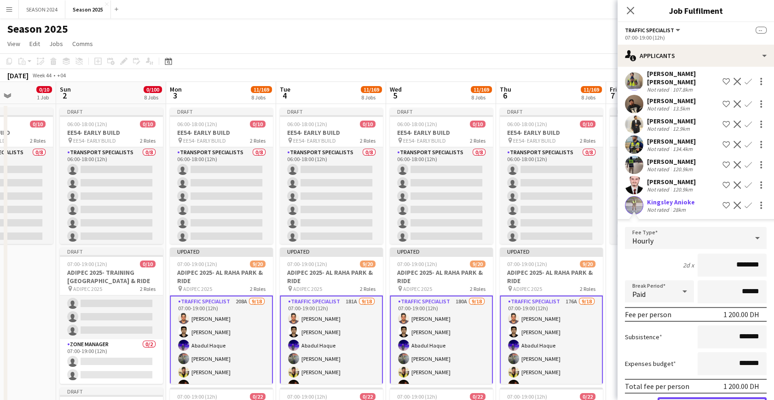
click at [718, 397] on button "Confirm" at bounding box center [712, 406] width 109 height 18
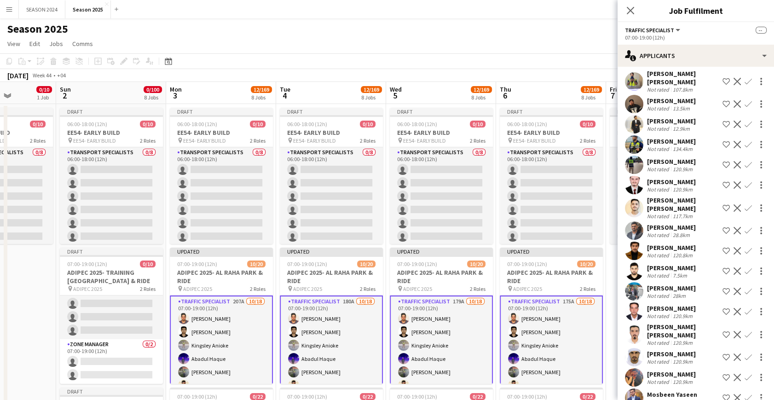
click at [642, 225] on app-user-avatar at bounding box center [634, 230] width 18 height 18
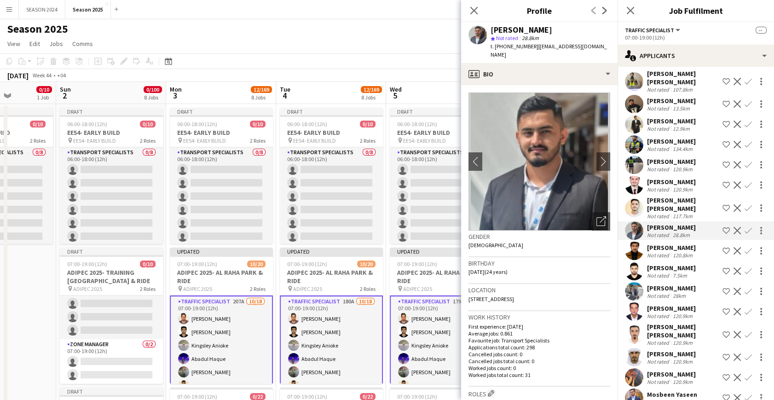
click at [734, 227] on app-icon "Decline" at bounding box center [737, 230] width 7 height 7
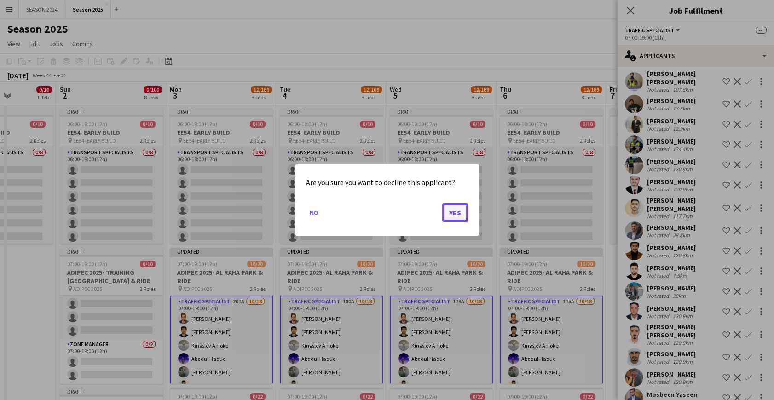
click at [446, 213] on button "Yes" at bounding box center [455, 213] width 26 height 18
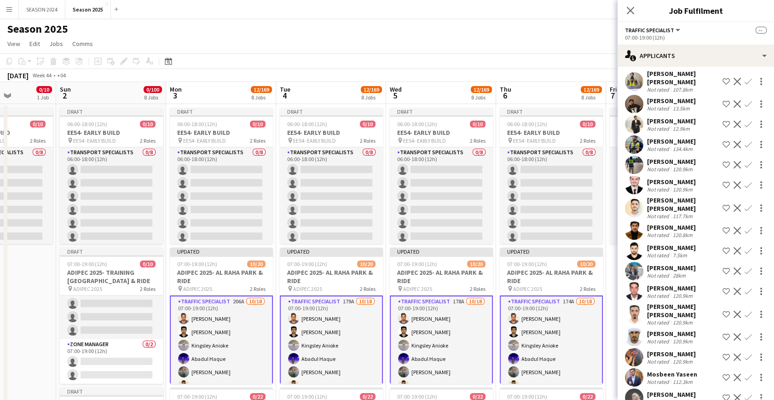
click at [633, 266] on app-user-avatar at bounding box center [634, 271] width 18 height 18
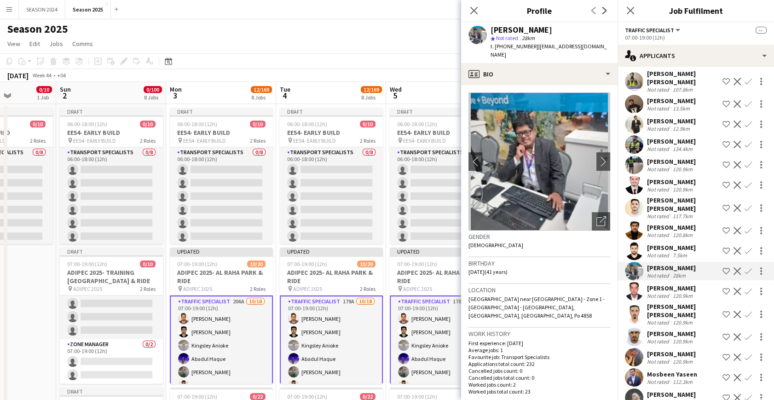
click at [745, 267] on app-icon "Confirm" at bounding box center [748, 270] width 7 height 7
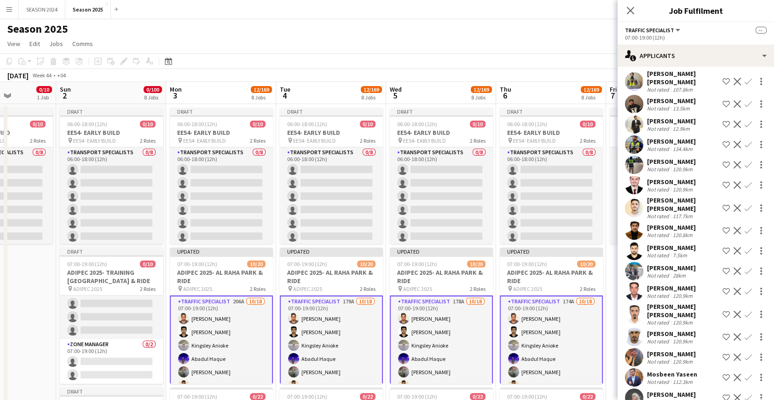
click at [745, 267] on app-icon "Confirm" at bounding box center [748, 270] width 7 height 7
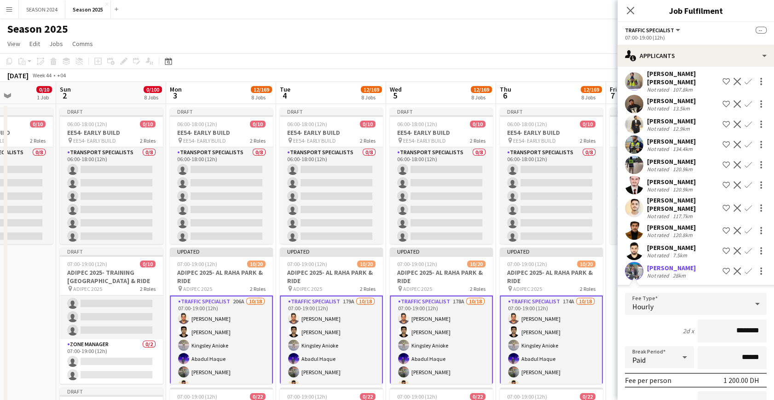
scroll to position [167, 0]
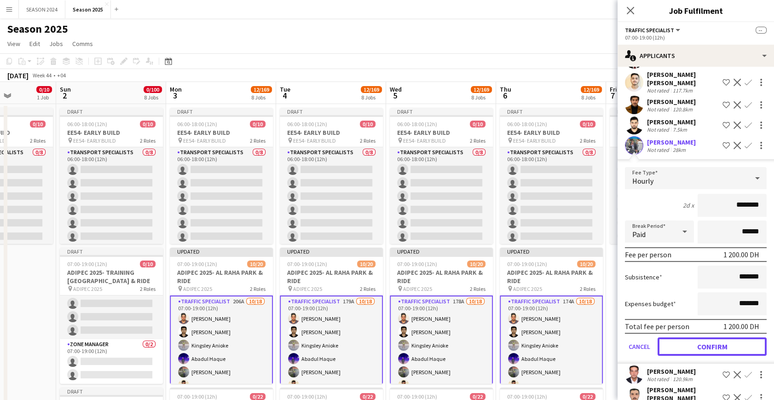
click at [697, 337] on button "Confirm" at bounding box center [712, 346] width 109 height 18
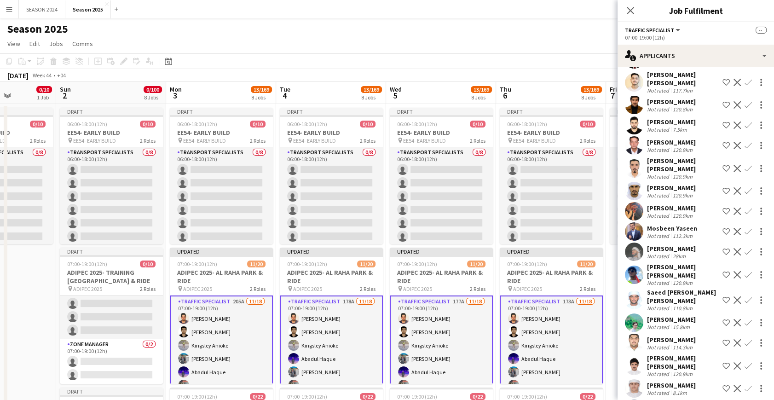
click at [745, 297] on app-icon "Confirm" at bounding box center [748, 300] width 7 height 7
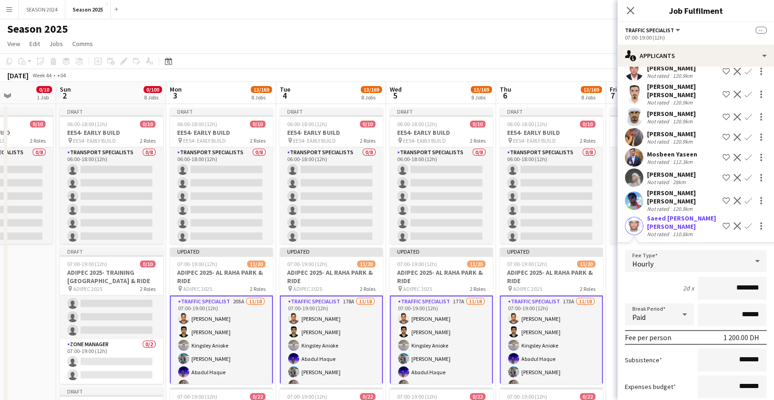
scroll to position [293, 0]
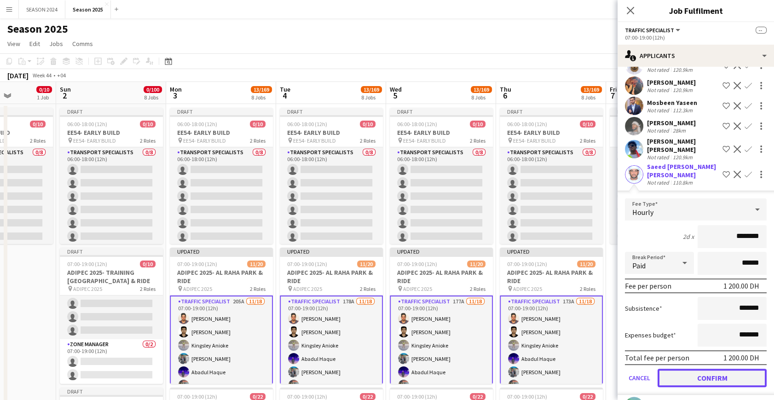
click at [692, 372] on button "Confirm" at bounding box center [712, 378] width 109 height 18
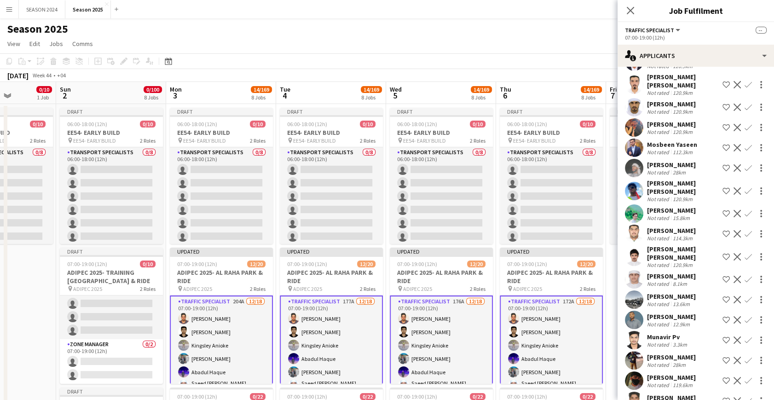
scroll to position [209, 0]
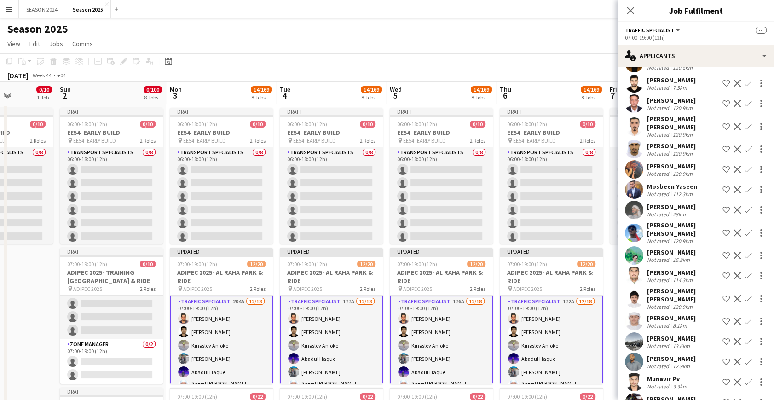
click at [745, 166] on app-icon "Confirm" at bounding box center [748, 169] width 7 height 7
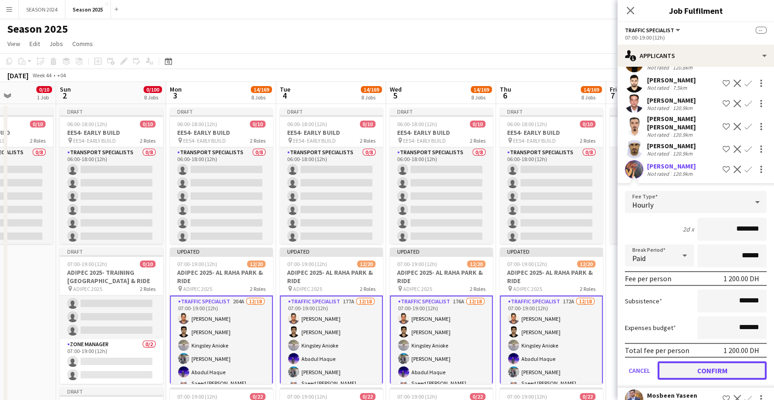
click at [727, 361] on button "Confirm" at bounding box center [712, 370] width 109 height 18
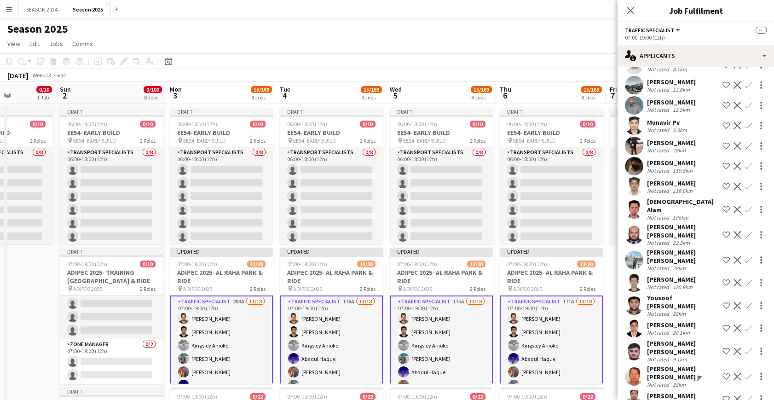
scroll to position [460, 0]
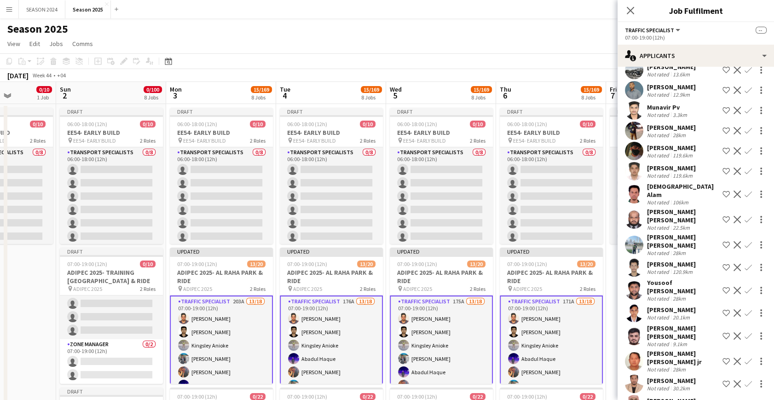
click at [745, 191] on app-icon "Confirm" at bounding box center [748, 194] width 7 height 7
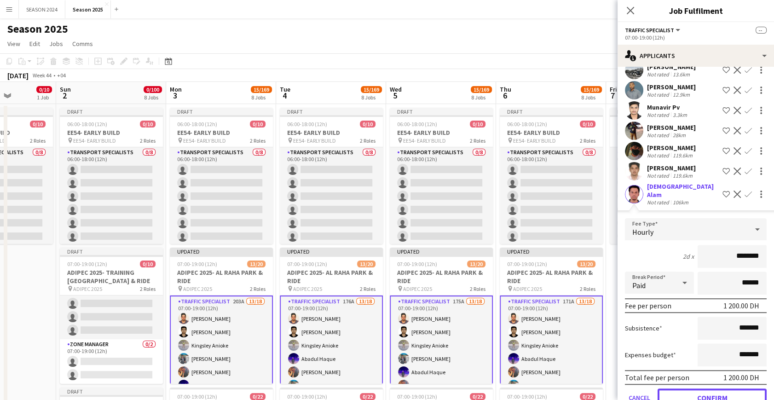
click at [722, 389] on button "Confirm" at bounding box center [712, 398] width 109 height 18
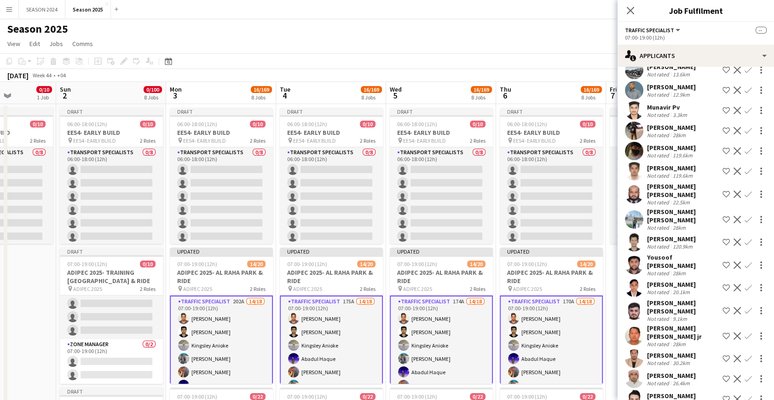
click at [745, 191] on app-icon "Confirm" at bounding box center [748, 194] width 7 height 7
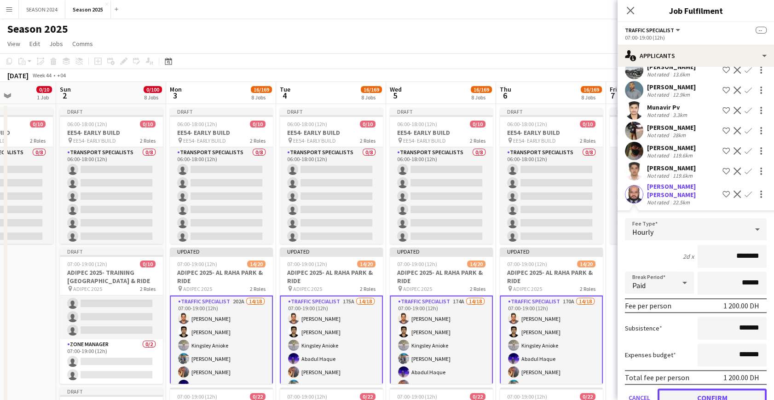
click at [716, 389] on button "Confirm" at bounding box center [712, 398] width 109 height 18
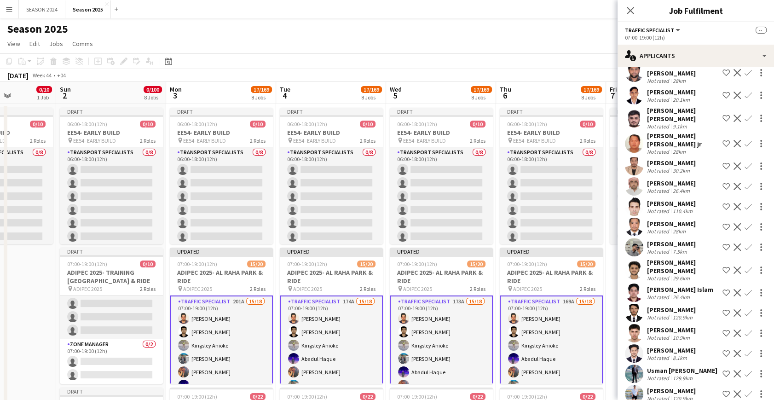
scroll to position [669, 0]
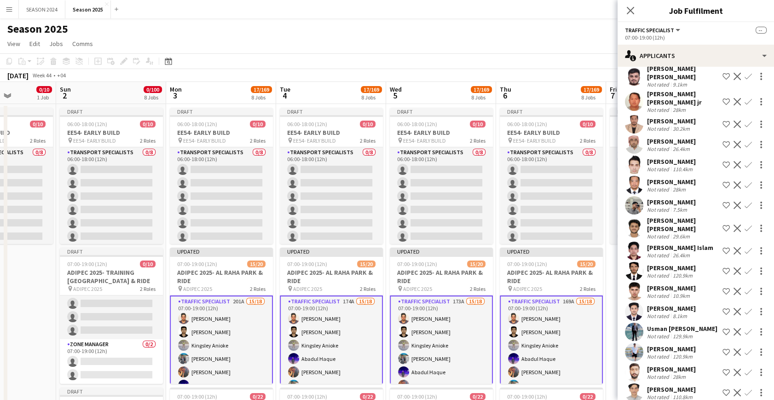
click at [745, 181] on app-icon "Confirm" at bounding box center [748, 184] width 7 height 7
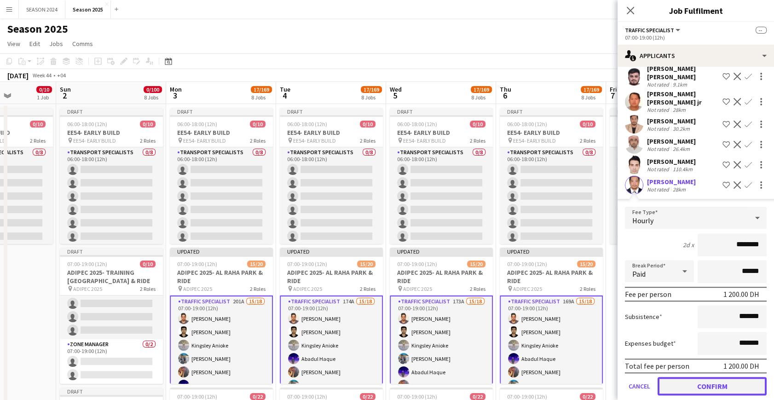
click at [672, 377] on button "Confirm" at bounding box center [712, 386] width 109 height 18
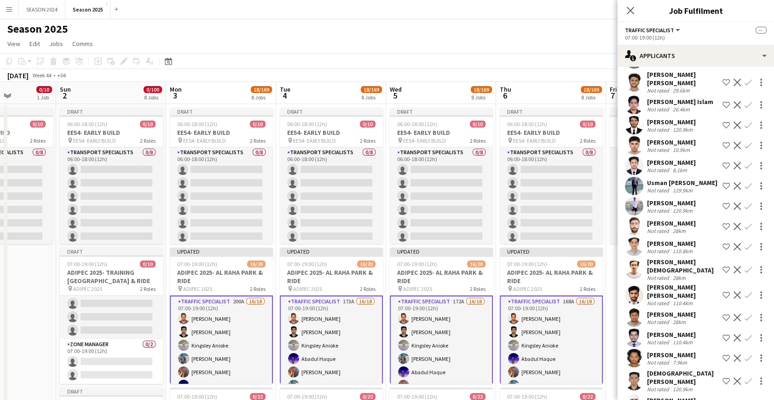
scroll to position [837, 0]
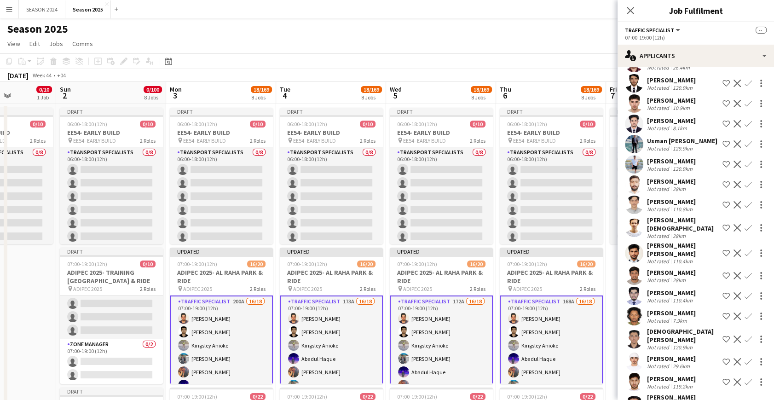
click at [745, 250] on app-icon "Confirm" at bounding box center [748, 253] width 7 height 7
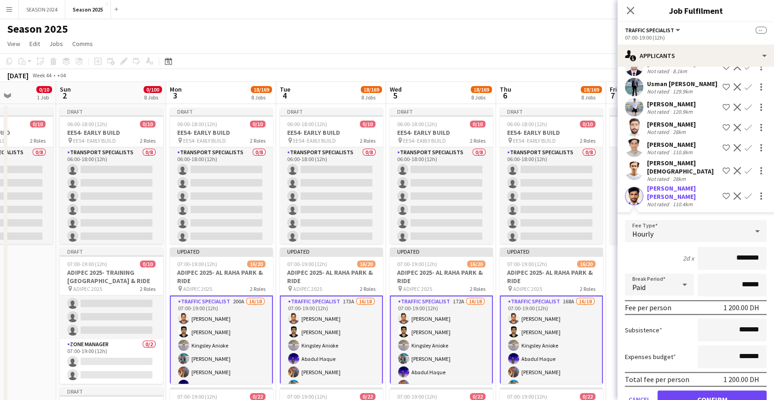
scroll to position [962, 0]
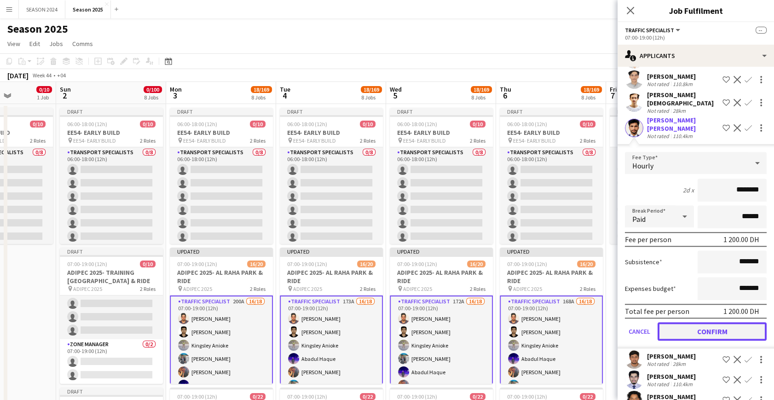
click at [709, 322] on button "Confirm" at bounding box center [712, 331] width 109 height 18
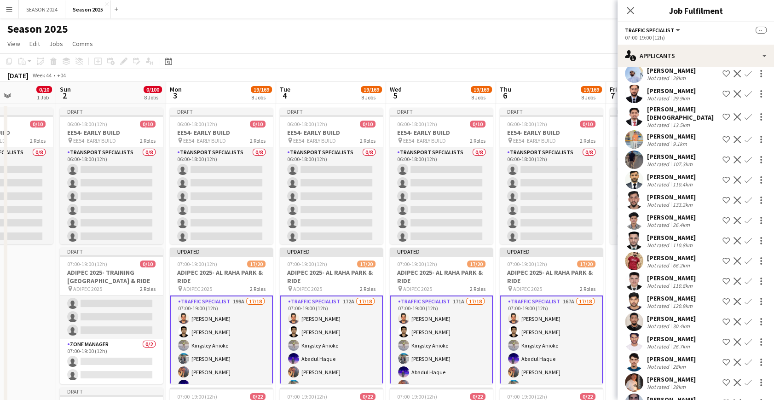
scroll to position [1632, 0]
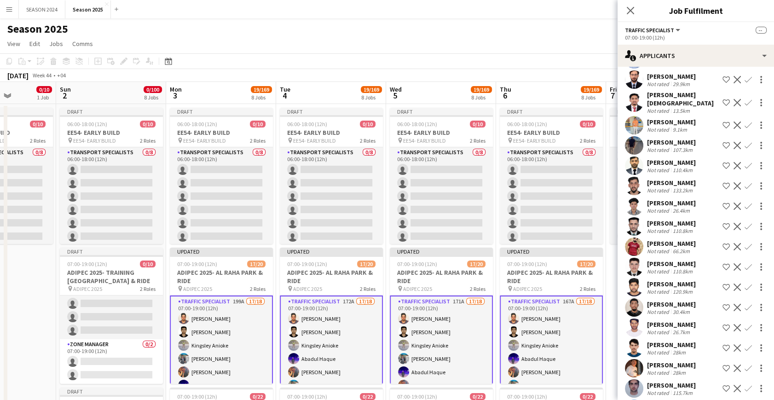
click at [745, 223] on app-icon "Confirm" at bounding box center [748, 226] width 7 height 7
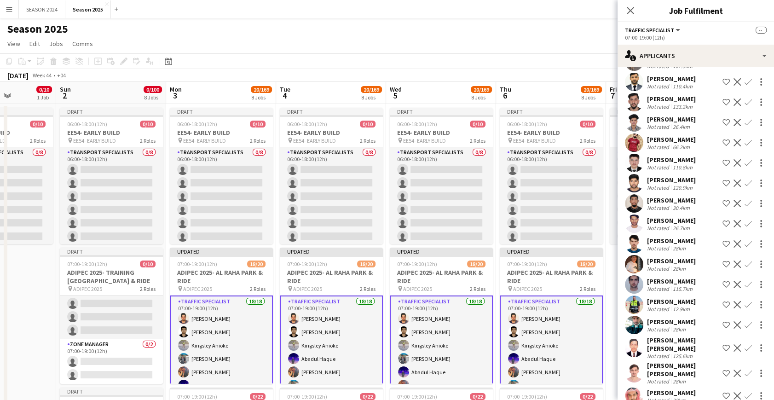
scroll to position [1758, 0]
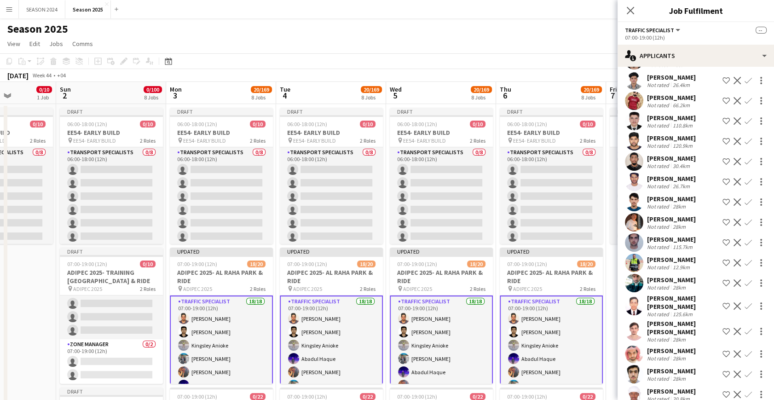
click at [734, 279] on app-icon "Decline" at bounding box center [737, 282] width 7 height 7
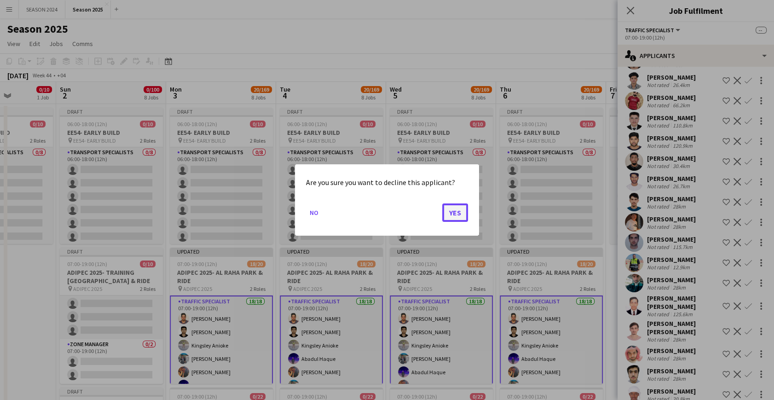
click at [458, 208] on button "Yes" at bounding box center [455, 213] width 26 height 18
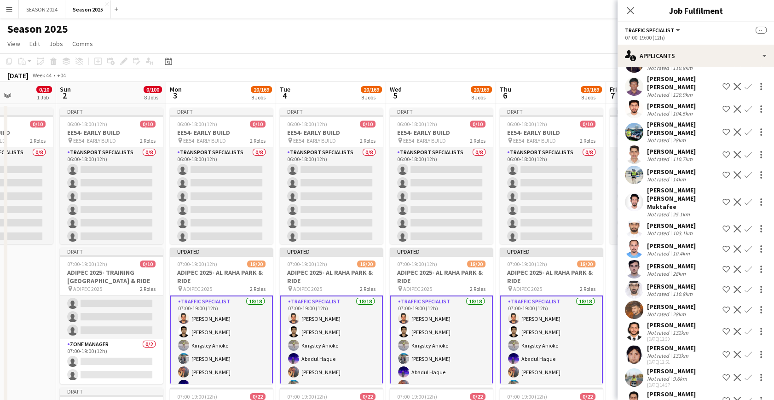
scroll to position [2763, 0]
click at [745, 350] on app-icon "Confirm" at bounding box center [748, 353] width 7 height 7
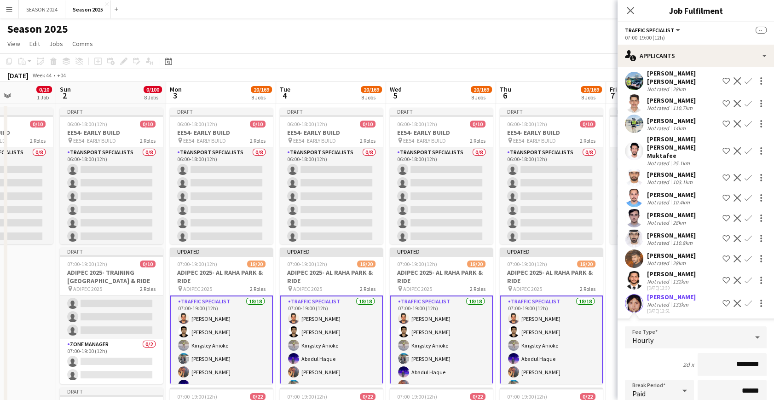
scroll to position [2889, 0]
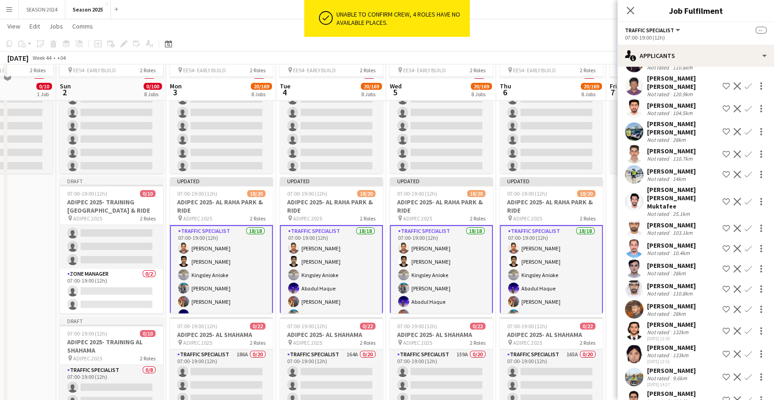
scroll to position [83, 0]
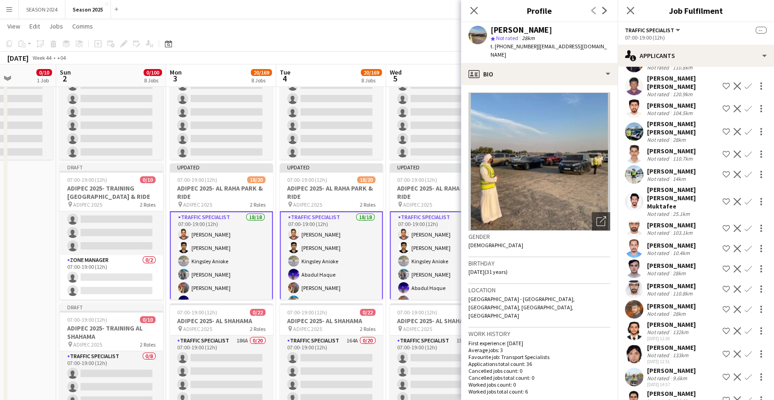
click at [633, 391] on app-user-avatar at bounding box center [634, 400] width 18 height 18
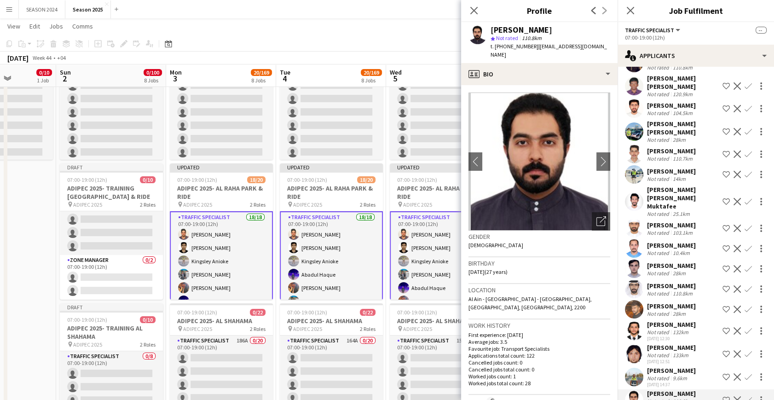
click at [636, 368] on app-user-avatar at bounding box center [634, 377] width 18 height 18
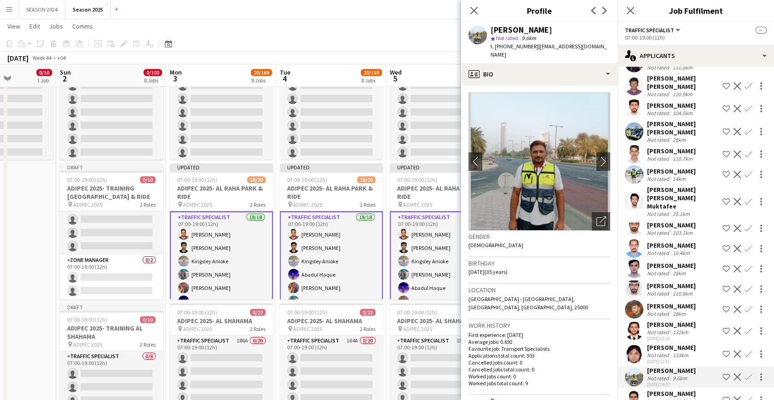
click at [634, 345] on app-user-avatar at bounding box center [634, 354] width 18 height 18
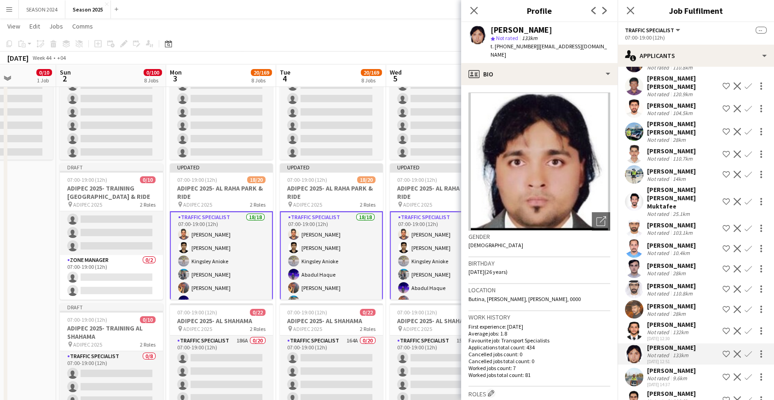
click at [745, 350] on app-icon "Confirm" at bounding box center [748, 353] width 7 height 7
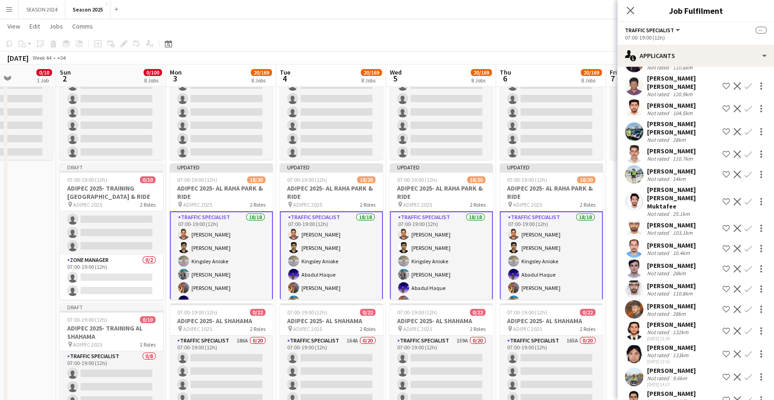
click at [745, 350] on app-icon "Confirm" at bounding box center [748, 353] width 7 height 7
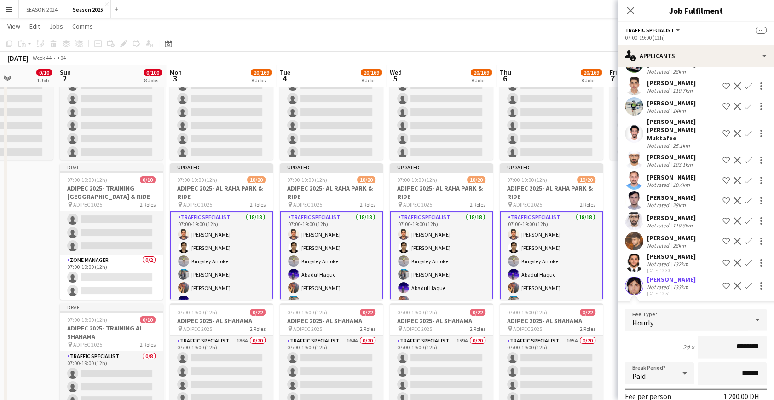
scroll to position [2889, 0]
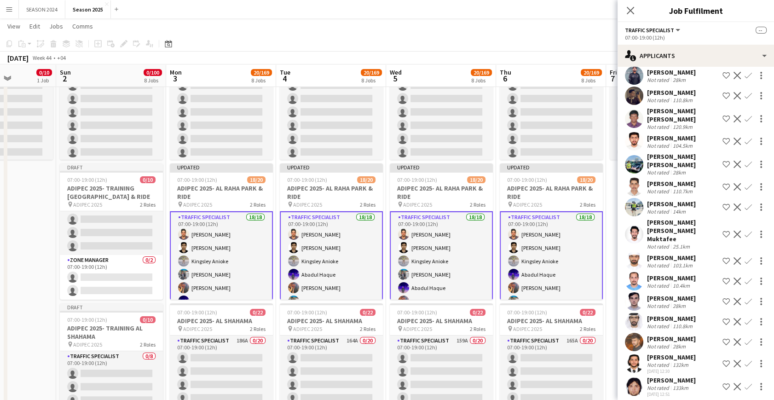
scroll to position [2721, 0]
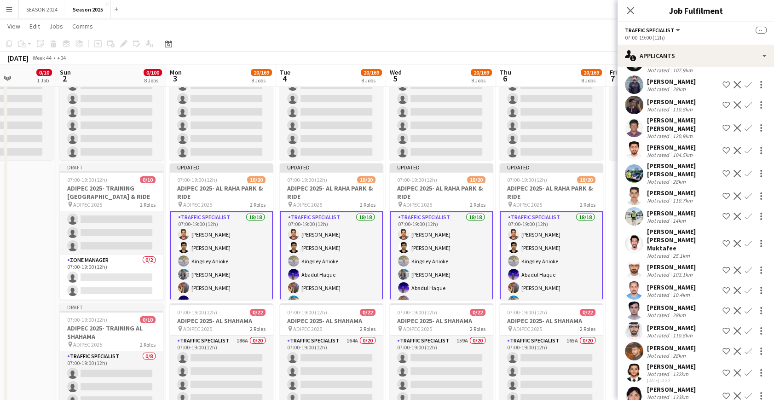
click at [635, 302] on app-user-avatar at bounding box center [634, 311] width 18 height 18
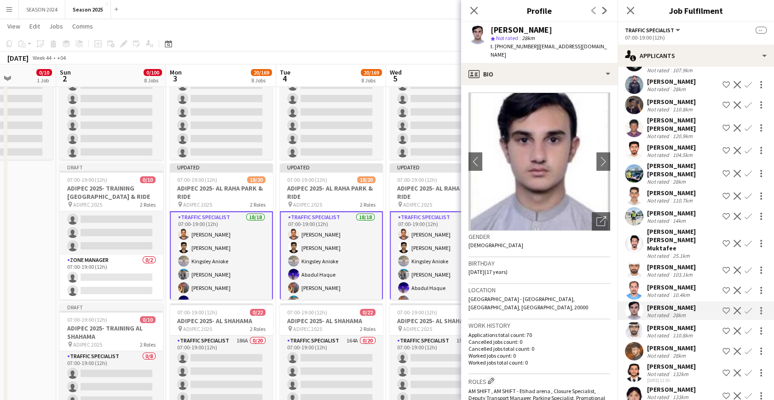
click at [635, 281] on app-user-avatar at bounding box center [634, 290] width 18 height 18
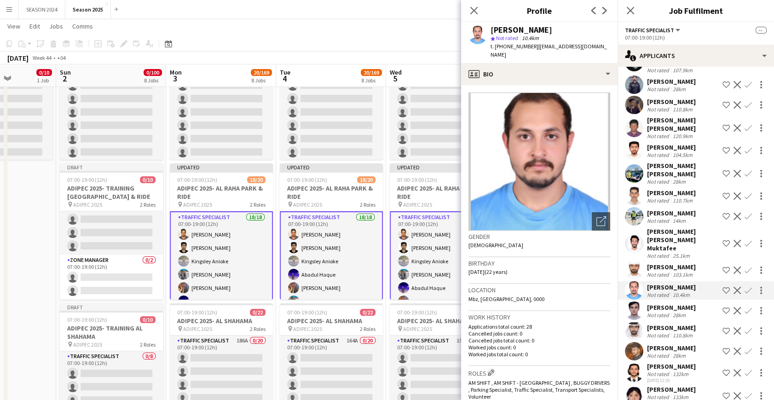
click at [635, 261] on app-user-avatar at bounding box center [634, 270] width 18 height 18
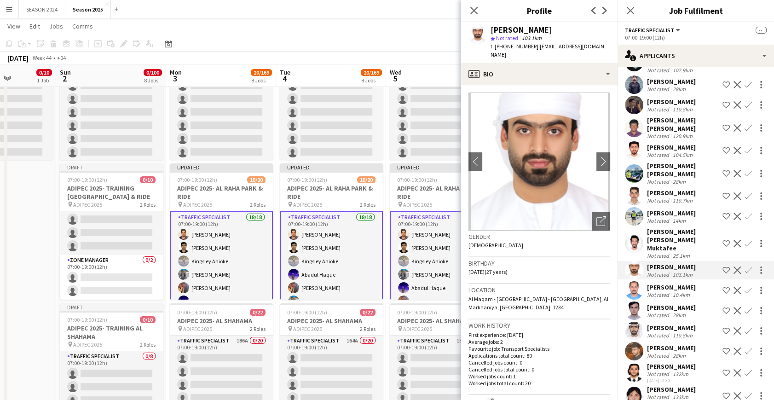
drag, startPoint x: 634, startPoint y: 198, endPoint x: 632, endPoint y: 174, distance: 23.6
click at [634, 234] on app-user-avatar at bounding box center [634, 243] width 18 height 18
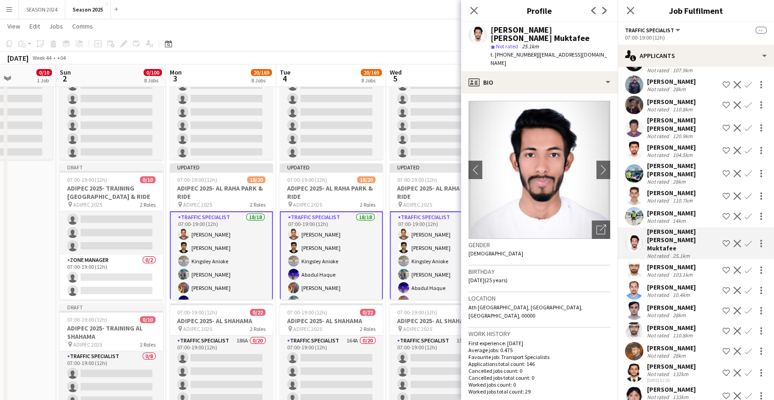
click at [632, 207] on app-user-avatar at bounding box center [634, 216] width 18 height 18
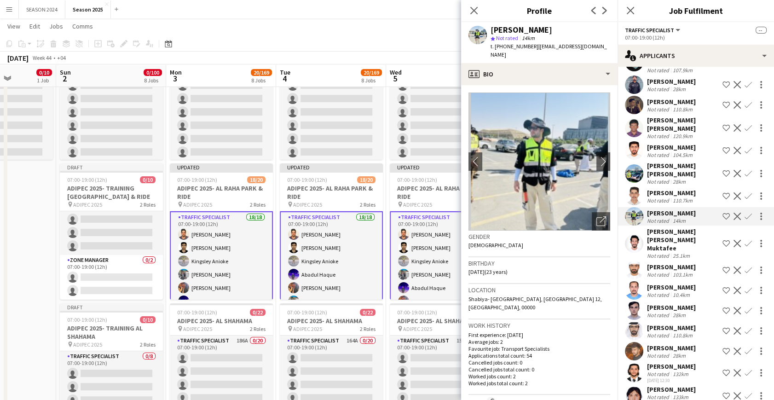
click at [628, 187] on app-user-avatar at bounding box center [634, 196] width 18 height 18
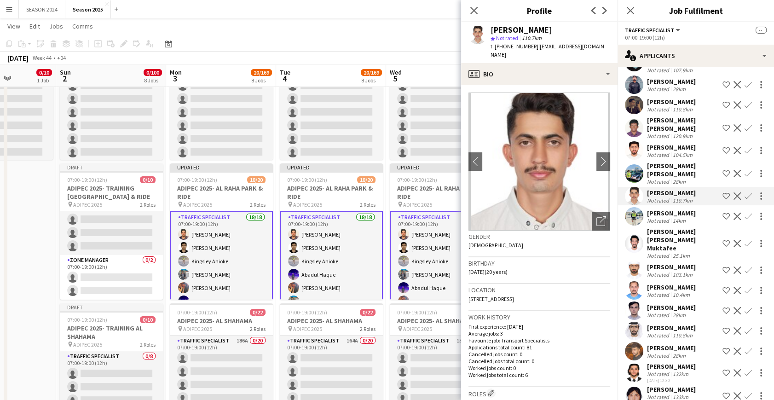
click at [634, 164] on app-user-avatar at bounding box center [634, 173] width 18 height 18
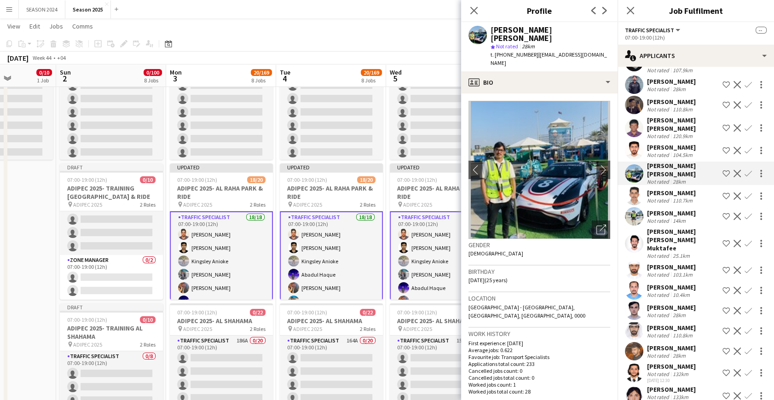
click at [640, 141] on app-user-avatar at bounding box center [634, 150] width 18 height 18
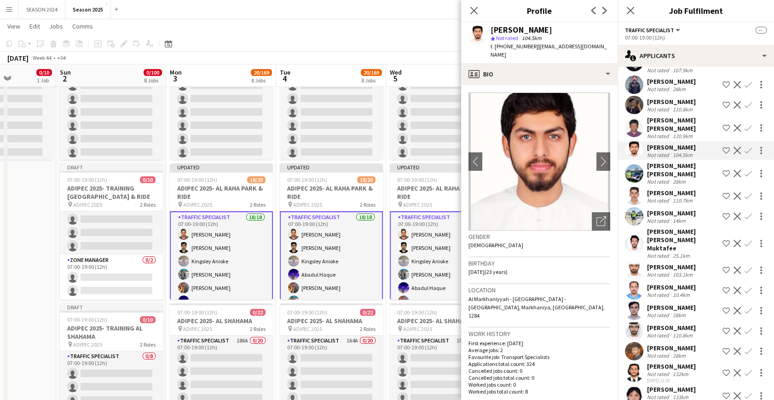
click at [638, 119] on app-user-avatar at bounding box center [634, 128] width 18 height 18
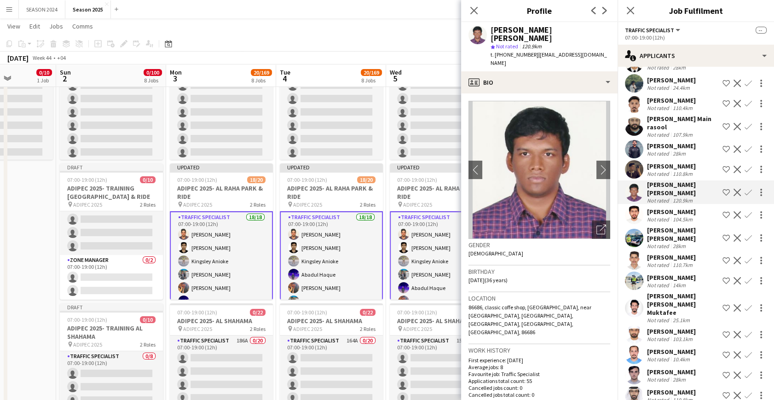
scroll to position [2638, 0]
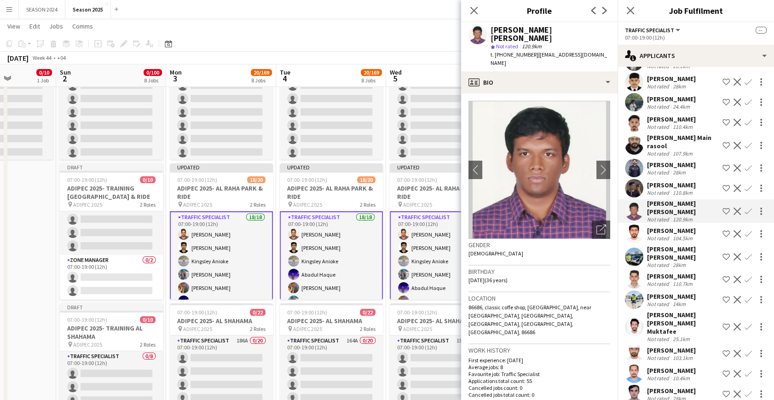
click at [640, 179] on app-user-avatar at bounding box center [634, 188] width 18 height 18
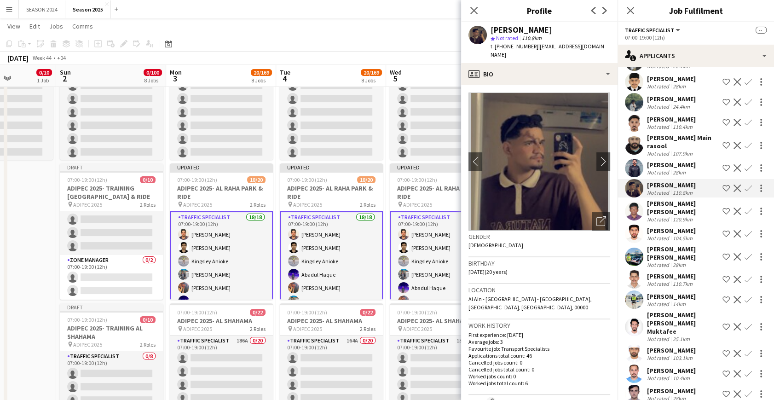
click at [637, 159] on app-user-avatar at bounding box center [634, 168] width 18 height 18
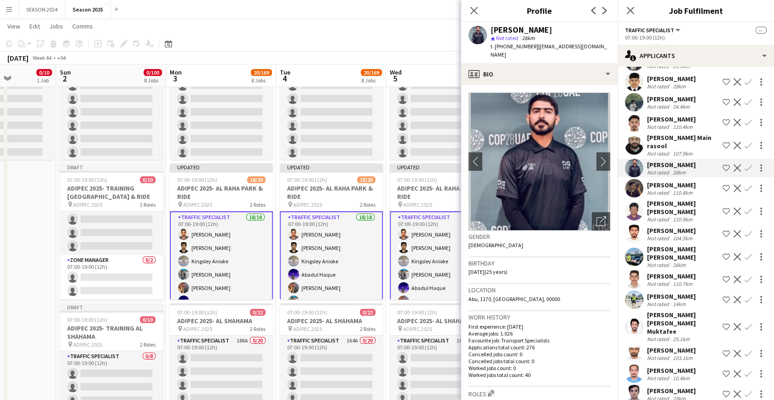
click at [631, 136] on app-user-avatar at bounding box center [634, 145] width 18 height 18
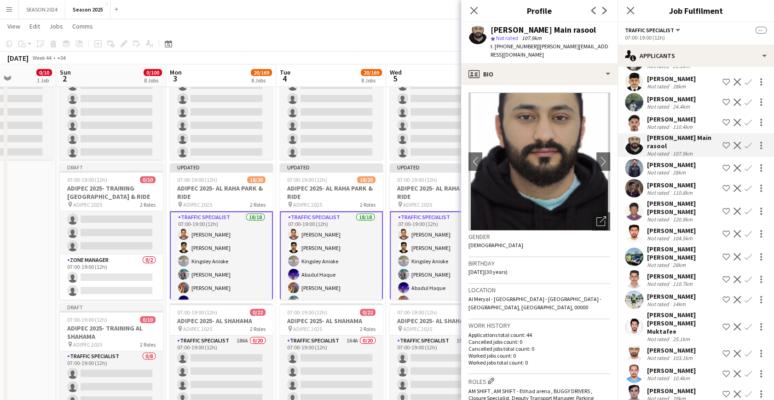
click at [632, 113] on app-user-avatar at bounding box center [634, 122] width 18 height 18
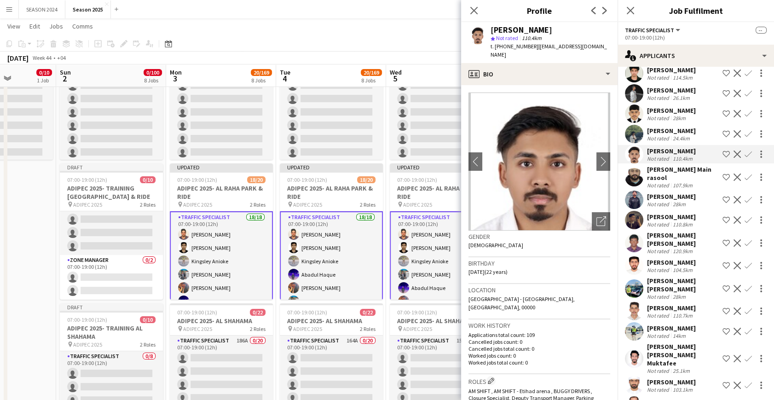
scroll to position [2596, 0]
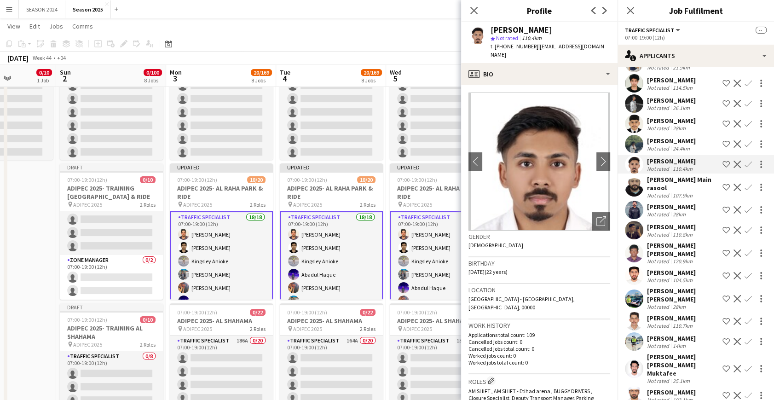
click at [640, 135] on app-user-avatar at bounding box center [634, 144] width 18 height 18
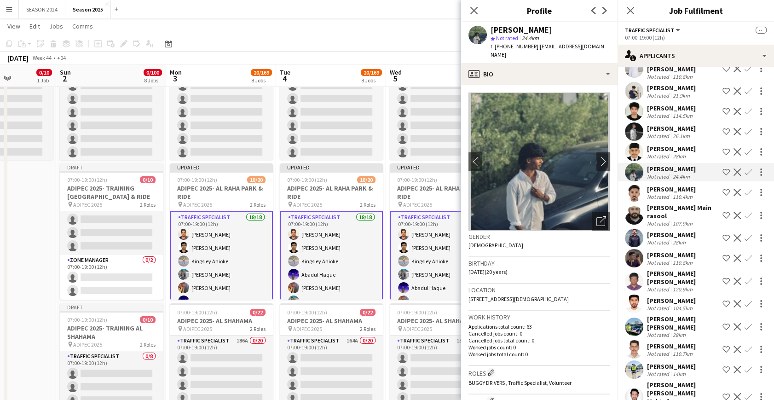
scroll to position [2554, 0]
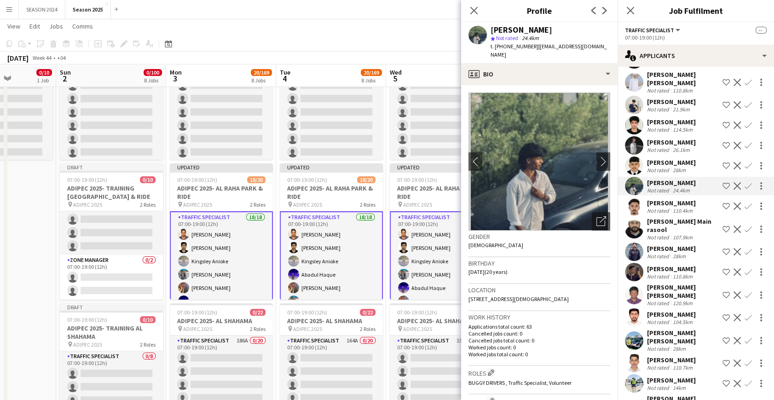
click at [640, 136] on app-user-avatar at bounding box center [634, 145] width 18 height 18
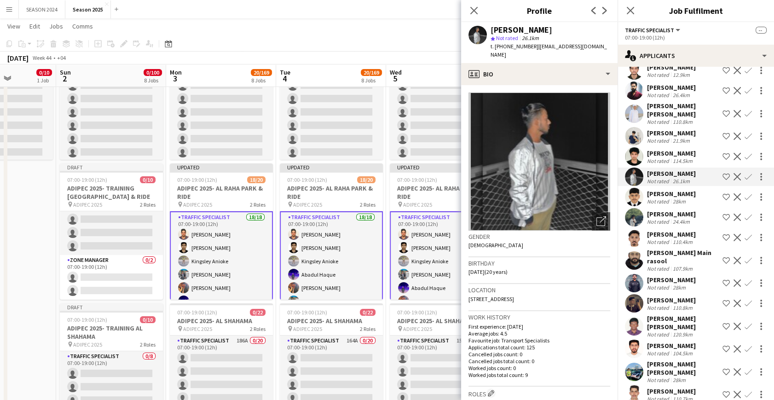
scroll to position [2512, 0]
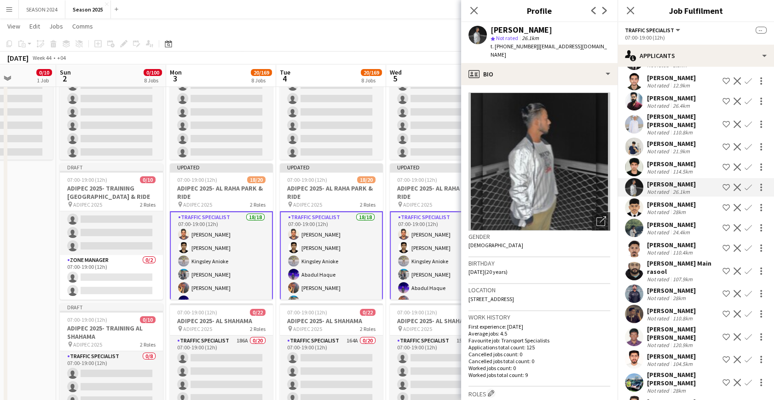
click at [629, 158] on app-user-avatar at bounding box center [634, 167] width 18 height 18
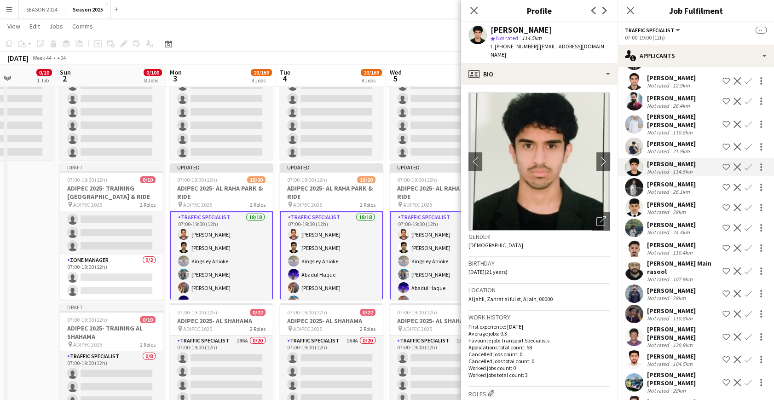
click at [633, 138] on app-user-avatar at bounding box center [634, 147] width 18 height 18
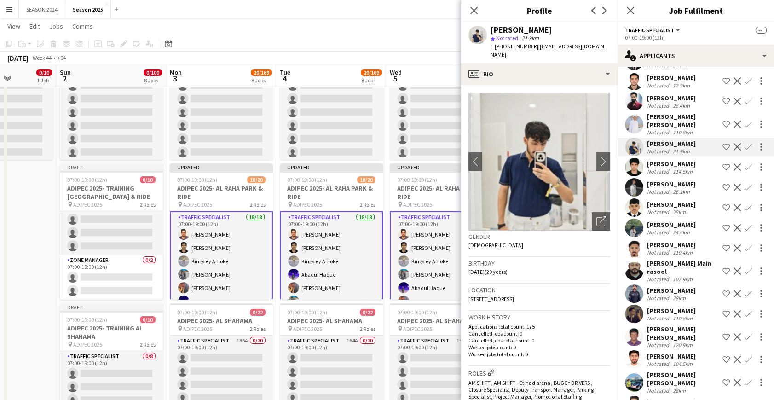
click at [632, 115] on app-user-avatar at bounding box center [634, 124] width 18 height 18
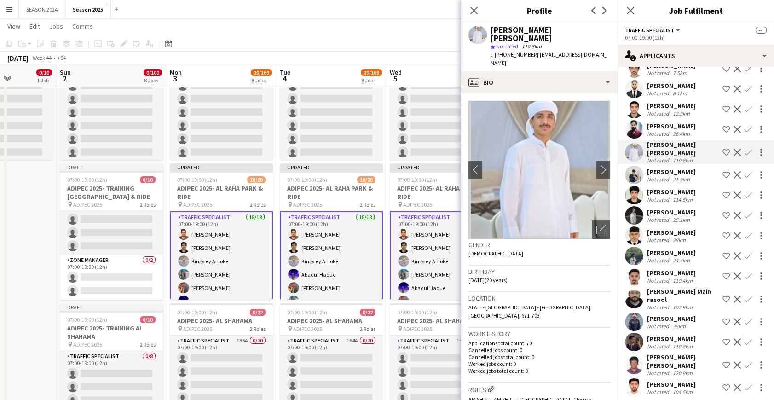
scroll to position [2470, 0]
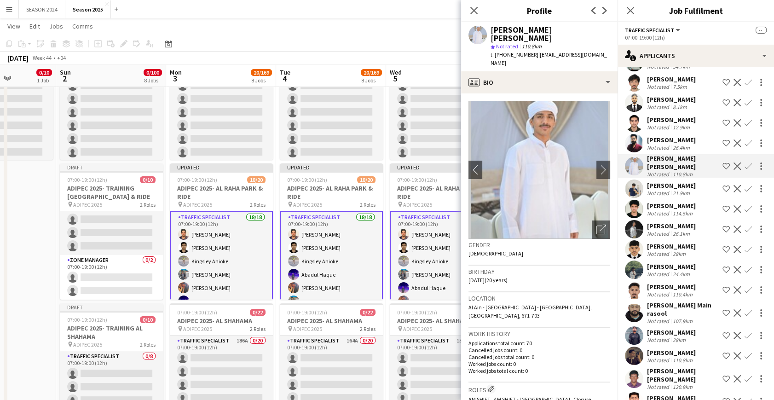
click at [638, 134] on app-user-avatar at bounding box center [634, 143] width 18 height 18
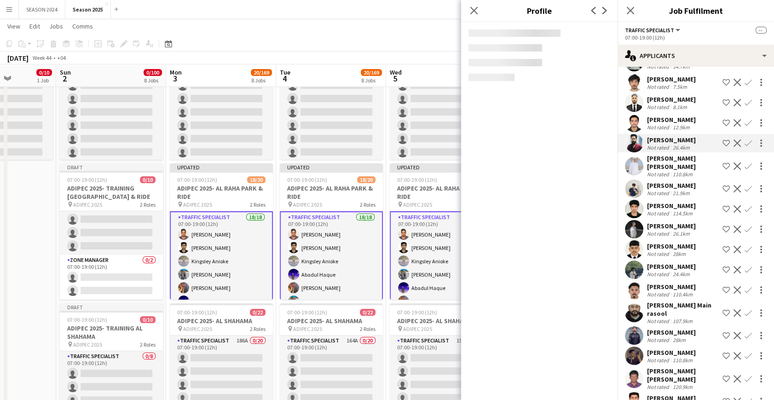
scroll to position [2428, 0]
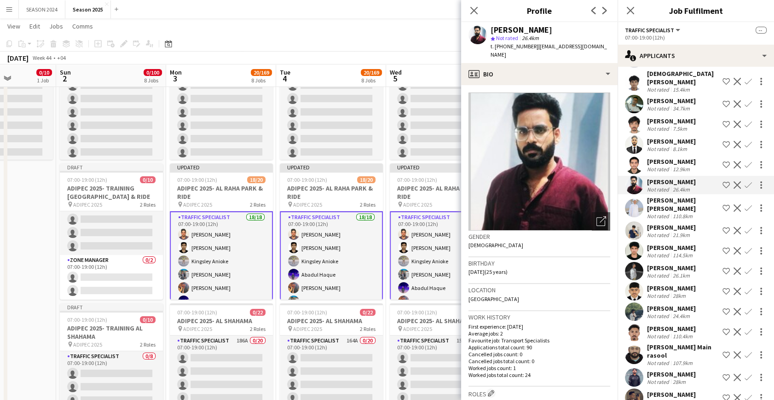
click at [635, 135] on app-user-avatar at bounding box center [634, 144] width 18 height 18
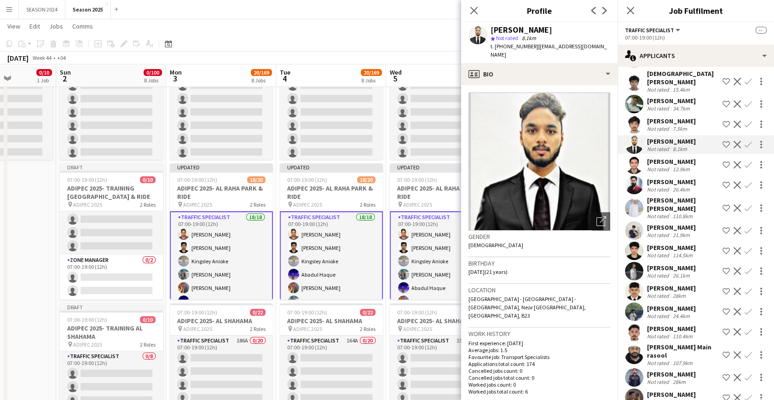
scroll to position [2386, 0]
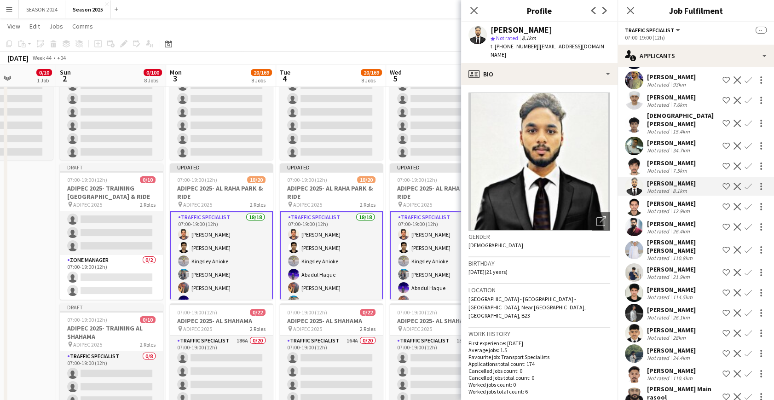
click at [635, 137] on app-user-avatar at bounding box center [634, 146] width 18 height 18
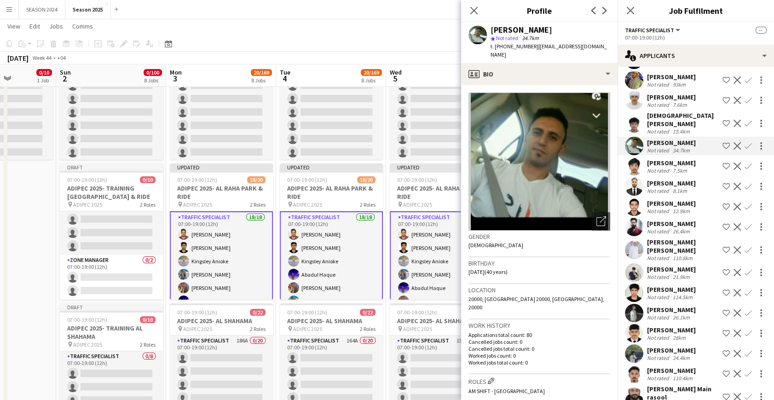
scroll to position [2344, 0]
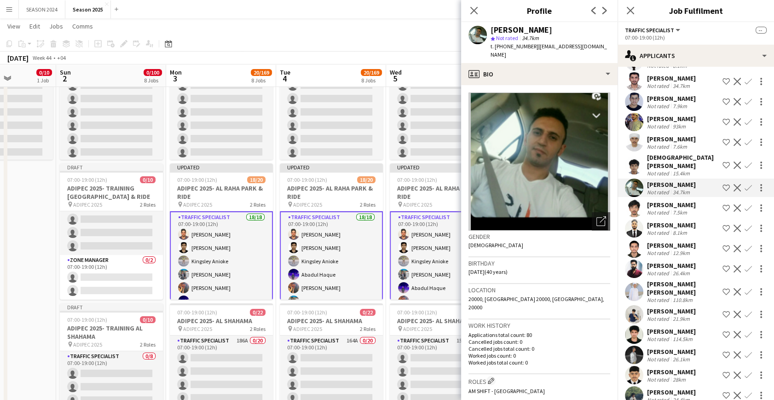
click at [635, 133] on app-user-avatar at bounding box center [634, 142] width 18 height 18
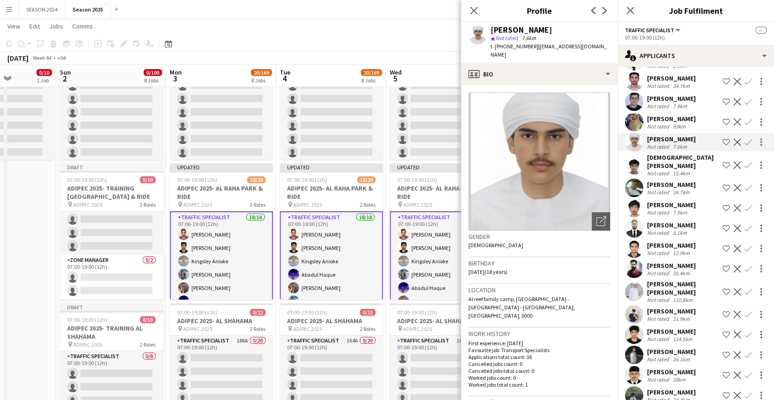
click at [633, 156] on app-user-avatar at bounding box center [634, 165] width 18 height 18
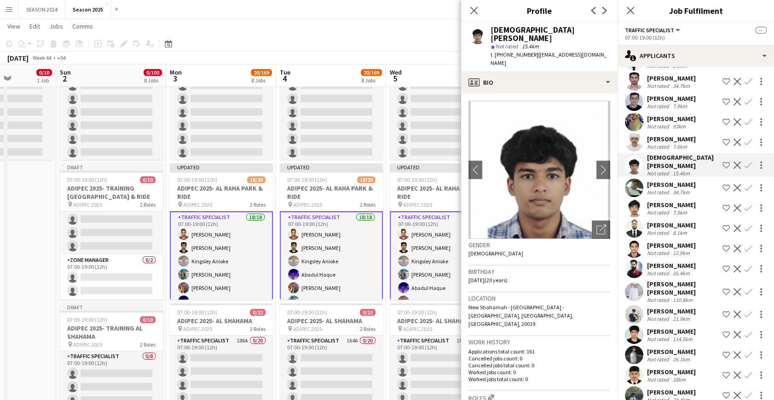
scroll to position [2261, 0]
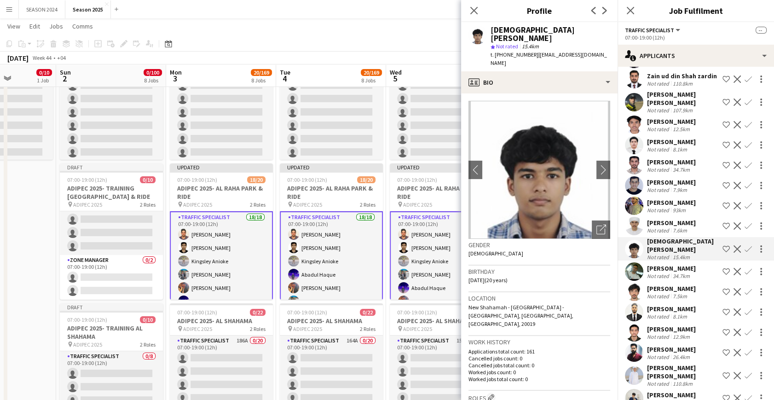
click at [636, 197] on app-user-avatar at bounding box center [634, 206] width 18 height 18
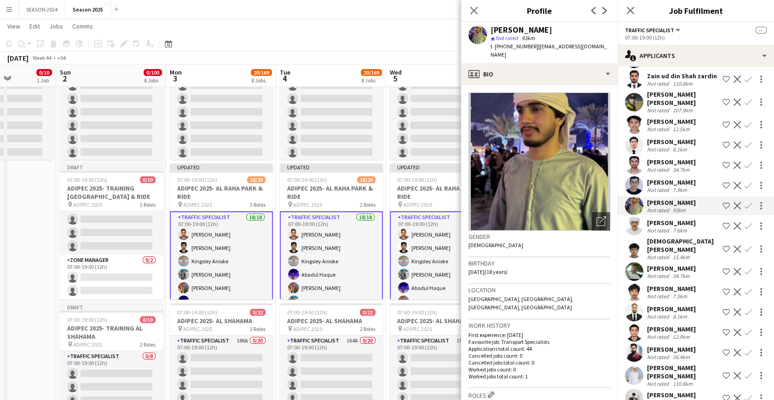
scroll to position [2219, 0]
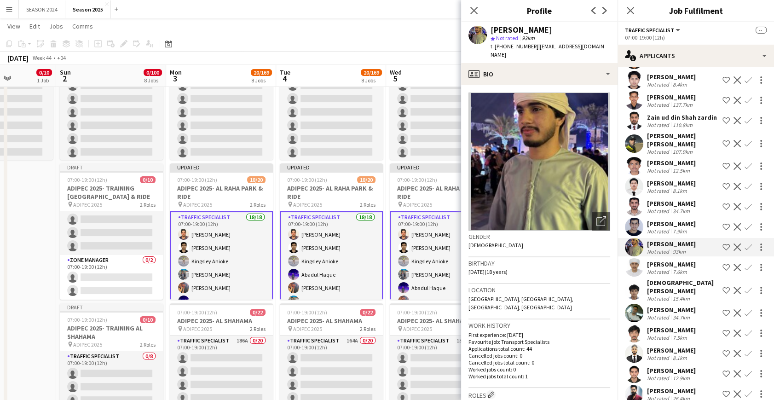
click at [636, 198] on app-user-avatar at bounding box center [634, 207] width 18 height 18
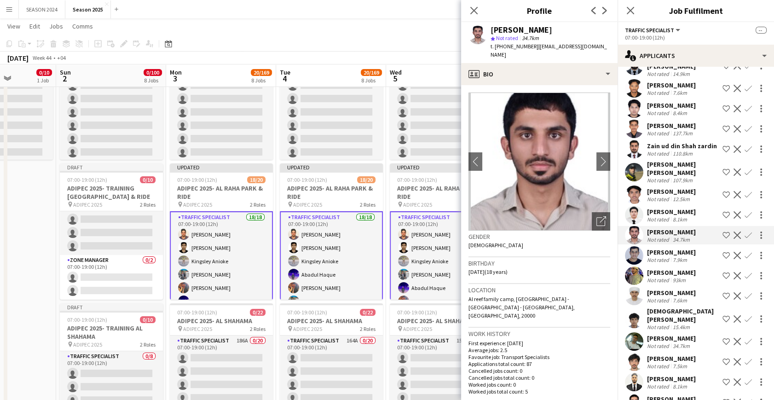
scroll to position [2177, 0]
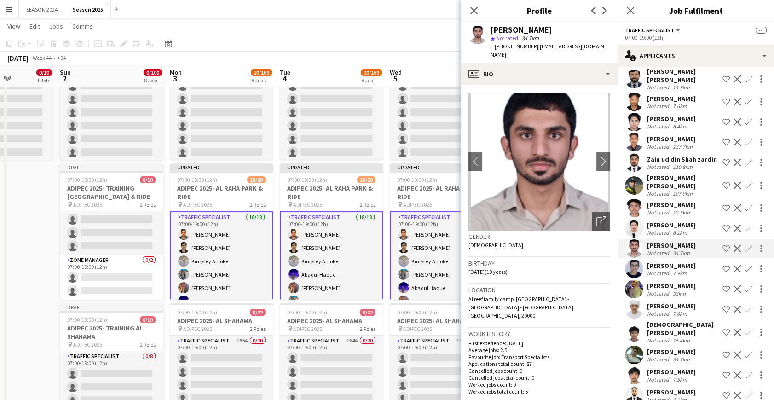
click at [637, 219] on app-user-avatar at bounding box center [634, 228] width 18 height 18
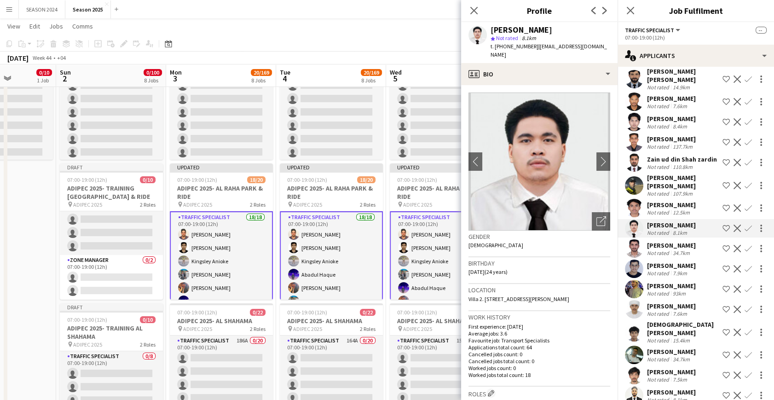
click at [633, 199] on app-user-avatar at bounding box center [634, 208] width 18 height 18
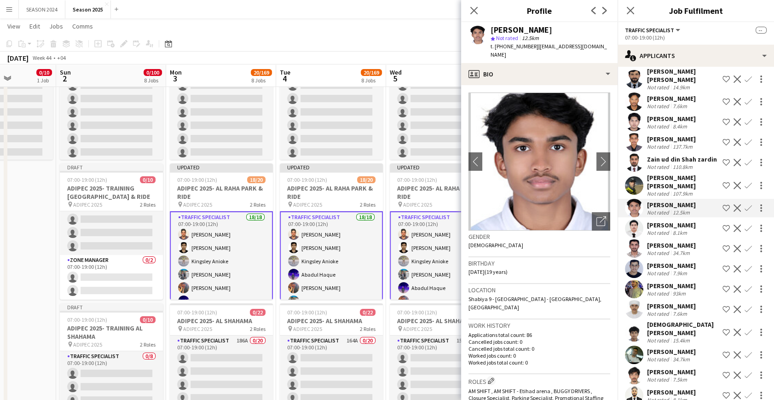
click at [640, 176] on app-user-avatar at bounding box center [634, 185] width 18 height 18
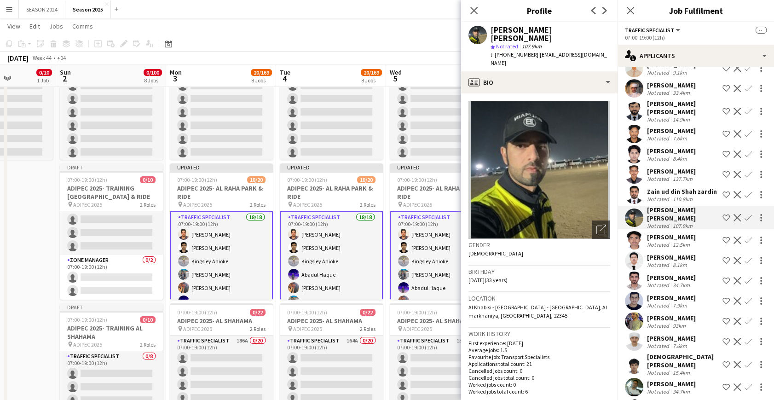
scroll to position [2135, 0]
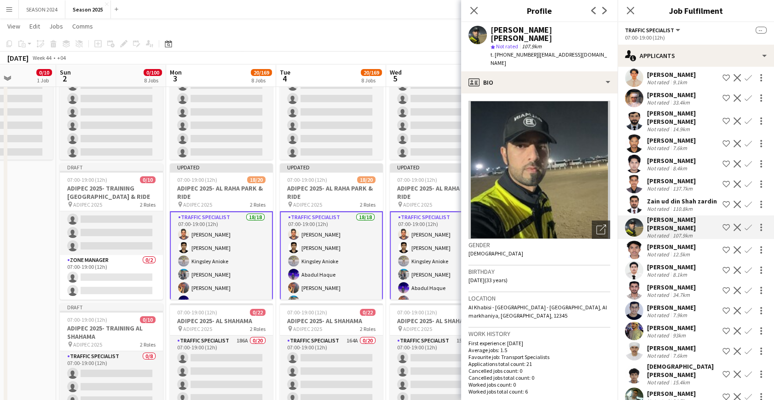
click at [638, 195] on app-user-avatar at bounding box center [634, 204] width 18 height 18
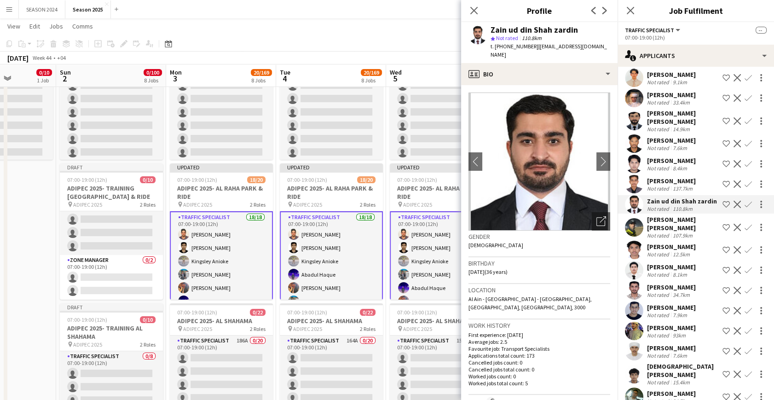
click at [634, 175] on app-user-avatar at bounding box center [634, 184] width 18 height 18
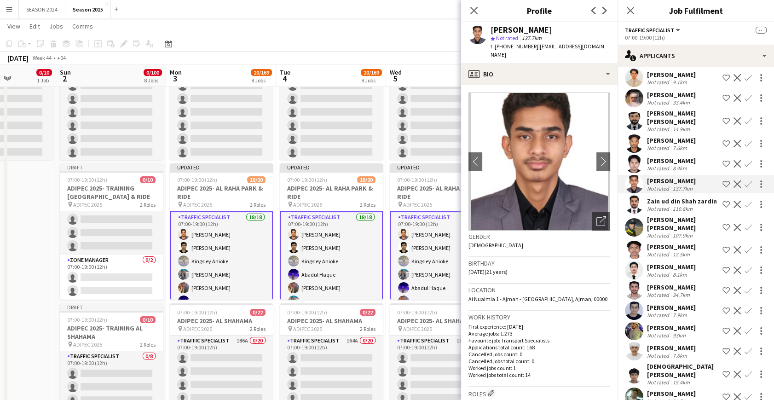
click at [640, 155] on app-user-avatar at bounding box center [634, 164] width 18 height 18
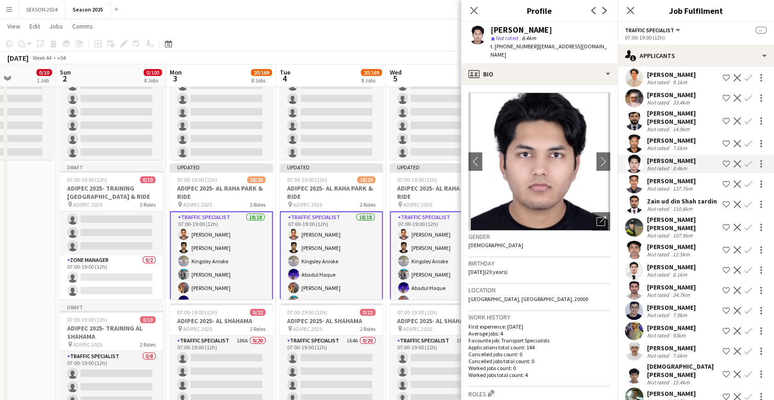
click at [634, 134] on app-user-avatar at bounding box center [634, 143] width 18 height 18
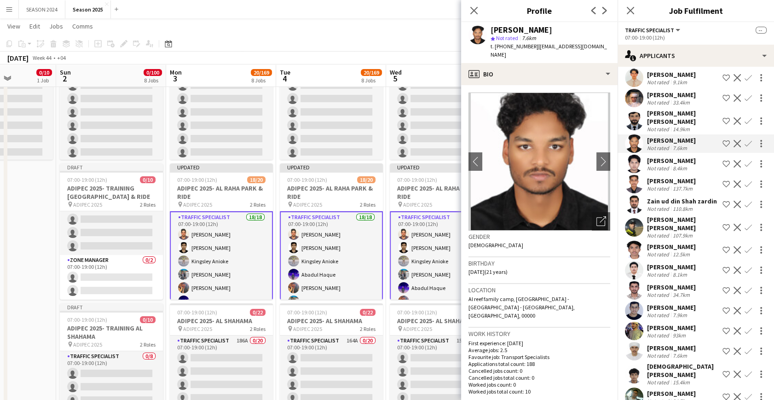
click at [634, 112] on app-user-avatar at bounding box center [634, 121] width 18 height 18
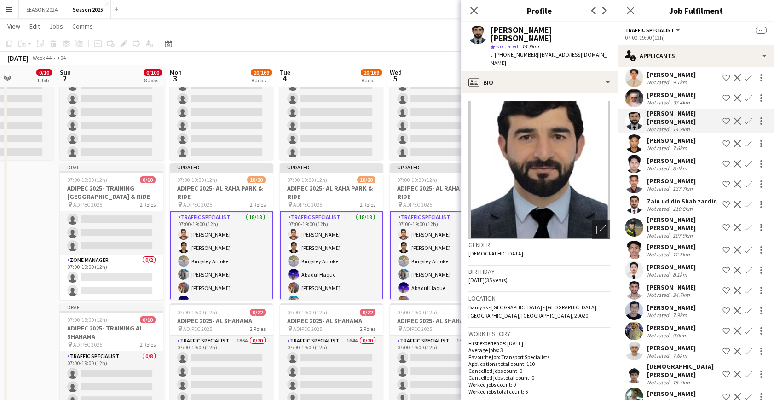
scroll to position [2093, 0]
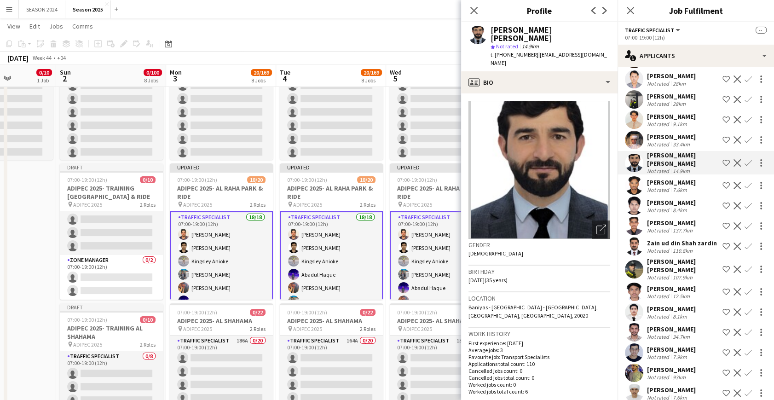
click at [636, 131] on app-user-avatar at bounding box center [634, 140] width 18 height 18
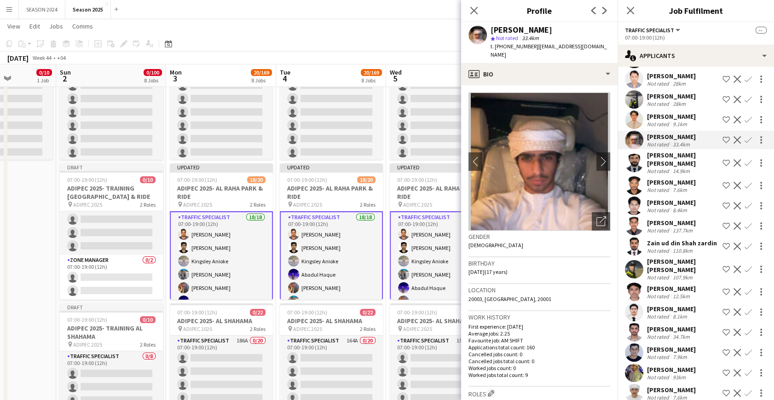
click at [637, 110] on app-user-avatar at bounding box center [634, 119] width 18 height 18
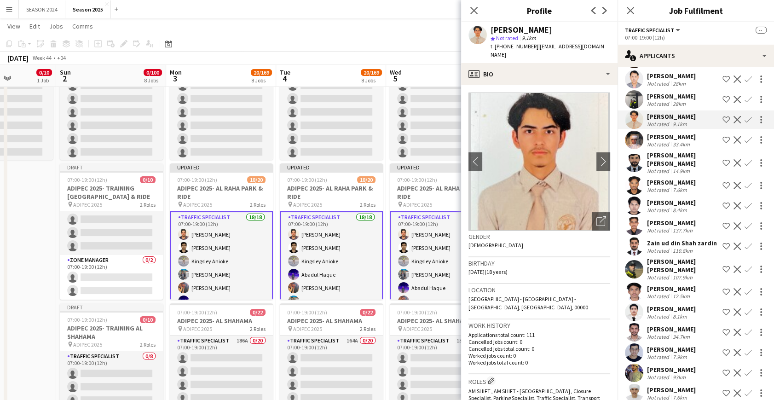
scroll to position [2052, 0]
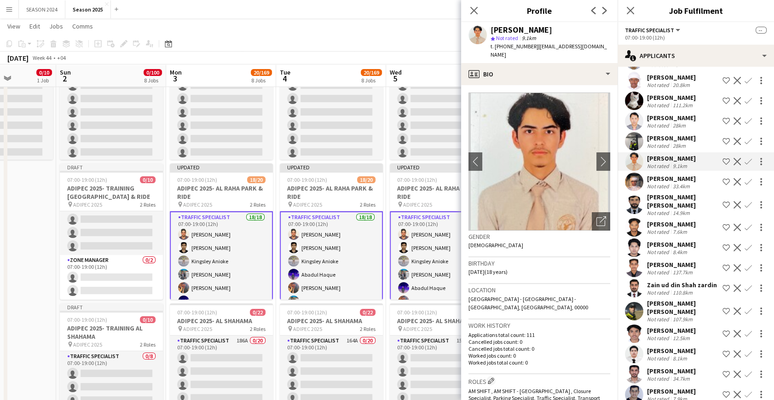
click at [640, 132] on app-user-avatar at bounding box center [634, 141] width 18 height 18
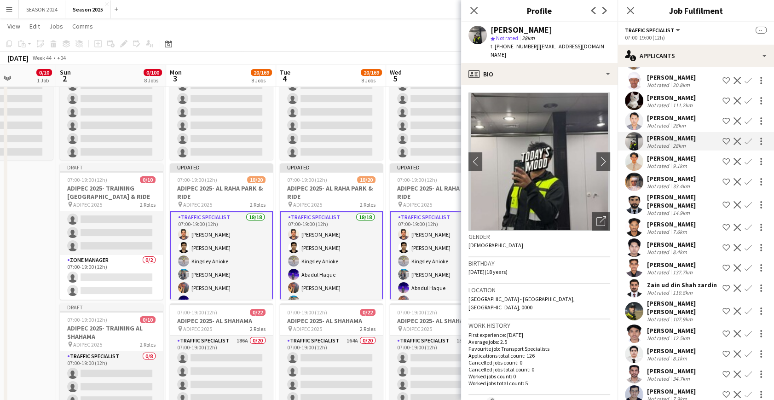
click at [635, 112] on app-user-avatar at bounding box center [634, 121] width 18 height 18
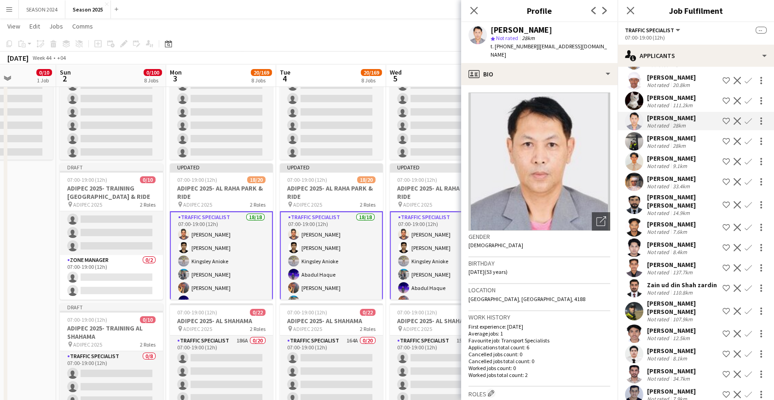
scroll to position [2010, 0]
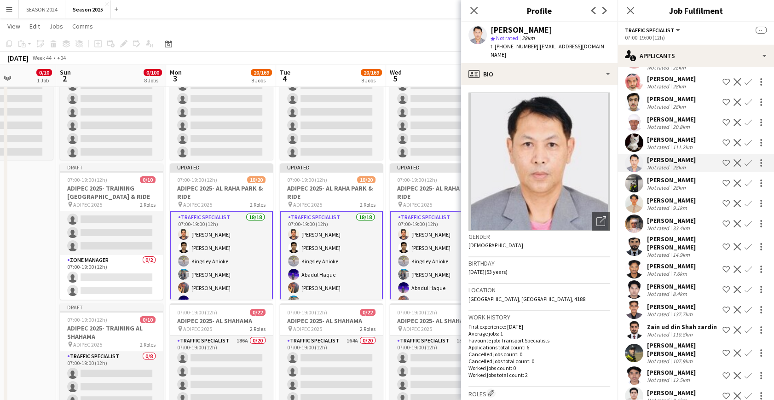
click at [639, 134] on app-user-avatar at bounding box center [634, 143] width 18 height 18
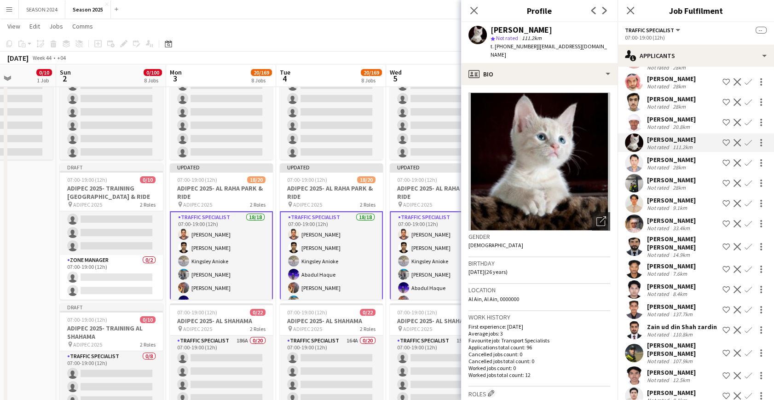
click at [634, 113] on app-user-avatar at bounding box center [634, 122] width 18 height 18
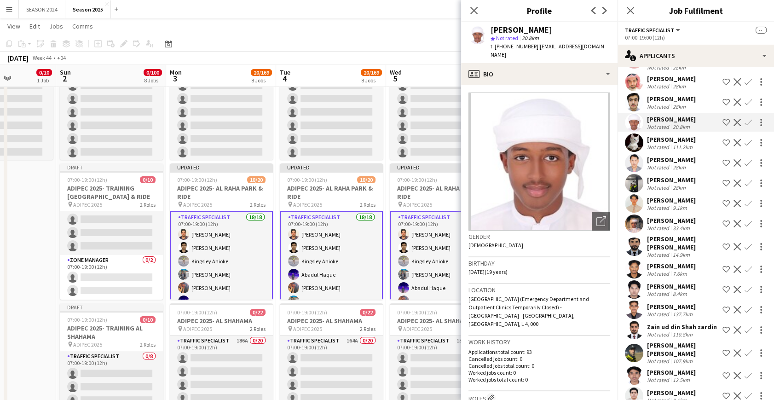
scroll to position [1926, 0]
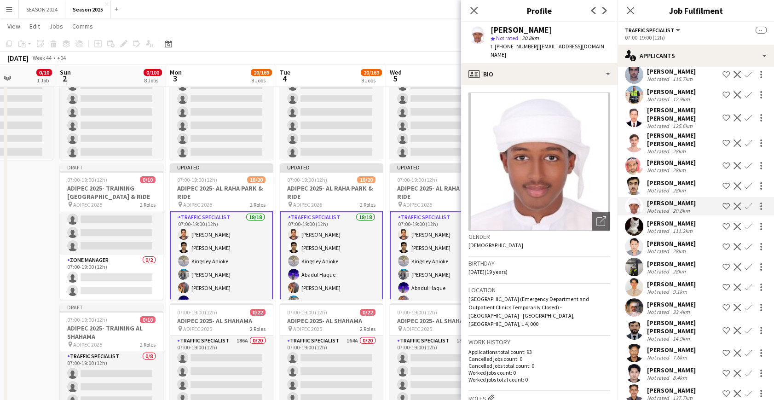
click at [637, 134] on app-user-avatar at bounding box center [634, 143] width 18 height 18
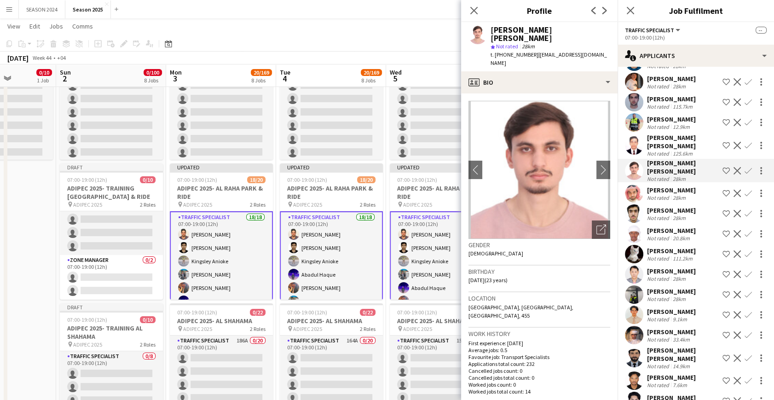
scroll to position [1884, 0]
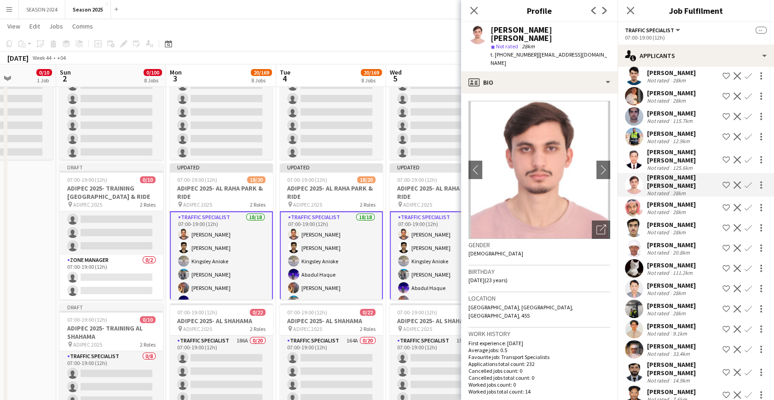
click at [632, 151] on app-user-avatar at bounding box center [634, 160] width 18 height 18
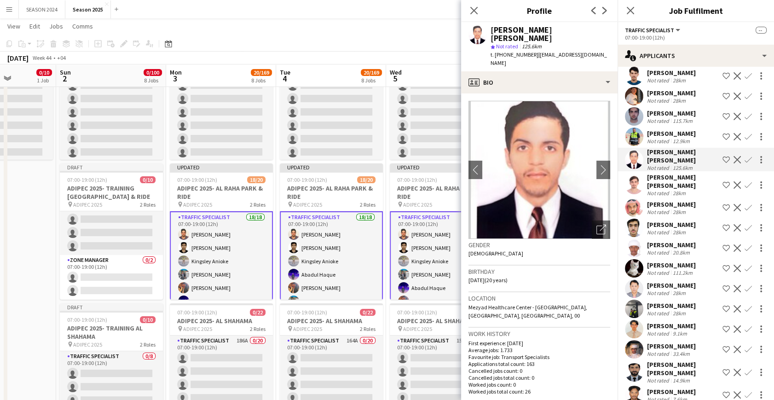
click at [634, 128] on app-user-avatar at bounding box center [634, 137] width 18 height 18
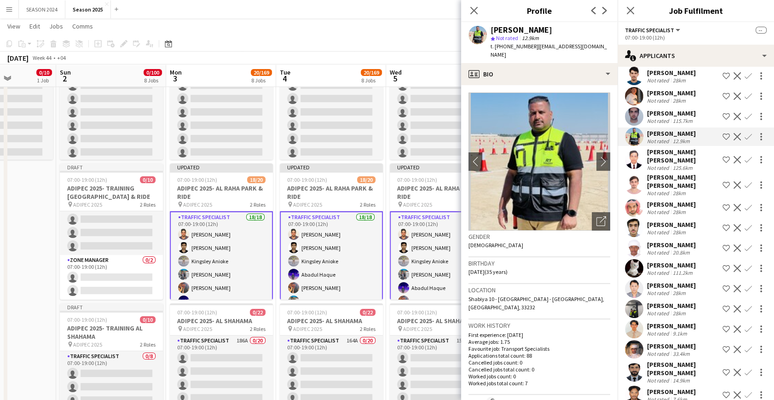
scroll to position [1842, 0]
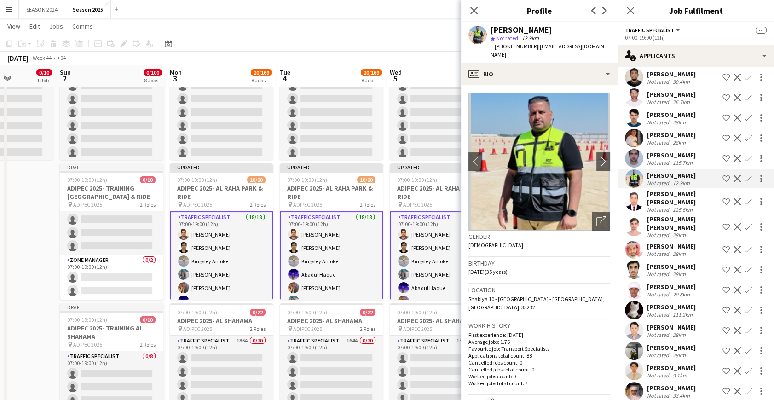
click at [634, 129] on app-user-avatar at bounding box center [634, 138] width 18 height 18
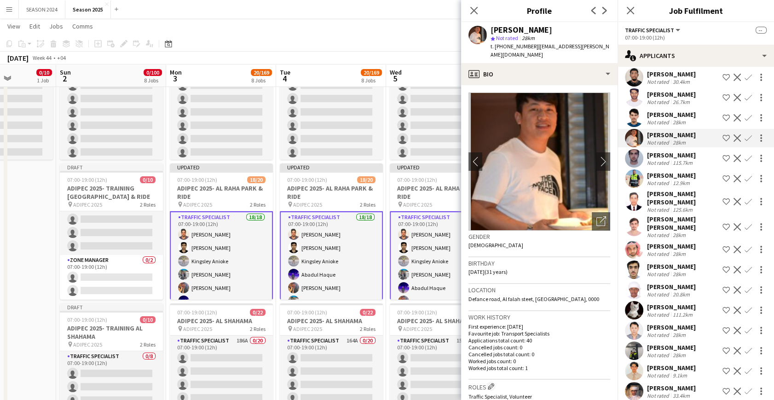
click at [640, 109] on app-user-avatar at bounding box center [634, 118] width 18 height 18
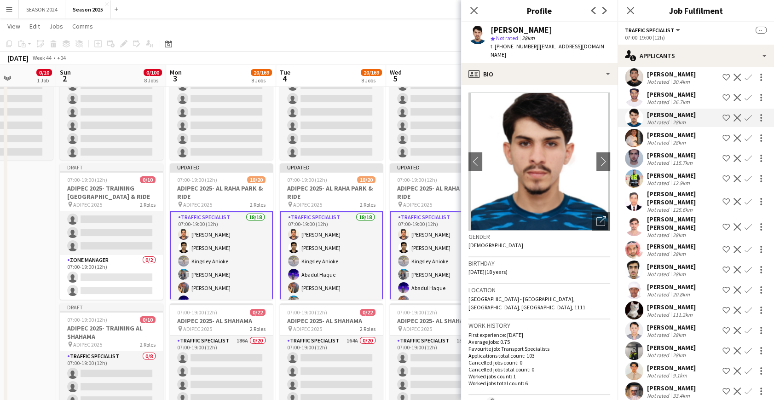
scroll to position [1800, 0]
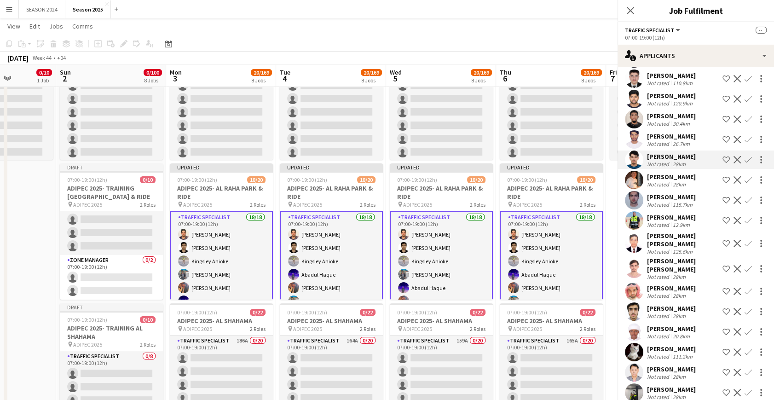
click at [636, 130] on app-user-avatar at bounding box center [634, 139] width 18 height 18
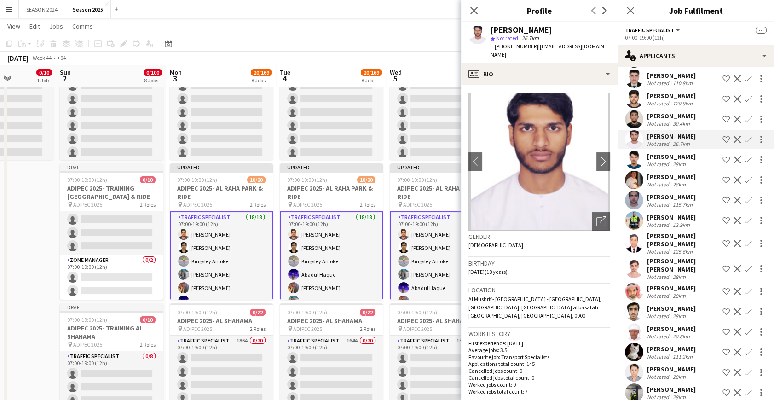
scroll to position [1759, 0]
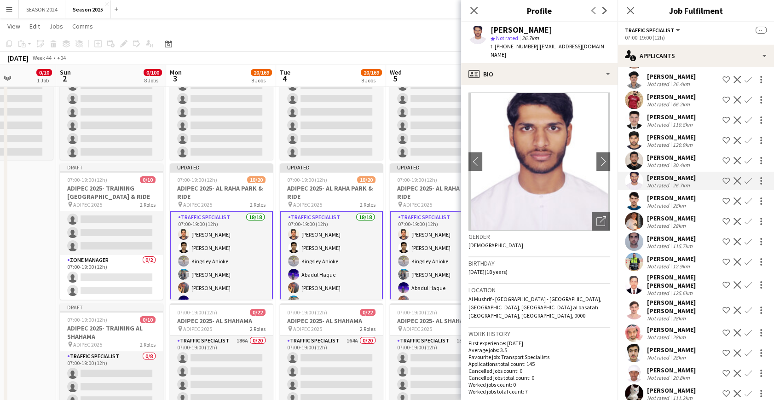
click at [637, 131] on app-user-avatar at bounding box center [634, 140] width 18 height 18
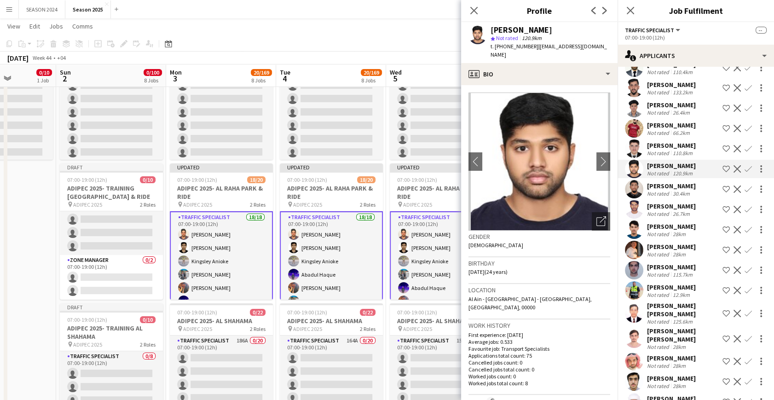
scroll to position [1717, 0]
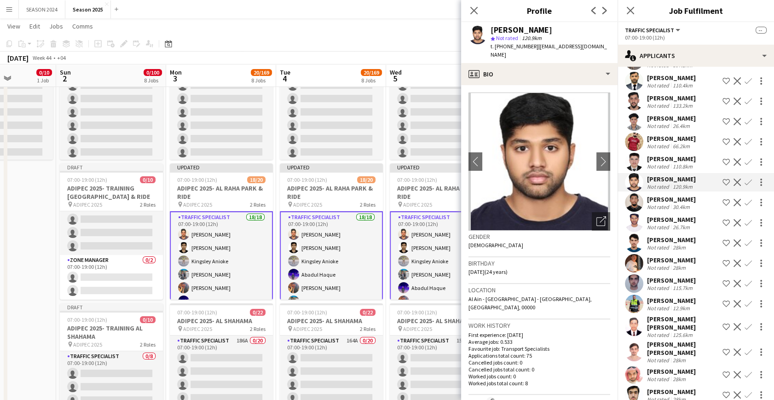
click at [636, 153] on app-user-avatar at bounding box center [634, 162] width 18 height 18
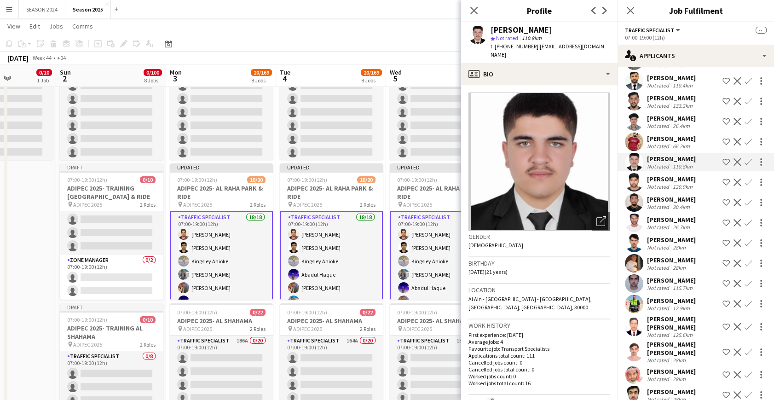
click at [638, 133] on app-user-avatar at bounding box center [634, 142] width 18 height 18
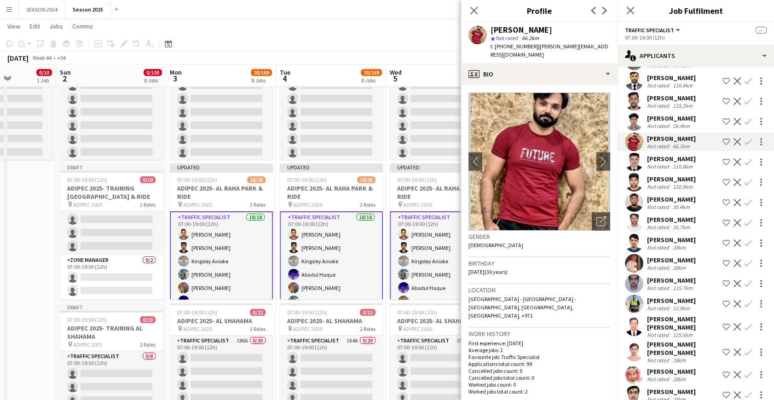
click at [745, 158] on app-icon "Confirm" at bounding box center [748, 161] width 7 height 7
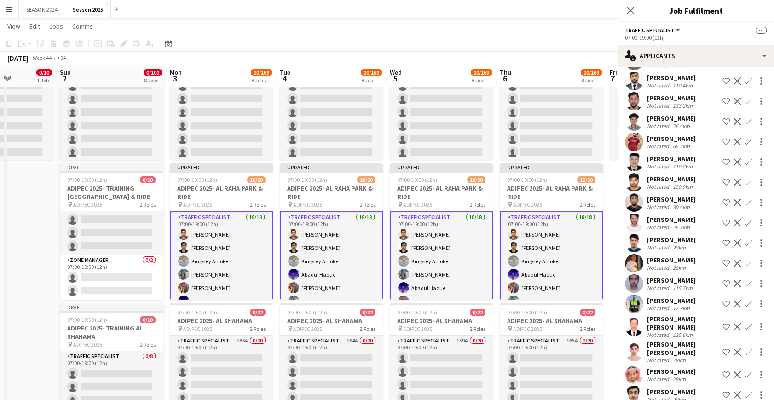
click at [745, 158] on app-icon "Confirm" at bounding box center [748, 161] width 7 height 7
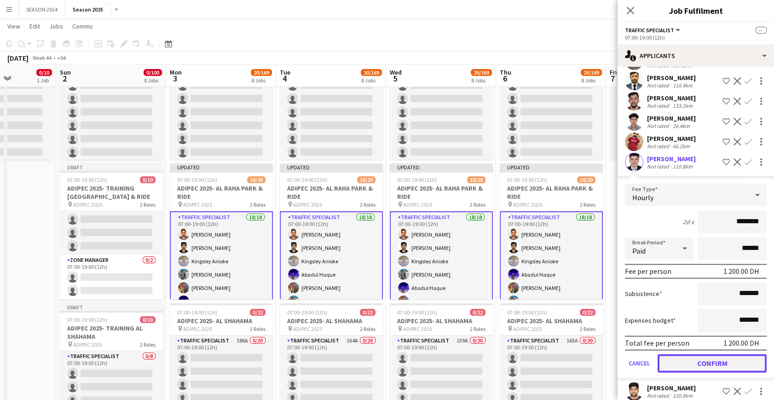
click at [681, 354] on button "Confirm" at bounding box center [712, 363] width 109 height 18
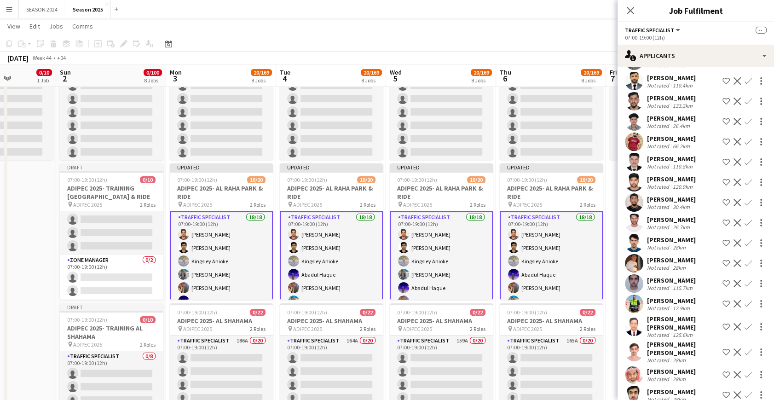
click at [214, 234] on app-card-role "Traffic Specialist 18/18 07:00-19:00 (12h) [PERSON_NAME] [PERSON_NAME] [PERSON_…" at bounding box center [221, 346] width 103 height 271
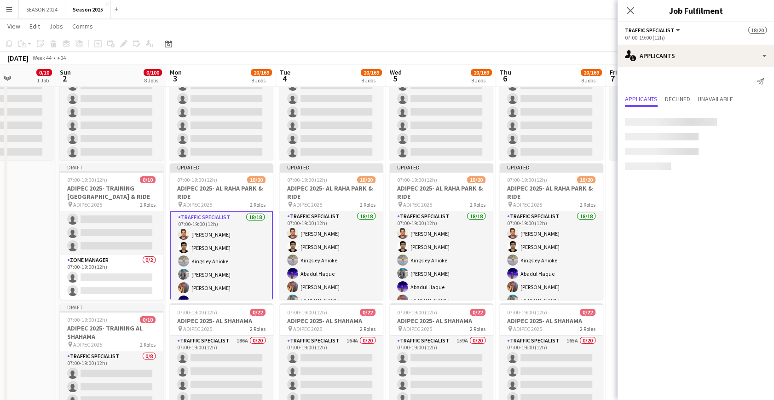
scroll to position [0, 0]
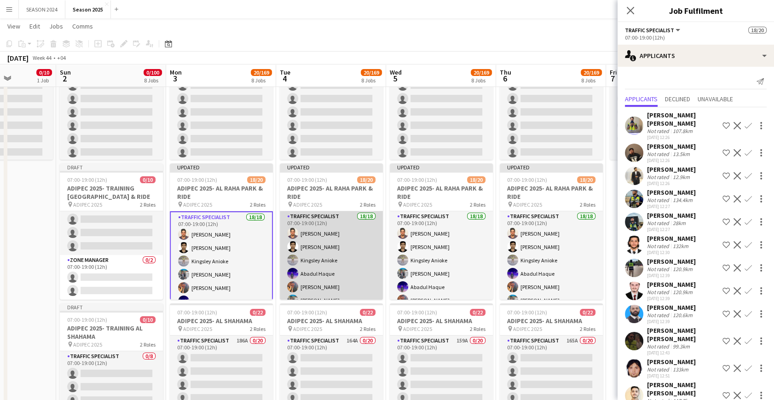
click at [357, 256] on app-card-role "Traffic Specialist 18/18 07:00-19:00 (12h) [PERSON_NAME] [PERSON_NAME] Anioke […" at bounding box center [331, 345] width 103 height 269
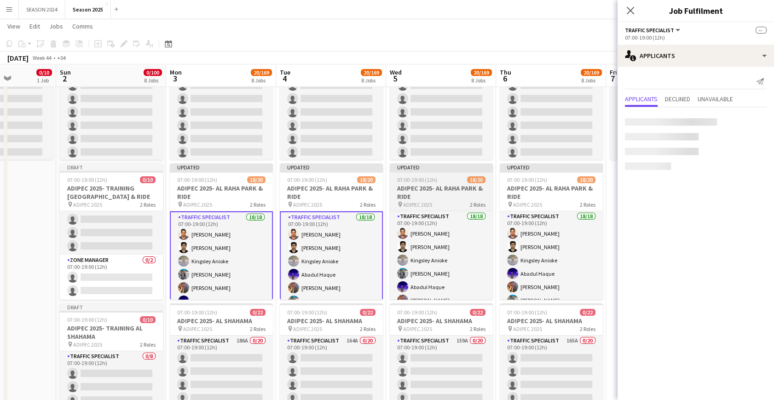
click at [420, 246] on app-card-role "Traffic Specialist 18/18 07:00-19:00 (12h) [PERSON_NAME] [PERSON_NAME] Anioke […" at bounding box center [441, 345] width 103 height 269
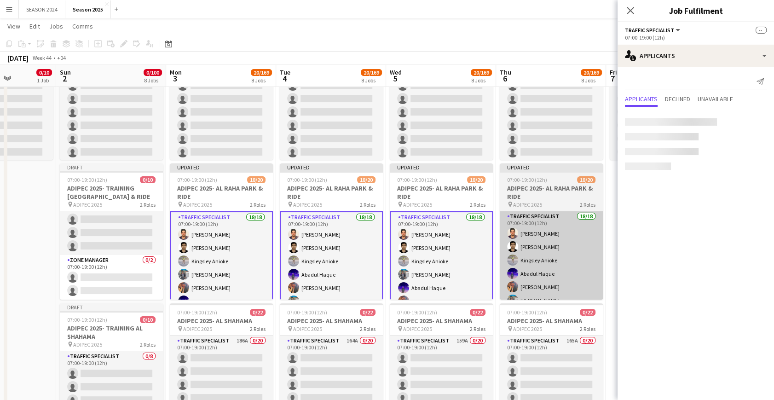
click at [532, 238] on app-card-role "Traffic Specialist 18/18 07:00-19:00 (12h) [PERSON_NAME] [PERSON_NAME] Anioke […" at bounding box center [551, 345] width 103 height 269
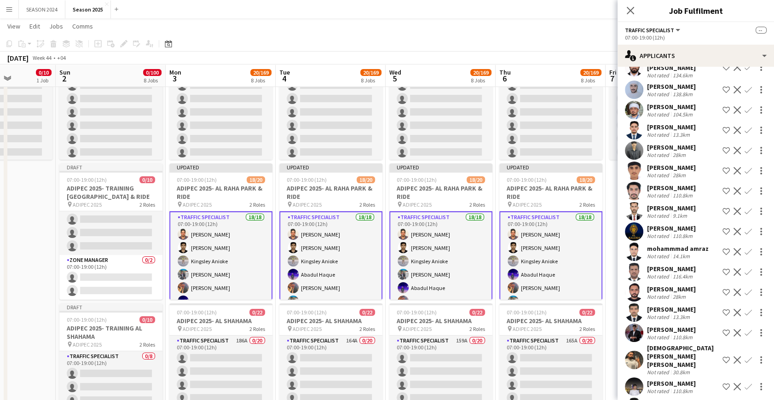
scroll to position [1214, 0]
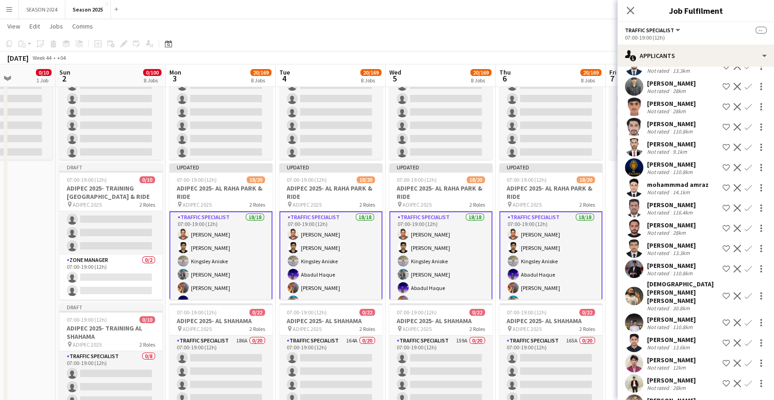
click at [745, 184] on app-icon "Confirm" at bounding box center [748, 187] width 7 height 7
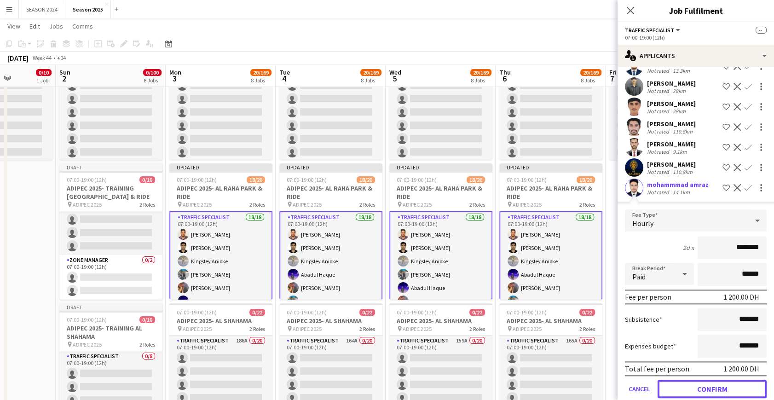
click at [697, 380] on button "Confirm" at bounding box center [712, 389] width 109 height 18
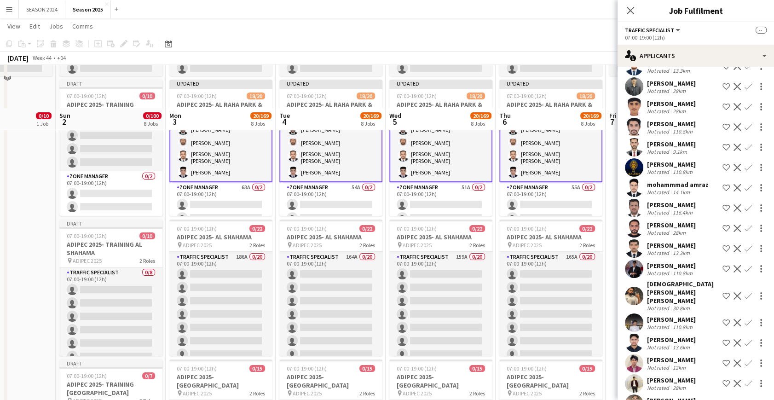
scroll to position [251, 0]
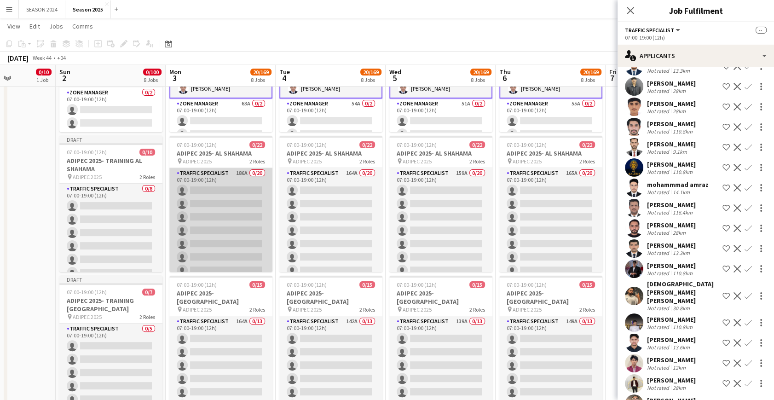
click at [221, 228] on app-card-role "Traffic Specialist 186A 0/20 07:00-19:00 (12h) single-neutral-actions single-ne…" at bounding box center [220, 310] width 103 height 285
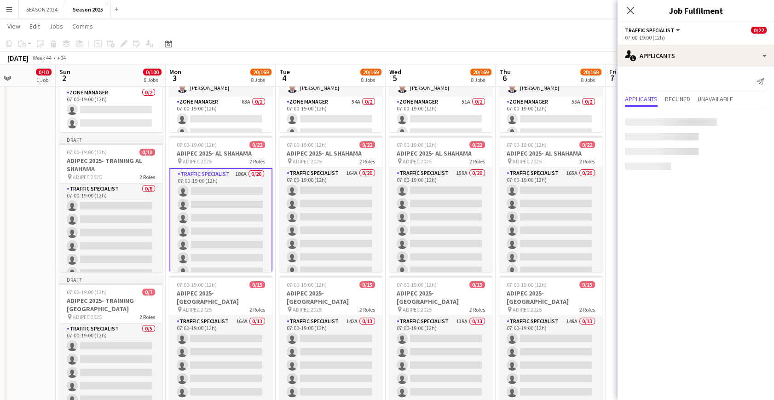
scroll to position [0, 0]
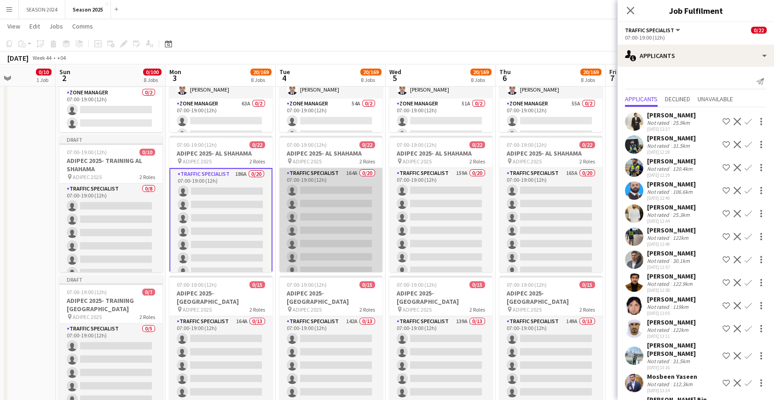
click at [334, 223] on app-card-role "Traffic Specialist 164A 0/20 07:00-19:00 (12h) single-neutral-actions single-ne…" at bounding box center [330, 310] width 103 height 285
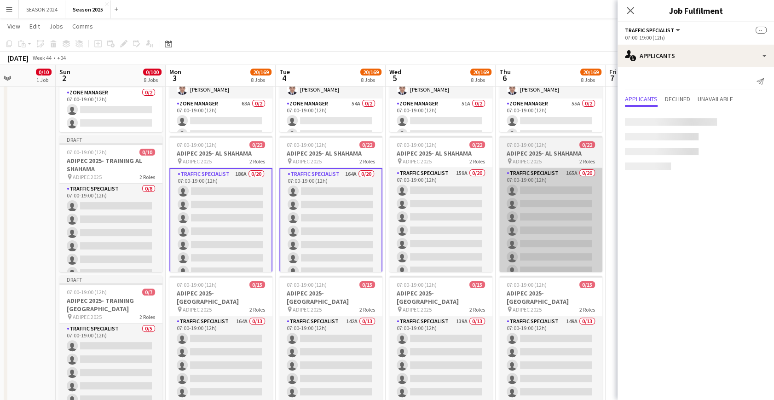
click at [426, 202] on app-card-role "Traffic Specialist 159A 0/20 07:00-19:00 (12h) single-neutral-actions single-ne…" at bounding box center [441, 310] width 103 height 285
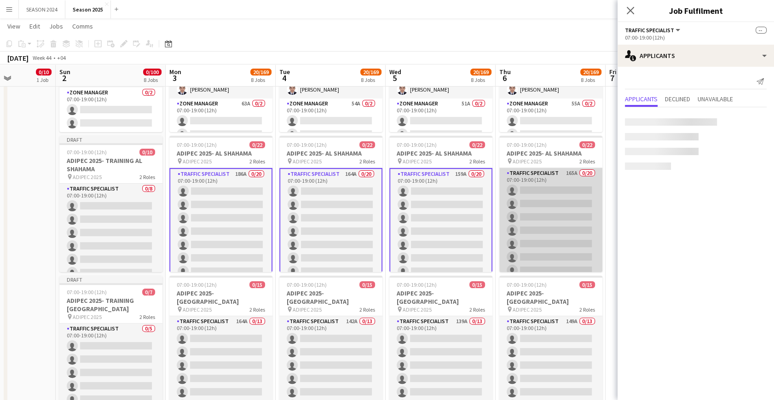
click at [551, 203] on app-card-role "Traffic Specialist 165A 0/20 07:00-19:00 (12h) single-neutral-actions single-ne…" at bounding box center [551, 310] width 103 height 285
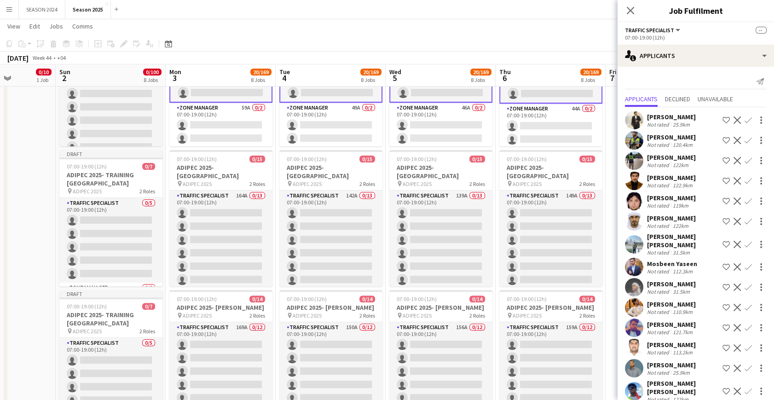
scroll to position [227, 0]
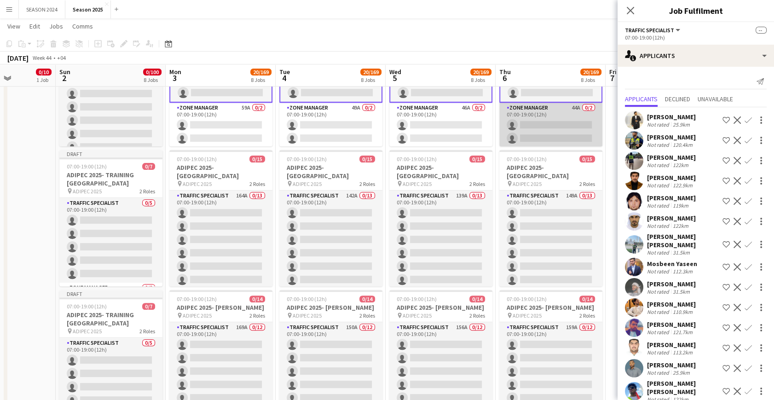
click at [564, 120] on app-card-role "Zone Manager 44A 0/2 07:00-19:00 (12h) single-neutral-actions single-neutral-ac…" at bounding box center [551, 125] width 103 height 45
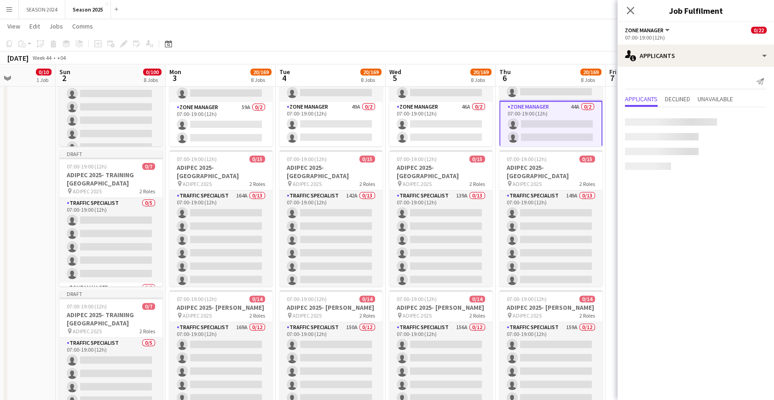
scroll to position [226, 0]
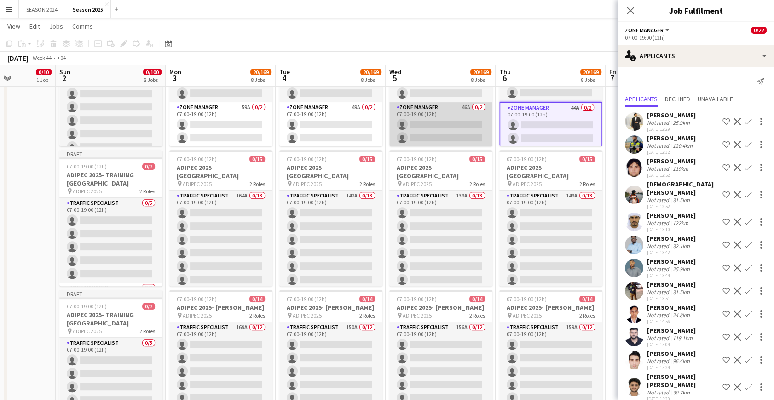
click at [453, 120] on app-card-role "Zone Manager 46A 0/2 07:00-19:00 (12h) single-neutral-actions single-neutral-ac…" at bounding box center [441, 124] width 103 height 45
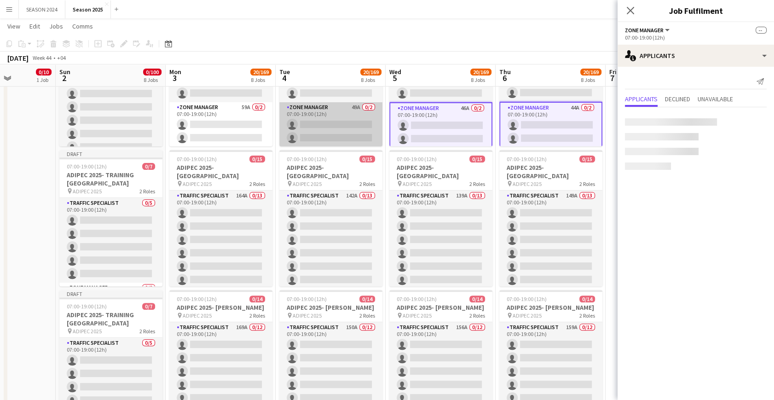
click at [350, 120] on app-card-role "Zone Manager 49A 0/2 07:00-19:00 (12h) single-neutral-actions single-neutral-ac…" at bounding box center [330, 124] width 103 height 45
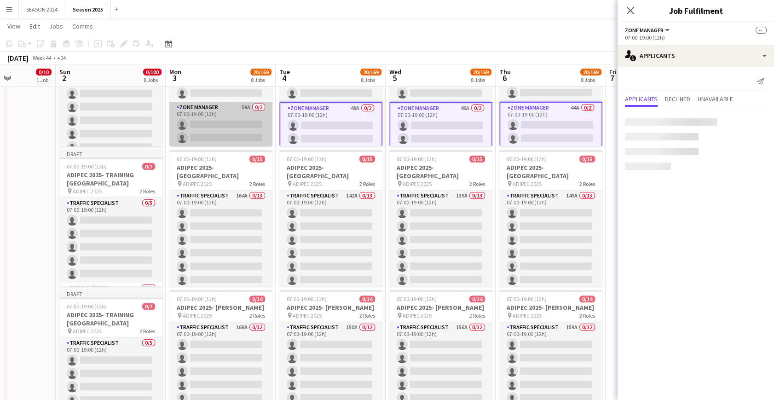
click at [241, 128] on app-card-role "Zone Manager 59A 0/2 07:00-19:00 (12h) single-neutral-actions single-neutral-ac…" at bounding box center [220, 124] width 103 height 45
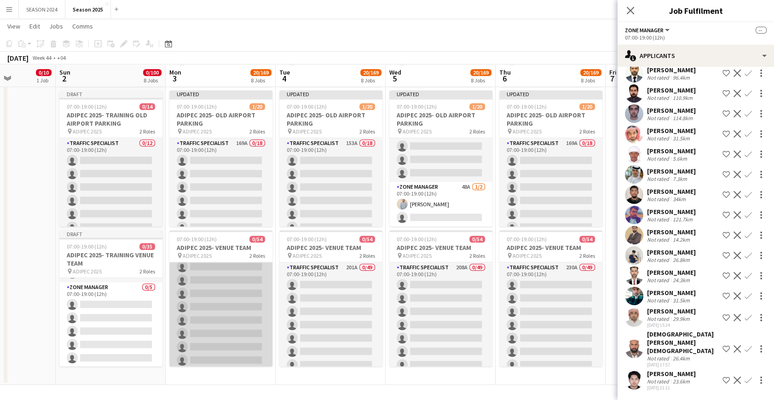
scroll to position [460, 0]
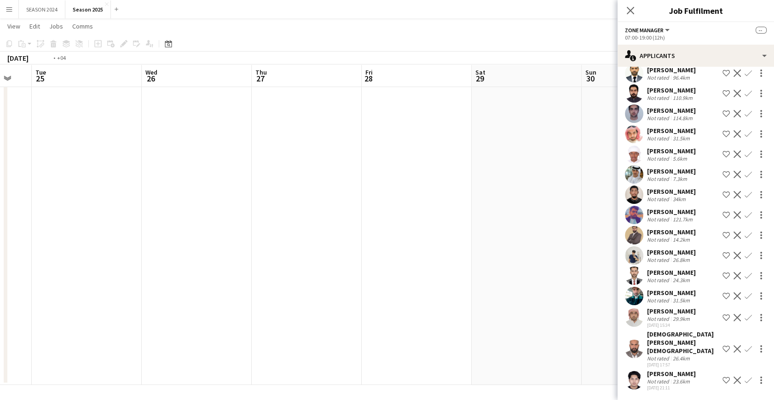
drag, startPoint x: 478, startPoint y: 152, endPoint x: 651, endPoint y: 161, distance: 172.9
drag, startPoint x: 117, startPoint y: 195, endPoint x: 461, endPoint y: 257, distance: 350.0
drag, startPoint x: 147, startPoint y: 258, endPoint x: 435, endPoint y: 304, distance: 291.3
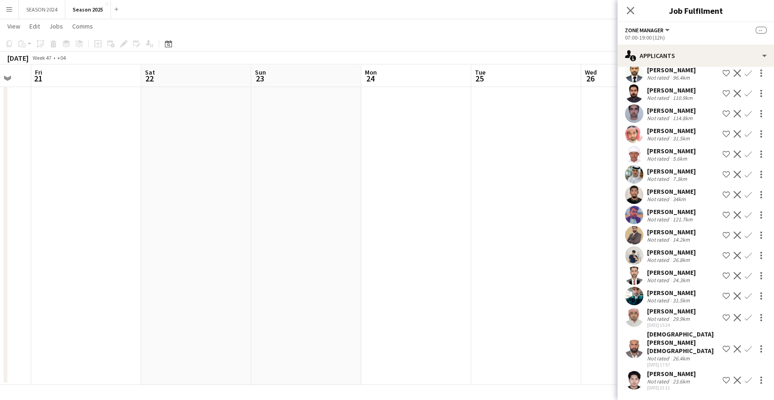
drag, startPoint x: 246, startPoint y: 282, endPoint x: 495, endPoint y: 305, distance: 250.1
drag, startPoint x: 76, startPoint y: 253, endPoint x: 366, endPoint y: 275, distance: 290.4
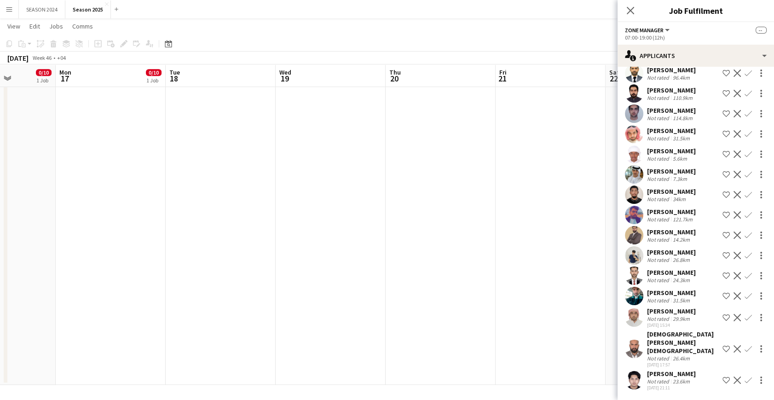
drag, startPoint x: 23, startPoint y: 229, endPoint x: 344, endPoint y: 280, distance: 324.9
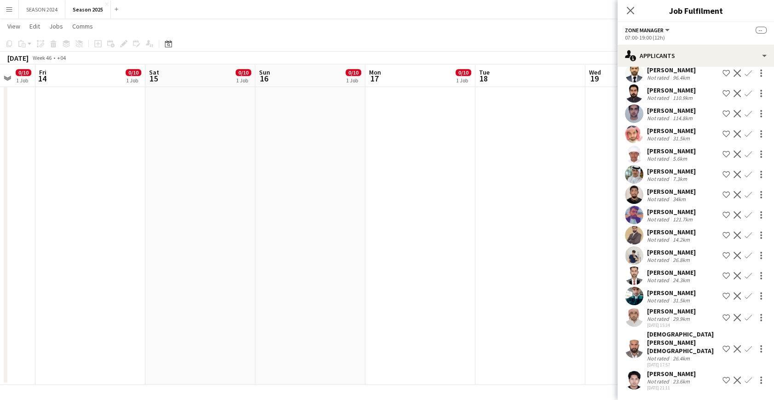
drag, startPoint x: 149, startPoint y: 255, endPoint x: 431, endPoint y: 285, distance: 283.9
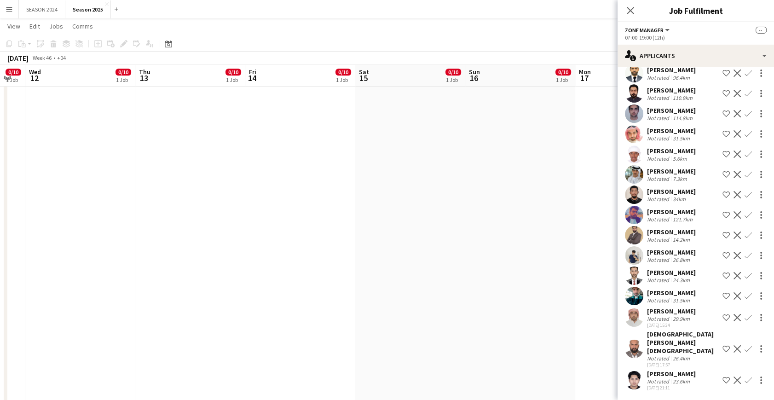
drag, startPoint x: 281, startPoint y: 272, endPoint x: 501, endPoint y: 286, distance: 220.1
click at [458, 284] on app-calendar-viewport "Mon 10 0/10 1 Job Tue 11 0/10 1 Job Wed 12 0/10 1 Job Thu 13 0/10 1 Job Fri 14 …" at bounding box center [387, 32] width 774 height 1205
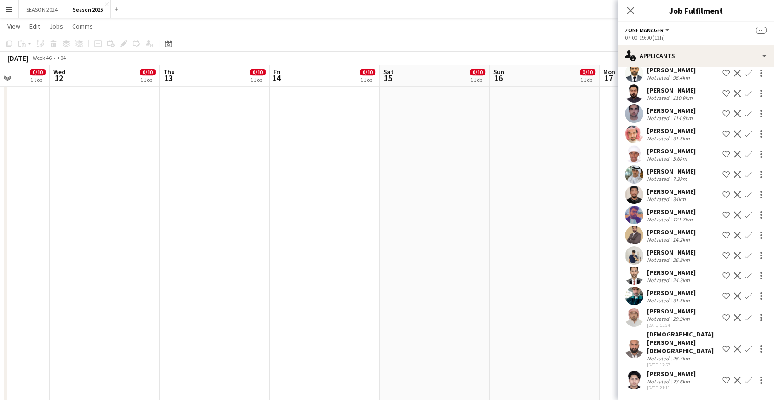
drag, startPoint x: 238, startPoint y: 264, endPoint x: 534, endPoint y: 284, distance: 296.7
click at [411, 275] on app-calendar-viewport "Sun 9 0/10 1 Job Mon 10 0/10 1 Job Tue 11 0/10 1 Job Wed 12 0/10 1 Job Thu 13 0…" at bounding box center [387, 32] width 774 height 1205
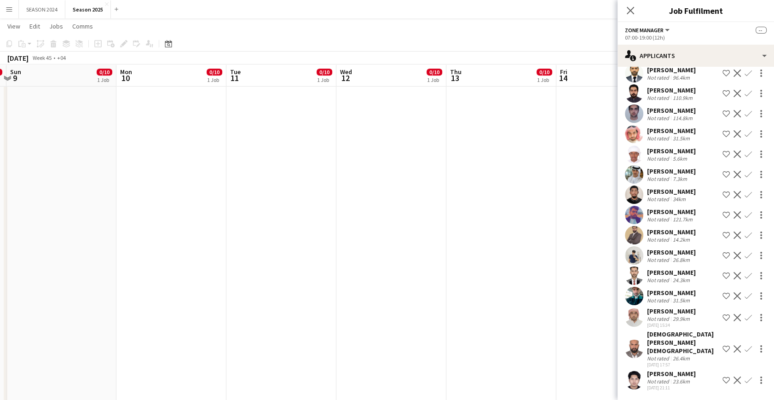
drag, startPoint x: 345, startPoint y: 262, endPoint x: 466, endPoint y: 277, distance: 121.5
click at [446, 273] on app-calendar-viewport "Fri 7 0/10 1 Job Sat 8 0/10 1 Job Sun 9 0/10 1 Job Mon 10 0/10 1 Job Tue 11 0/1…" at bounding box center [387, 32] width 774 height 1205
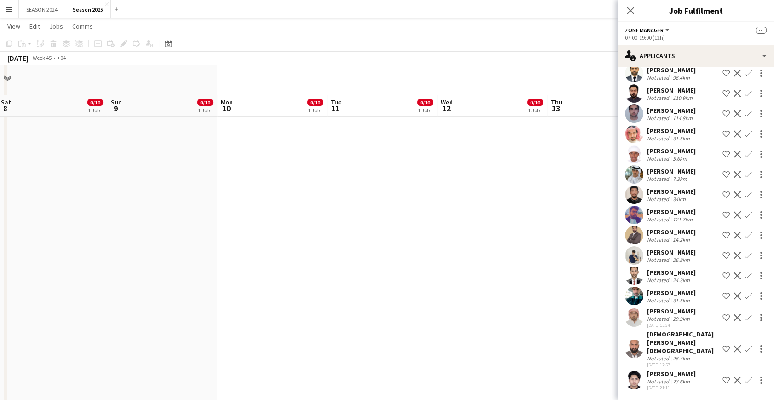
scroll to position [396, 0]
